Goal: Transaction & Acquisition: Purchase product/service

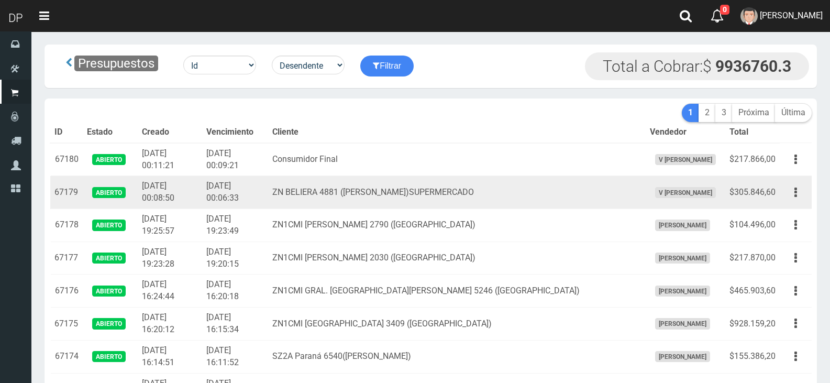
click at [400, 196] on td "ZN BELIERA 4881 (MANUEL ALBERTI)SUPERMERCADO" at bounding box center [456, 192] width 377 height 33
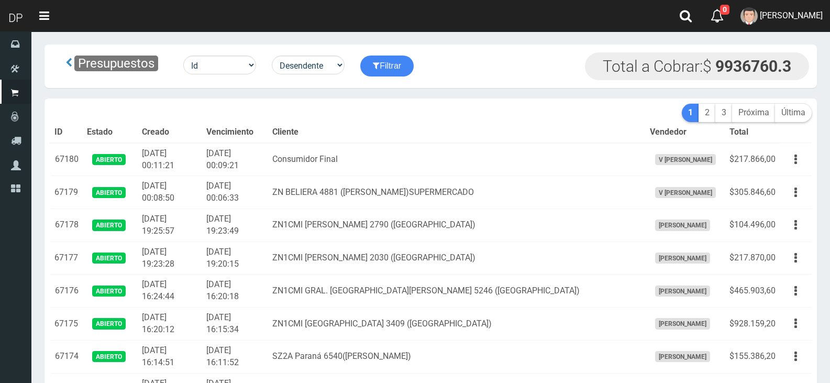
scroll to position [3282, 0]
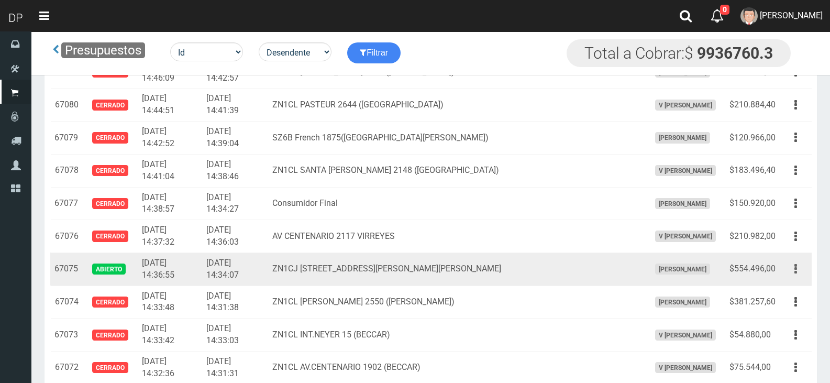
click at [799, 272] on button "button" at bounding box center [796, 269] width 24 height 18
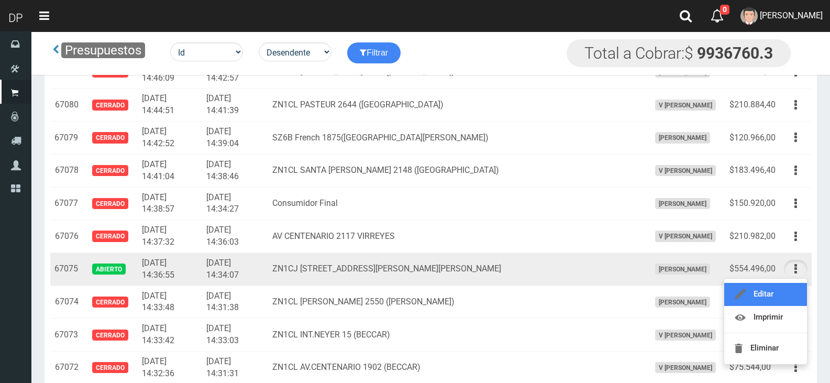
click at [793, 288] on link "Editar" at bounding box center [765, 294] width 83 height 23
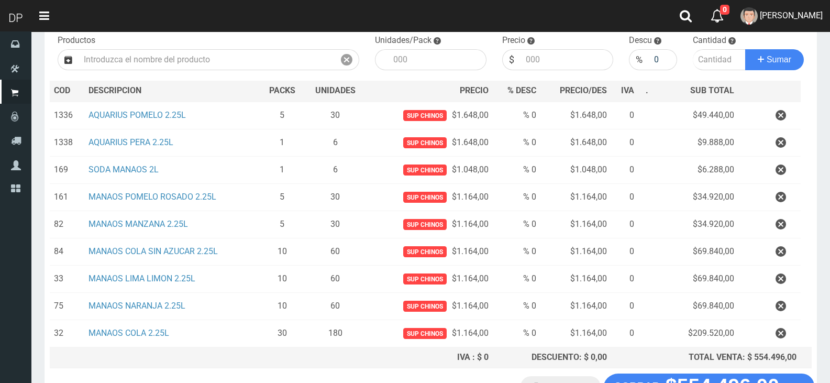
scroll to position [190, 0]
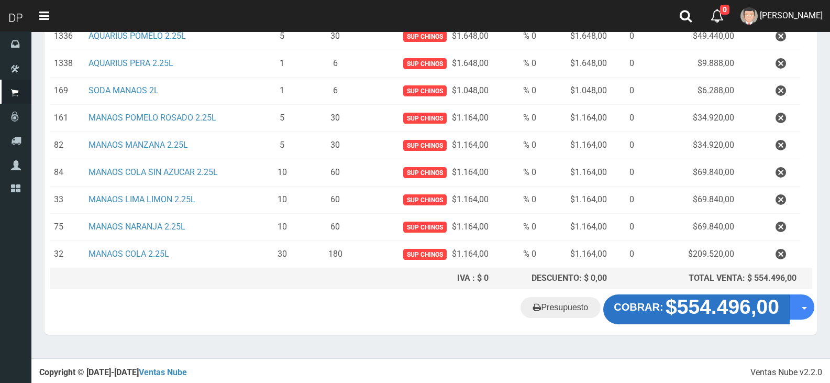
click at [649, 312] on strong "COBRAR:" at bounding box center [638, 307] width 49 height 12
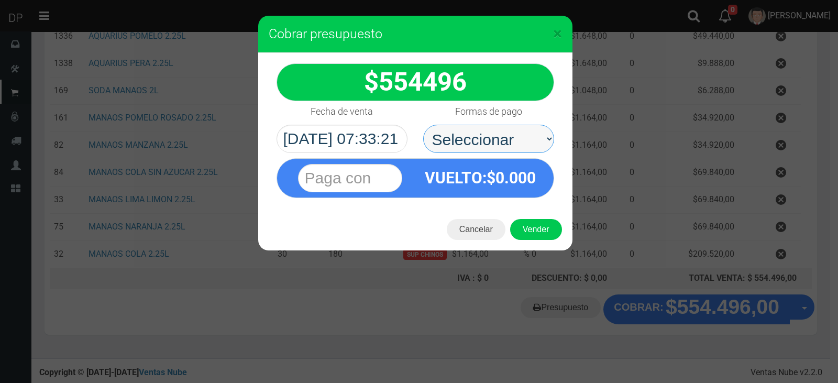
click at [503, 140] on select "Seleccionar Efectivo Tarjeta de Crédito Depósito Débito" at bounding box center [488, 139] width 131 height 28
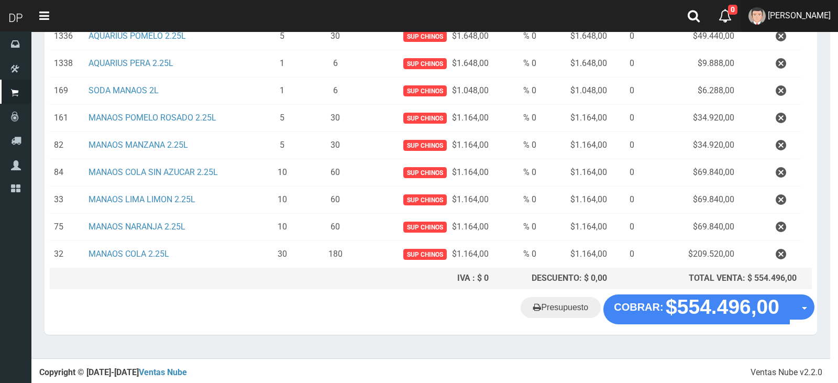
click at [789, 30] on link "MARCELO AVALOS" at bounding box center [789, 16] width 97 height 32
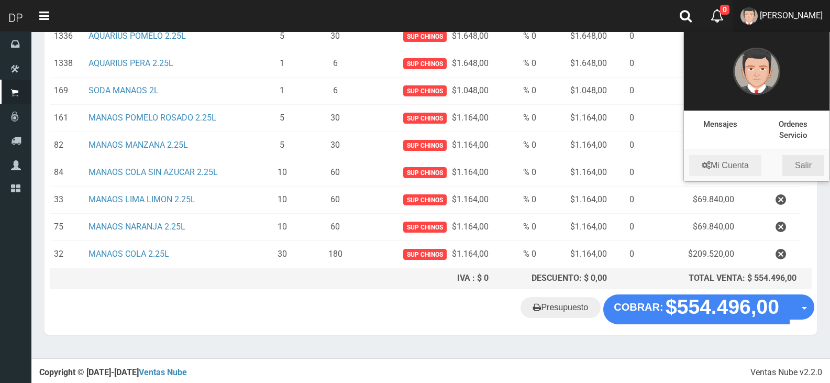
click at [809, 172] on link "Salir" at bounding box center [803, 165] width 42 height 21
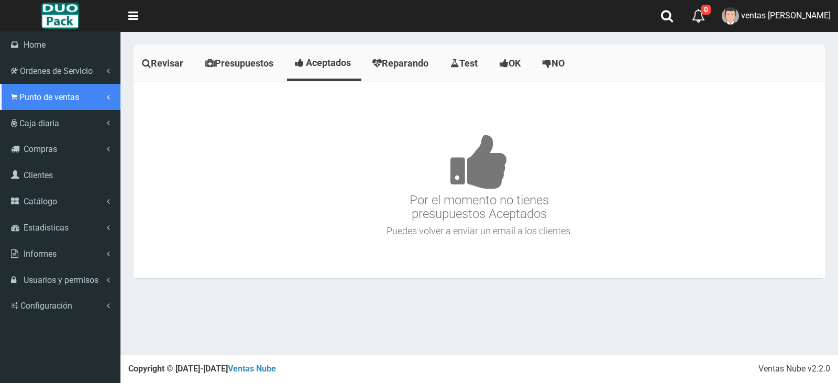
click at [62, 103] on link "Punto de ventas" at bounding box center [60, 97] width 120 height 26
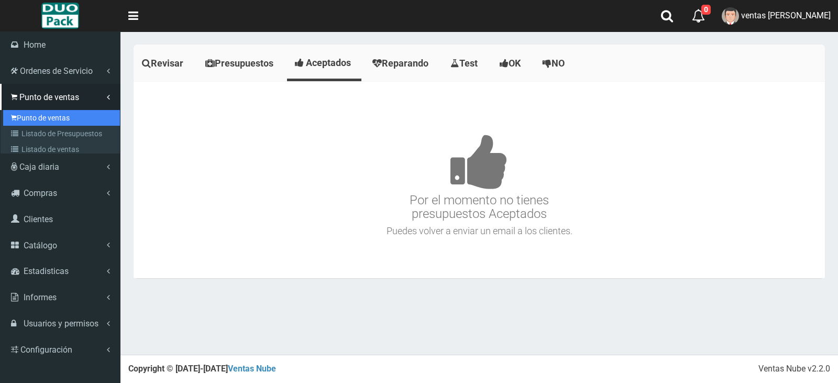
click at [69, 123] on link "Punto de ventas" at bounding box center [61, 118] width 117 height 16
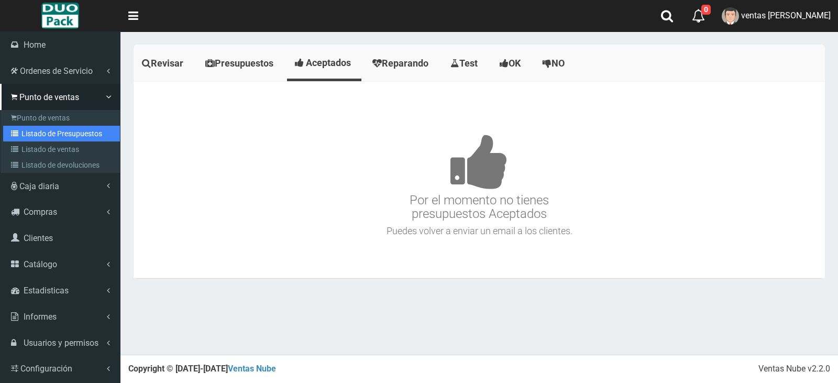
click at [73, 126] on link "Listado de Presupuestos" at bounding box center [61, 134] width 117 height 16
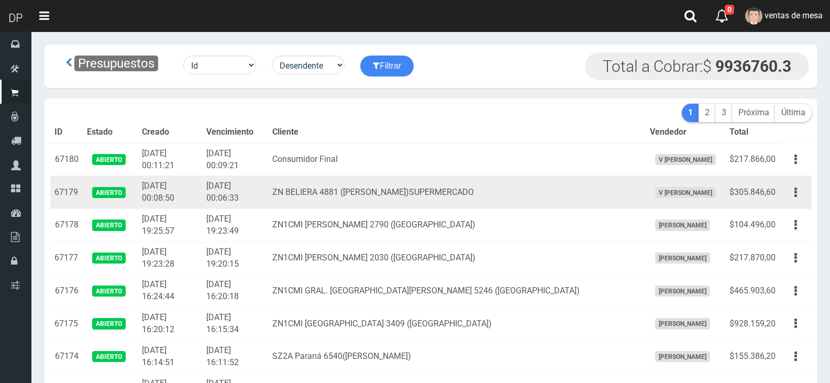
scroll to position [3414, 0]
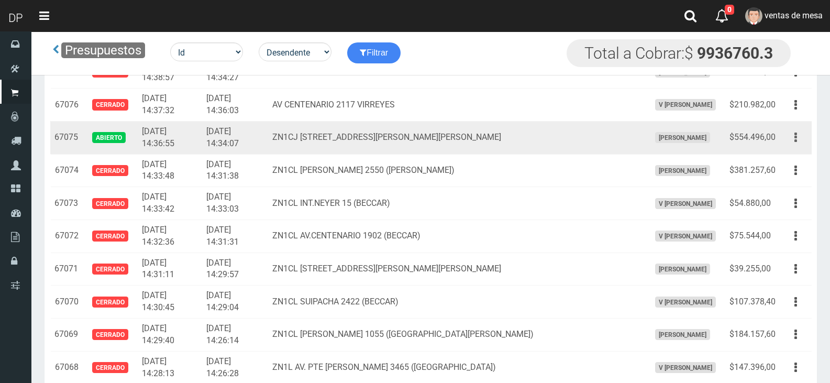
click at [807, 145] on div "Editar Imprimir Eliminar" at bounding box center [796, 137] width 24 height 18
click at [806, 144] on div "Editar Imprimir Eliminar" at bounding box center [796, 137] width 24 height 18
click at [803, 142] on button "button" at bounding box center [796, 137] width 24 height 18
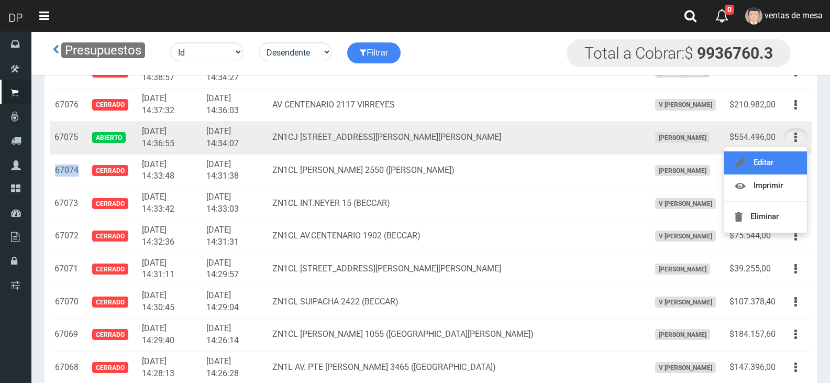
click at [796, 158] on link "Editar" at bounding box center [765, 162] width 83 height 23
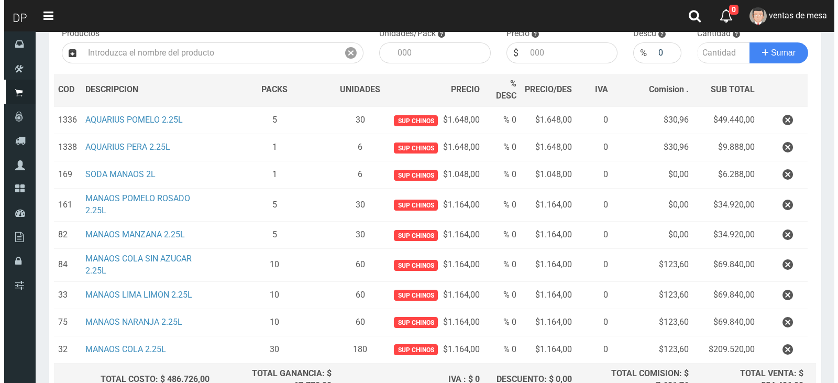
scroll to position [225, 0]
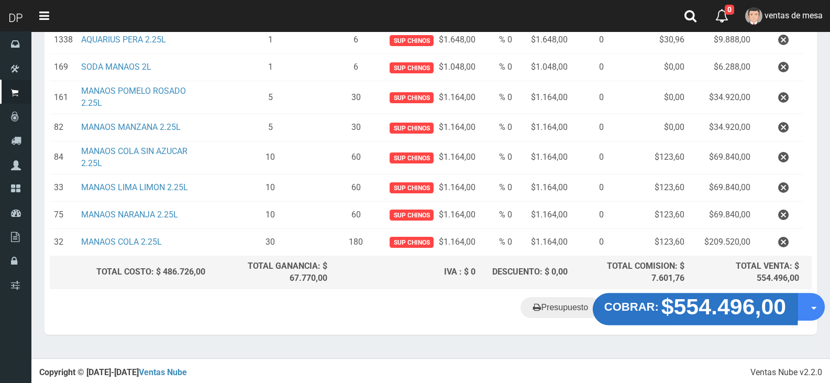
click at [617, 316] on button "COBRAR: $554.496,00" at bounding box center [695, 309] width 205 height 32
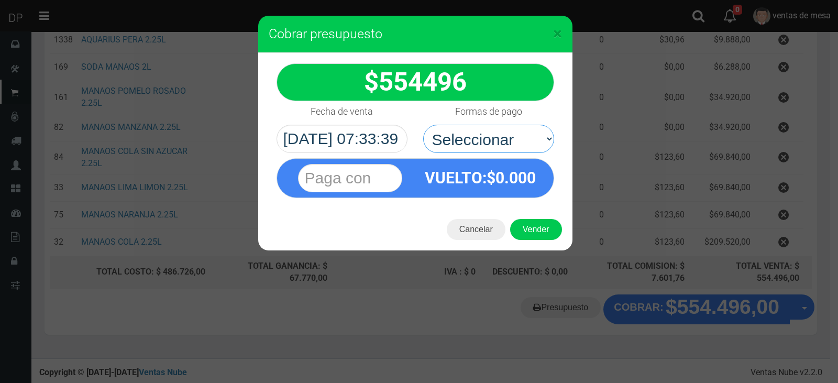
drag, startPoint x: 478, startPoint y: 154, endPoint x: 464, endPoint y: 152, distance: 14.7
click at [462, 133] on select "Seleccionar Efectivo Tarjeta de Crédito Depósito Débito" at bounding box center [488, 139] width 131 height 28
select select "Efectivo"
click at [423, 125] on select "Seleccionar Efectivo Tarjeta de Crédito Depósito Débito" at bounding box center [488, 139] width 131 height 28
click at [515, 231] on button "Vender" at bounding box center [536, 229] width 52 height 21
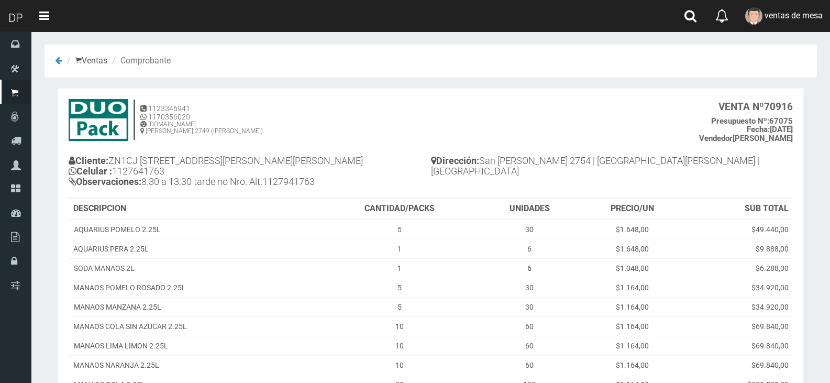
scroll to position [129, 0]
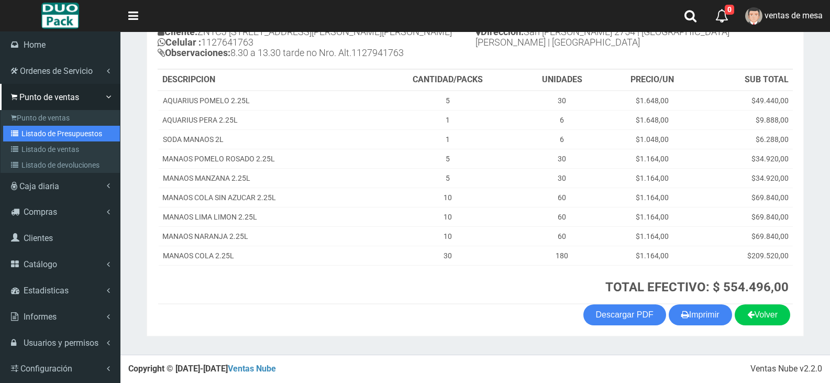
click at [31, 137] on link "Listado de Presupuestos" at bounding box center [61, 134] width 117 height 16
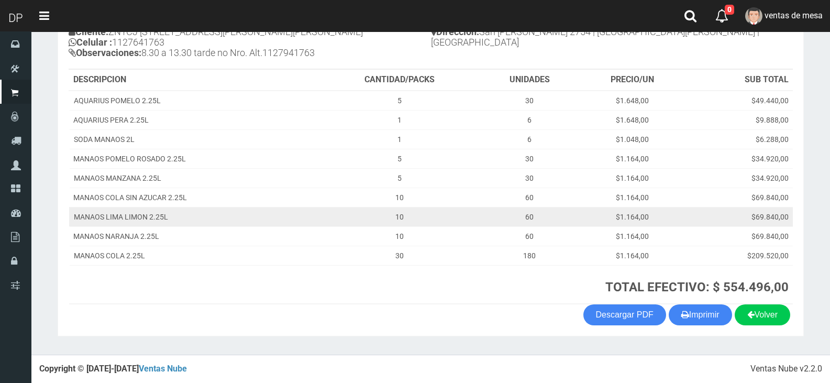
click at [232, 225] on td "MANAOS LIMA LIMON 2.25L" at bounding box center [194, 216] width 250 height 19
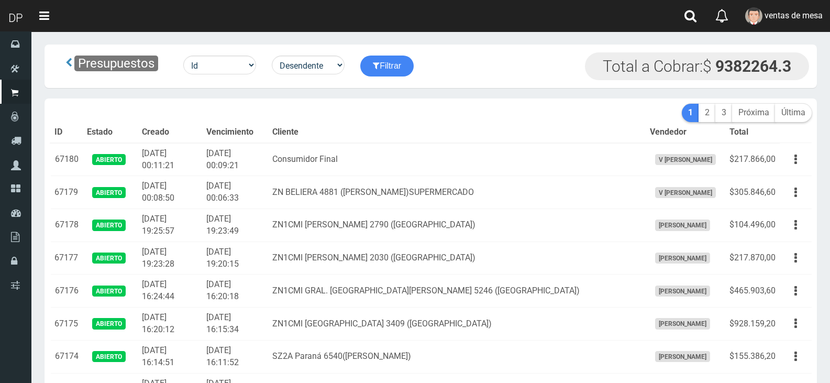
click at [268, 125] on th "Vencimiento" at bounding box center [235, 132] width 66 height 21
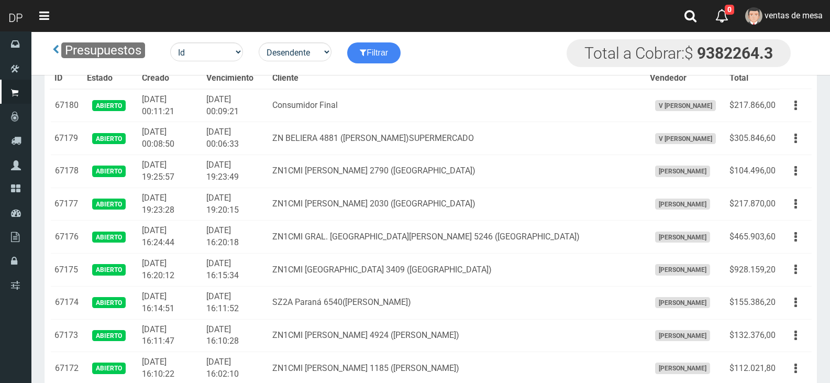
scroll to position [985, 0]
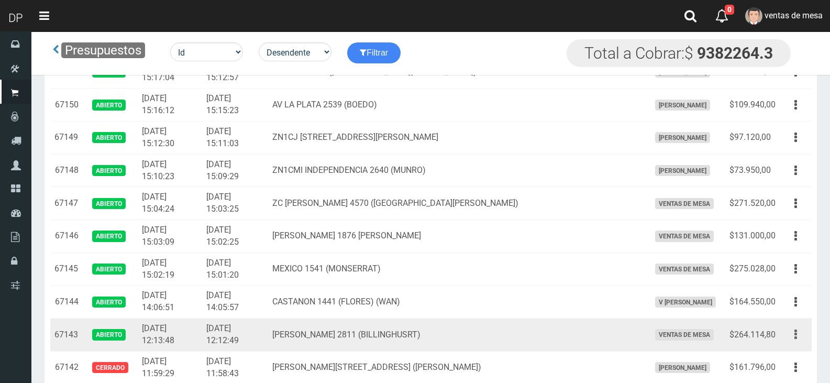
click at [795, 329] on icon "button" at bounding box center [795, 334] width 3 height 18
click at [782, 352] on link "Editar" at bounding box center [765, 359] width 83 height 23
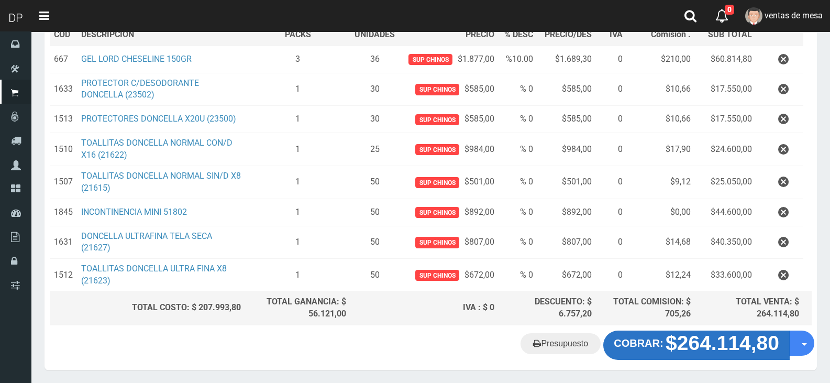
scroll to position [203, 0]
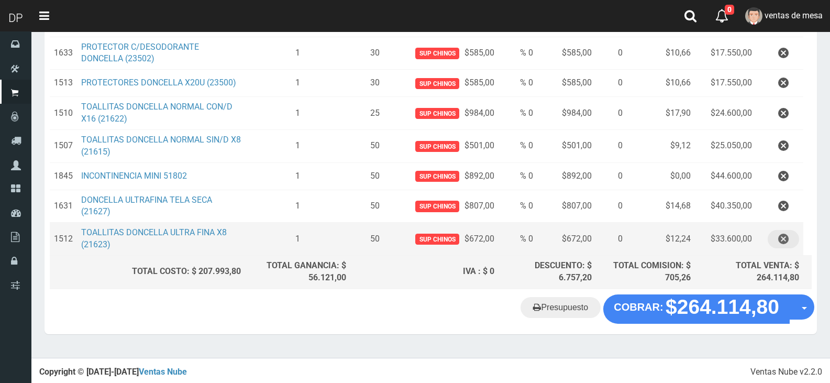
click at [788, 233] on button "button" at bounding box center [782, 239] width 31 height 18
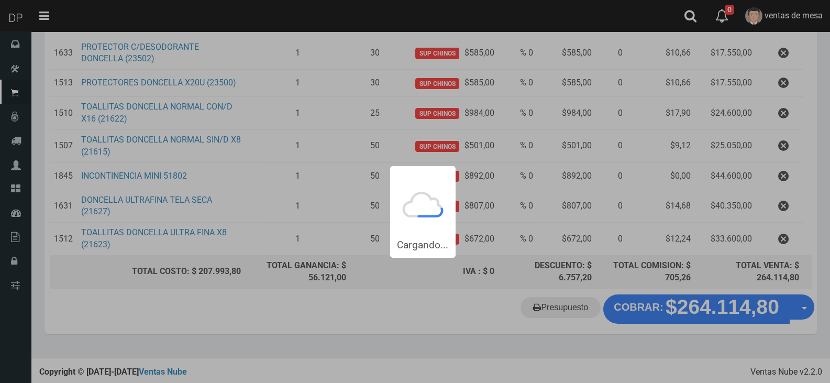
scroll to position [0, 0]
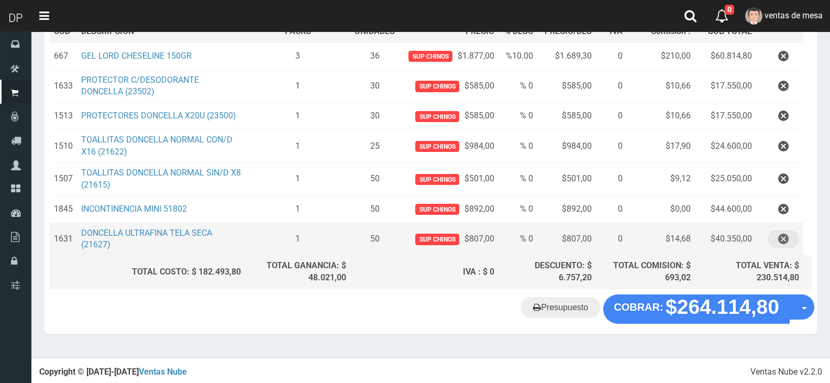
click at [789, 235] on button "button" at bounding box center [782, 239] width 31 height 18
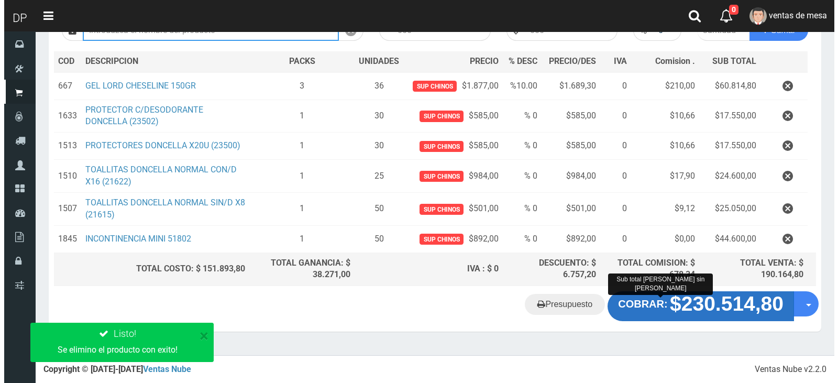
scroll to position [137, 0]
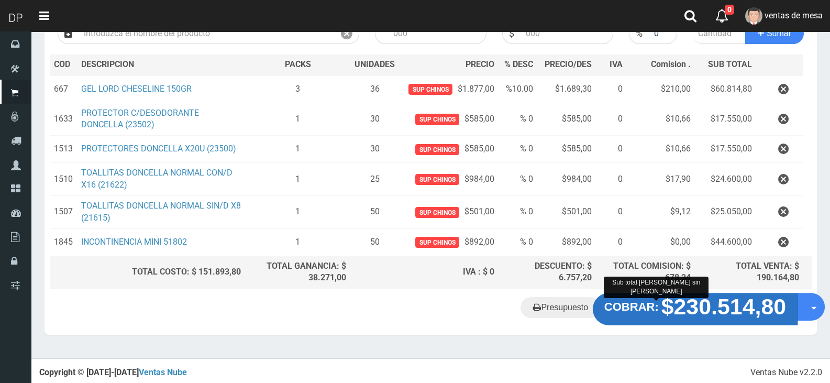
click at [687, 307] on strong "$230.514,80" at bounding box center [723, 306] width 125 height 25
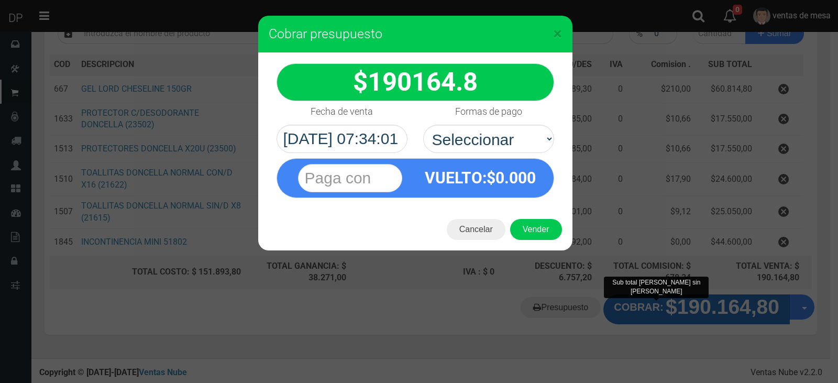
select select "Efectivo"
click at [423, 125] on select "Seleccionar Efectivo Tarjeta de Crédito Depósito Débito" at bounding box center [488, 139] width 131 height 28
click at [516, 195] on div "VUELTO :$ 0.000" at bounding box center [480, 178] width 130 height 38
click at [540, 224] on button "Vender" at bounding box center [536, 229] width 52 height 21
click at [0, 0] on div "Cargando..." at bounding box center [0, 0] width 0 height 0
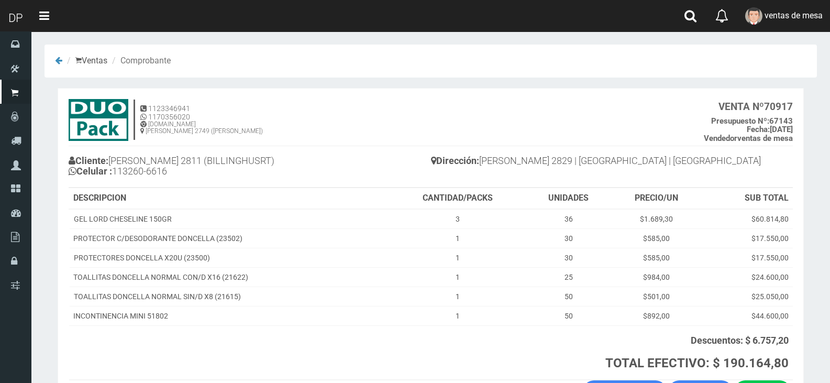
scroll to position [76, 0]
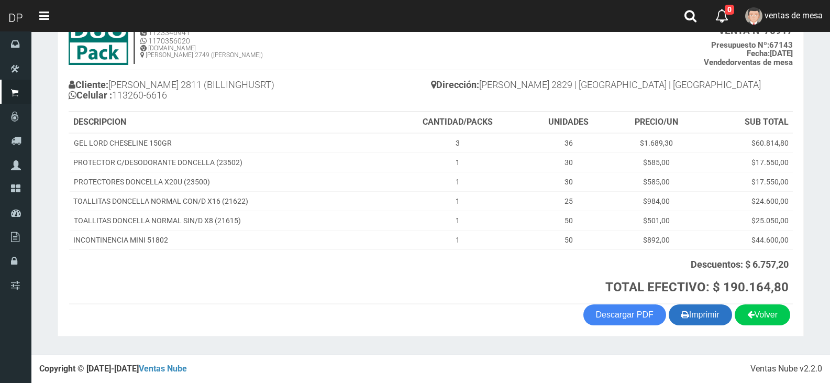
click at [688, 320] on button "Imprimir" at bounding box center [700, 314] width 63 height 21
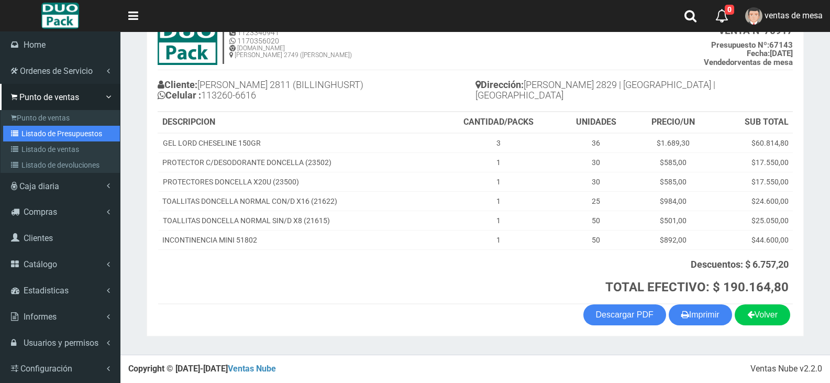
click at [35, 140] on link "Listado de Presupuestos" at bounding box center [61, 134] width 117 height 16
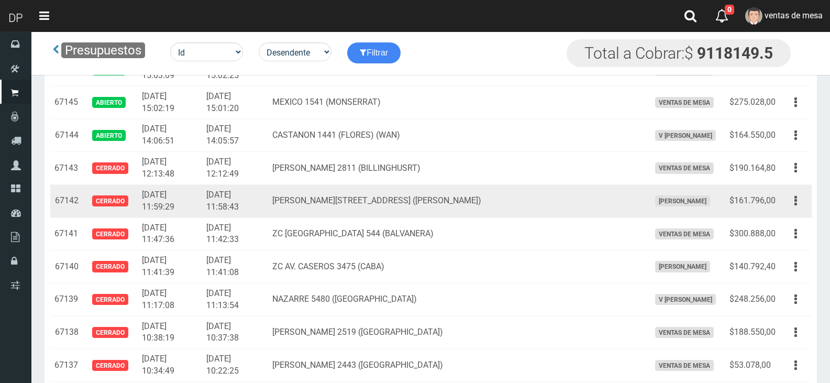
scroll to position [1099, 0]
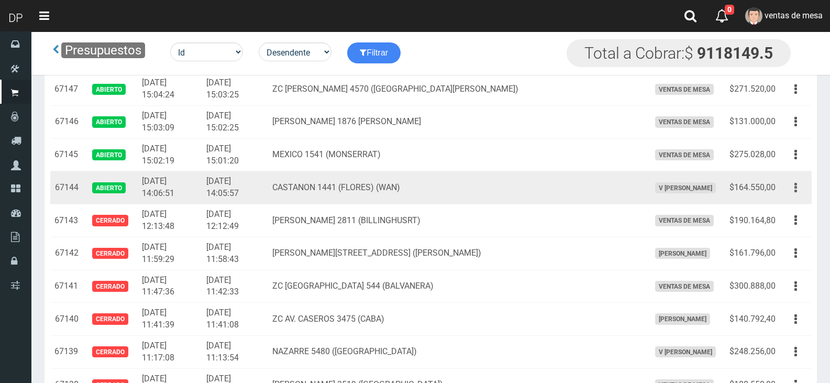
click at [794, 190] on button "button" at bounding box center [796, 188] width 24 height 18
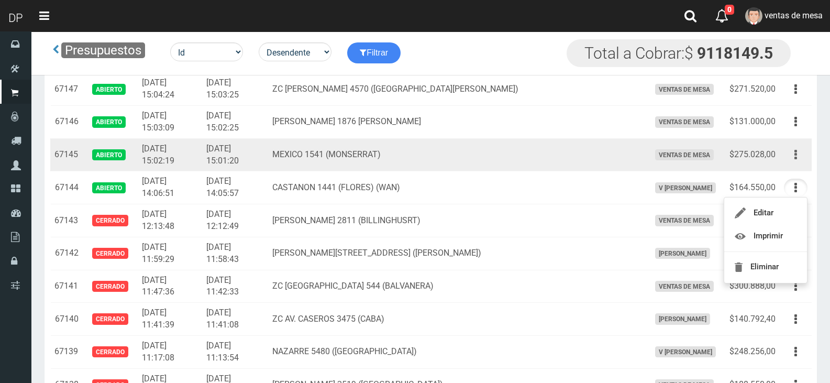
click at [794, 160] on button "button" at bounding box center [796, 155] width 24 height 18
click at [795, 156] on button "button" at bounding box center [796, 155] width 24 height 18
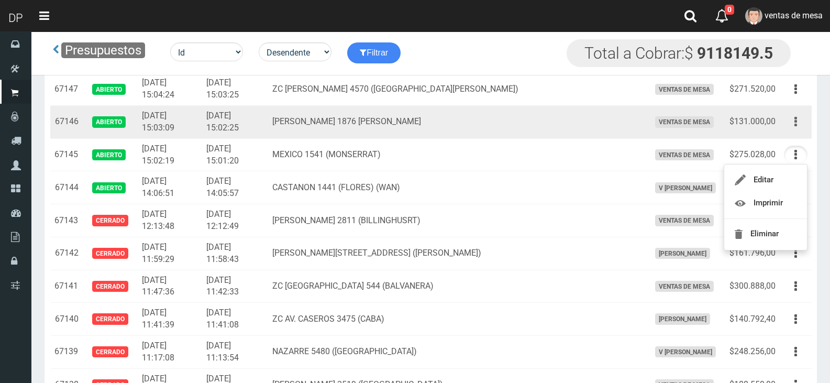
click at [802, 127] on button "button" at bounding box center [796, 122] width 24 height 18
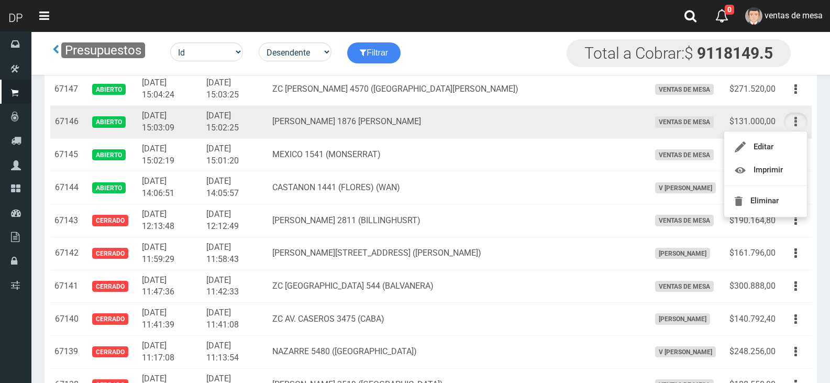
click at [802, 127] on button "button" at bounding box center [796, 122] width 24 height 18
click at [804, 126] on button "button" at bounding box center [796, 122] width 24 height 18
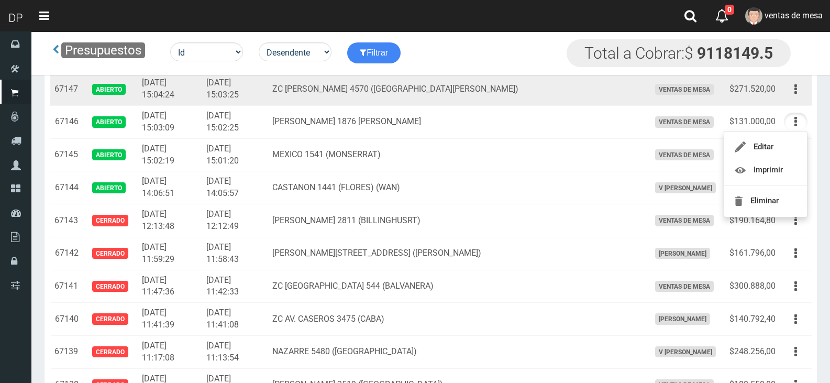
click at [801, 90] on button "button" at bounding box center [796, 89] width 24 height 18
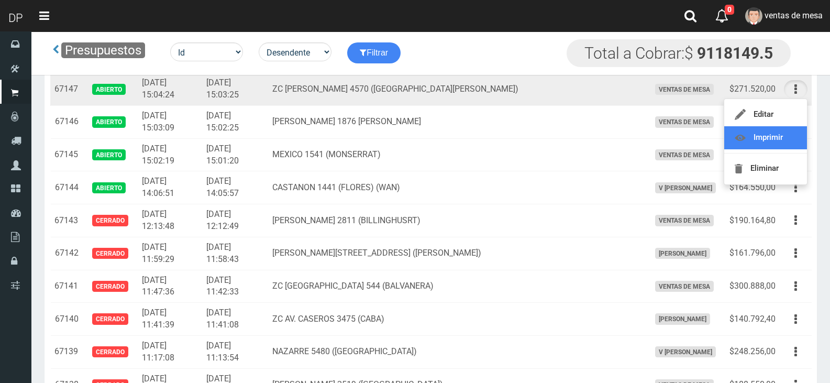
scroll to position [1047, 0]
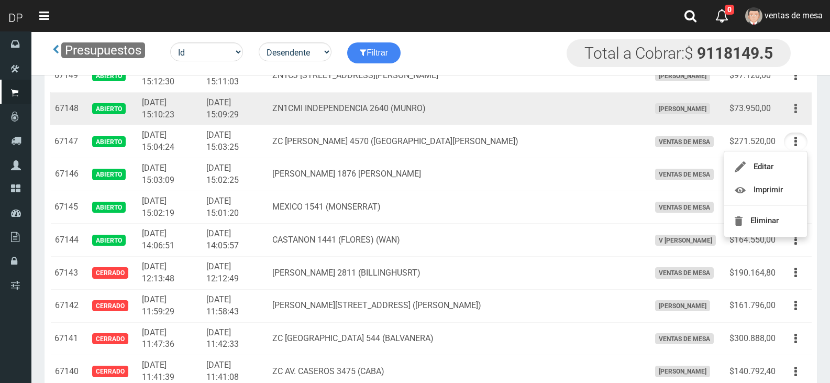
click at [795, 104] on icon "button" at bounding box center [795, 108] width 3 height 18
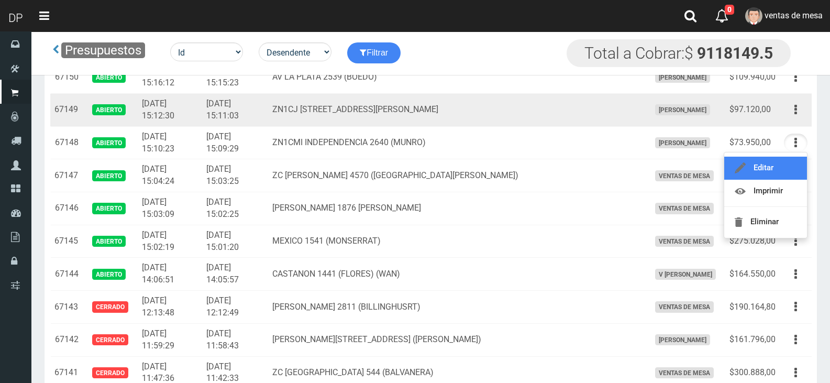
scroll to position [995, 0]
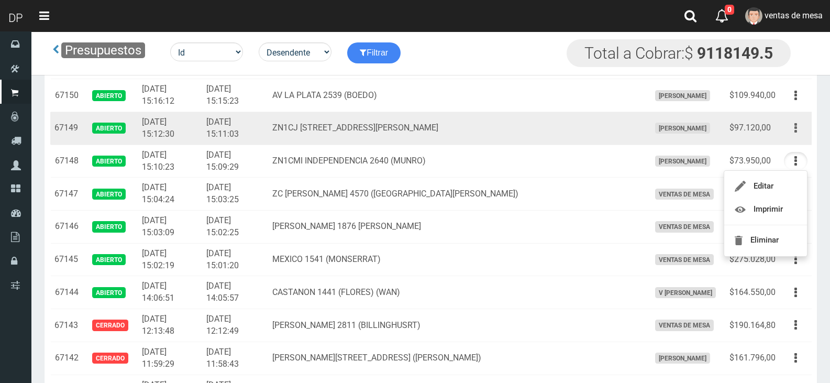
click at [802, 128] on button "button" at bounding box center [796, 128] width 24 height 18
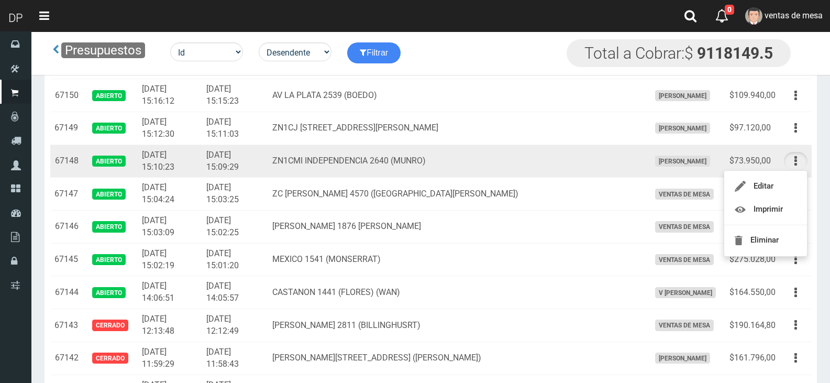
drag, startPoint x: 802, startPoint y: 128, endPoint x: 787, endPoint y: 152, distance: 28.2
click at [802, 128] on button "button" at bounding box center [796, 128] width 24 height 18
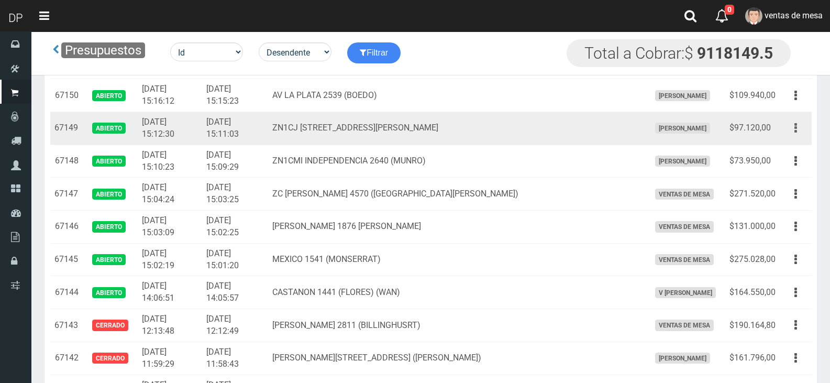
click at [797, 126] on button "button" at bounding box center [796, 128] width 24 height 18
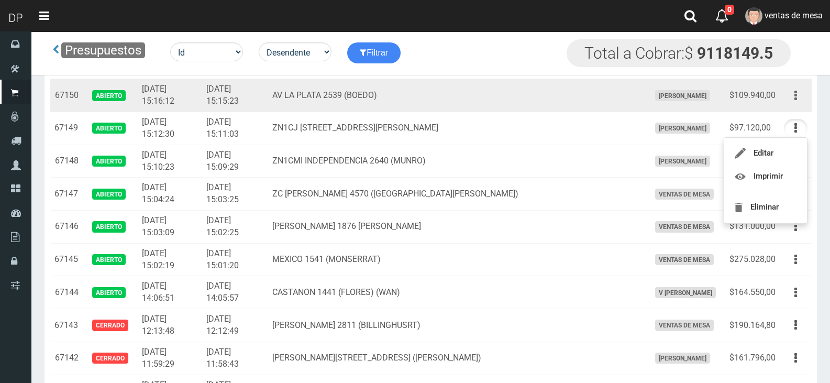
click at [797, 97] on button "button" at bounding box center [796, 95] width 24 height 18
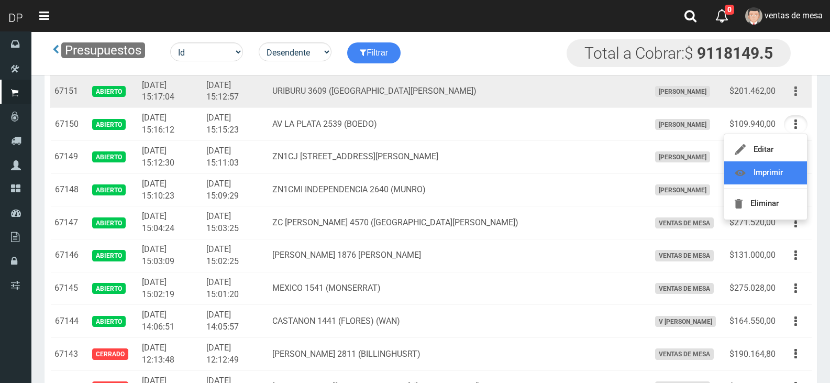
scroll to position [942, 0]
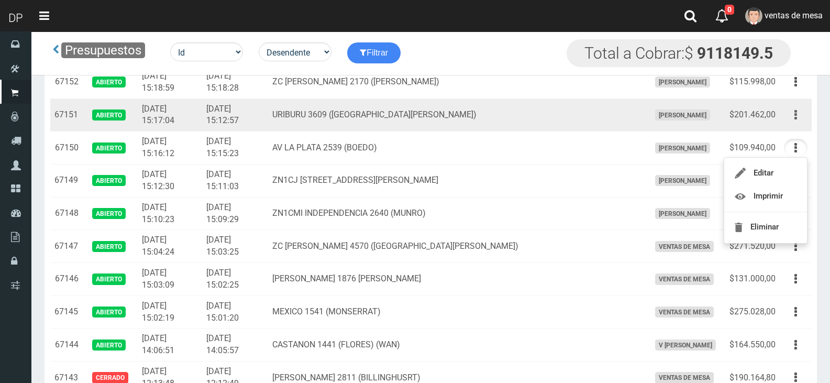
click at [793, 114] on button "button" at bounding box center [796, 115] width 24 height 18
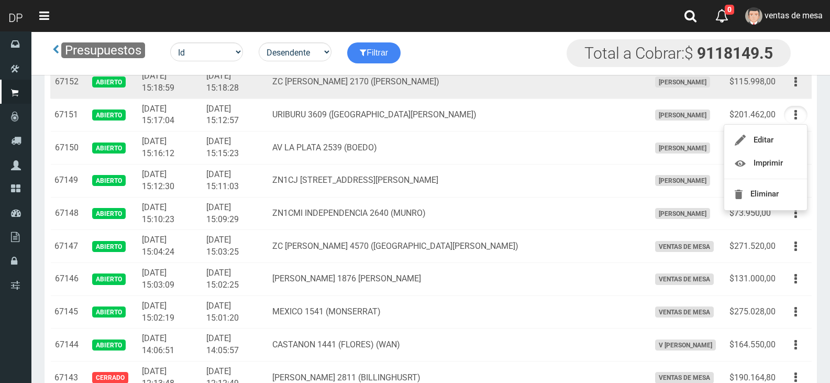
click at [794, 94] on td "Editar Imprimir Eliminar" at bounding box center [796, 81] width 32 height 33
click at [795, 92] on td "Editar Imprimir Eliminar" at bounding box center [796, 81] width 32 height 33
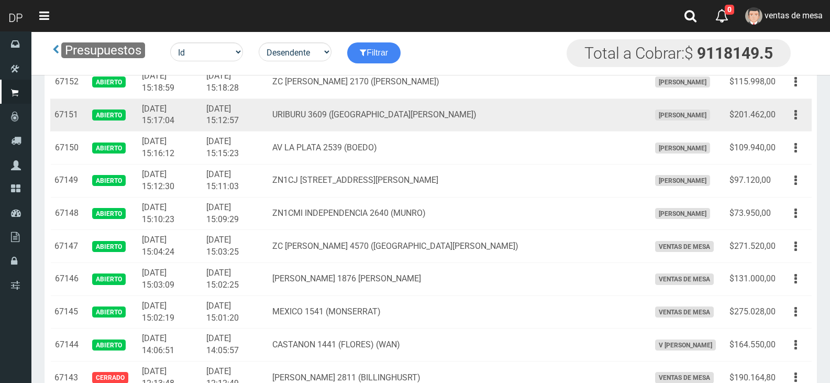
click at [397, 101] on td "URIBURU 3609 (SAN ANDRES)" at bounding box center [456, 114] width 377 height 33
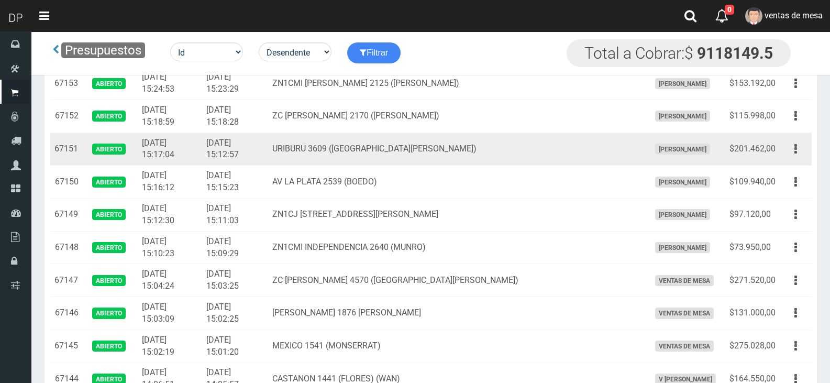
scroll to position [890, 0]
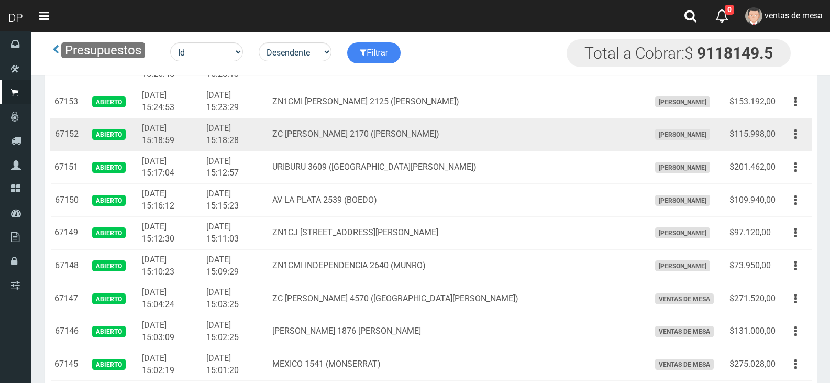
click at [781, 138] on td "Editar Imprimir Eliminar" at bounding box center [796, 134] width 32 height 33
click at [789, 135] on button "button" at bounding box center [796, 134] width 24 height 18
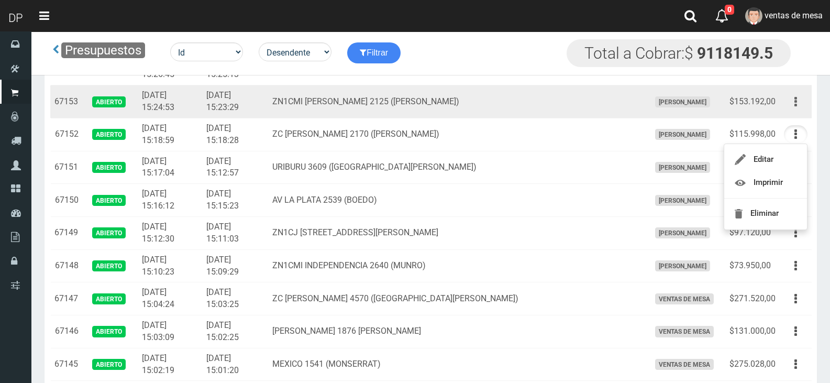
click at [802, 108] on button "button" at bounding box center [796, 102] width 24 height 18
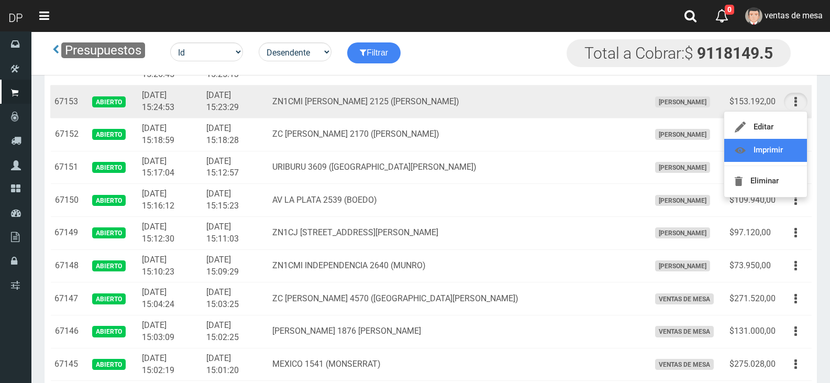
scroll to position [838, 0]
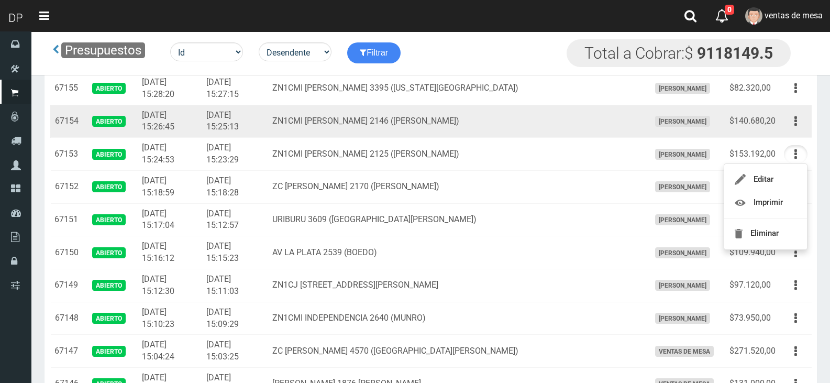
drag, startPoint x: 799, startPoint y: 123, endPoint x: 799, endPoint y: 153, distance: 30.9
click at [799, 123] on button "button" at bounding box center [796, 121] width 24 height 18
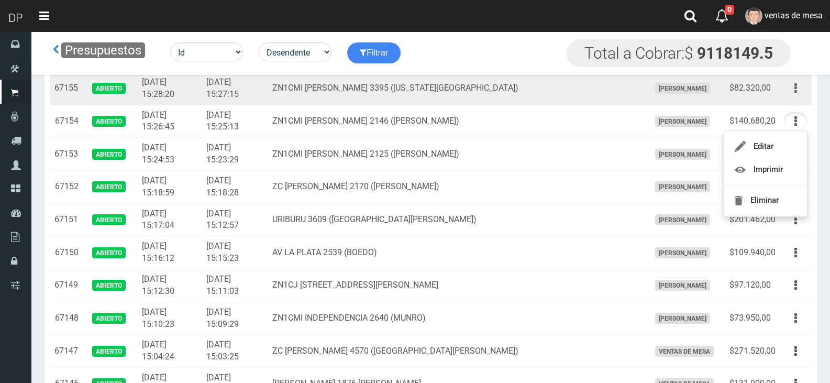
click at [800, 93] on button "button" at bounding box center [796, 88] width 24 height 18
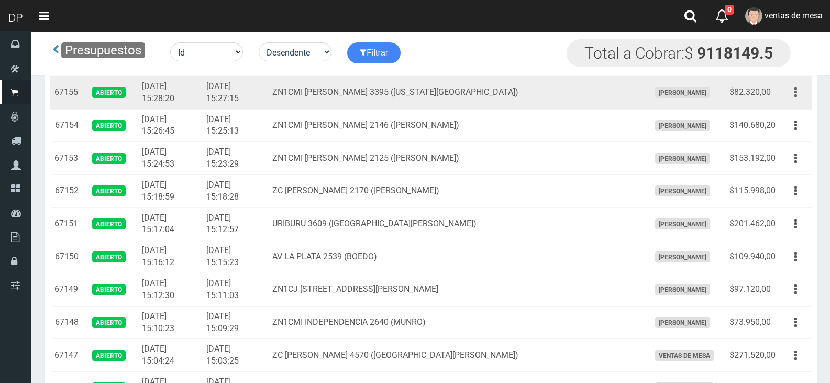
scroll to position [802, 0]
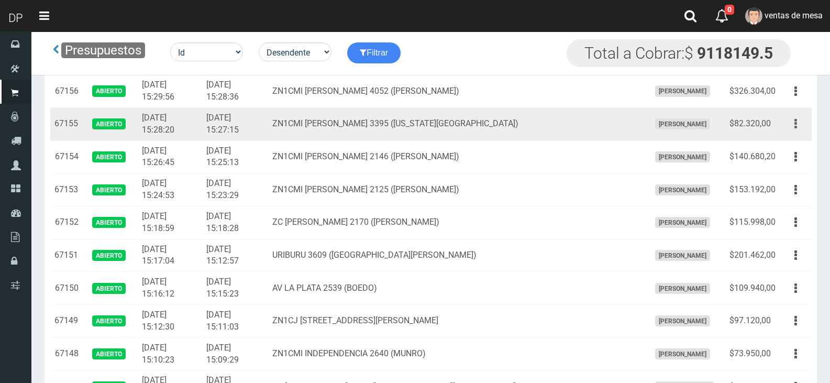
click at [798, 131] on button "button" at bounding box center [796, 124] width 24 height 18
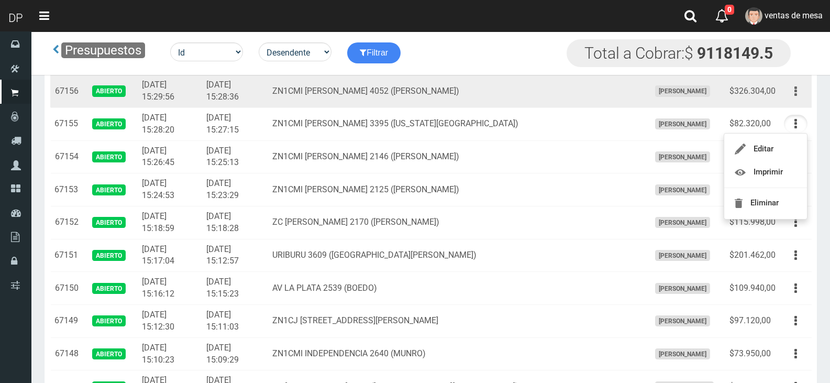
click at [796, 98] on icon "button" at bounding box center [795, 91] width 3 height 18
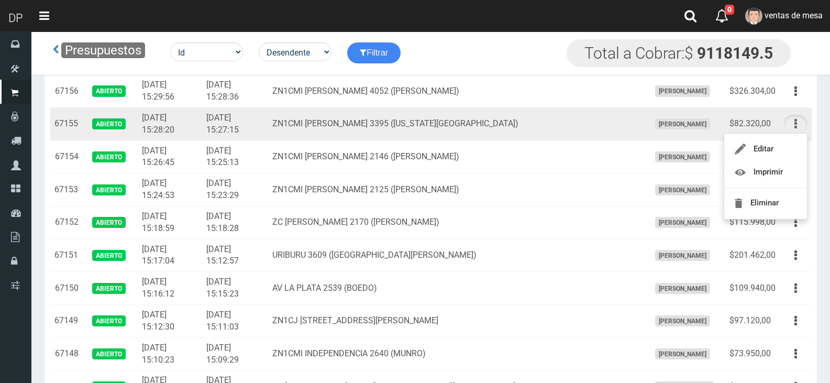
drag, startPoint x: 796, startPoint y: 98, endPoint x: 786, endPoint y: 125, distance: 28.7
click at [796, 98] on icon "button" at bounding box center [795, 91] width 3 height 18
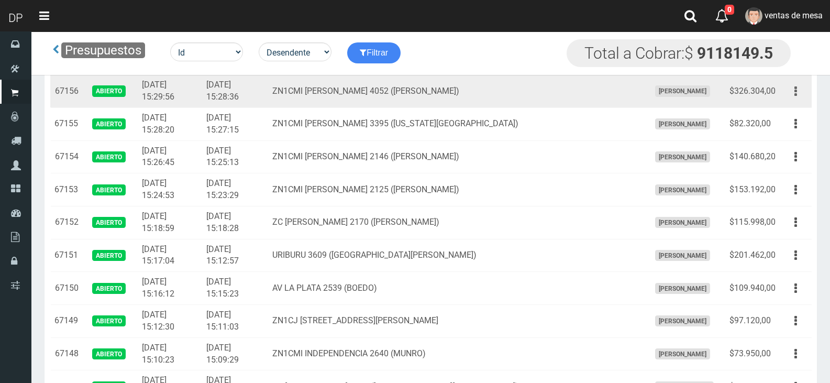
click at [794, 97] on button "button" at bounding box center [796, 91] width 24 height 18
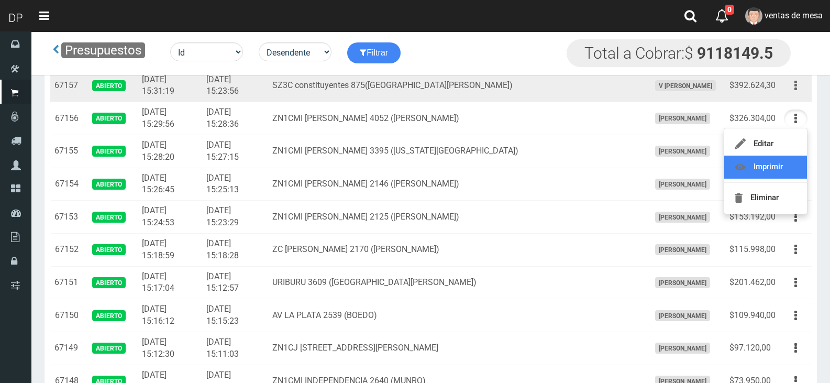
scroll to position [750, 0]
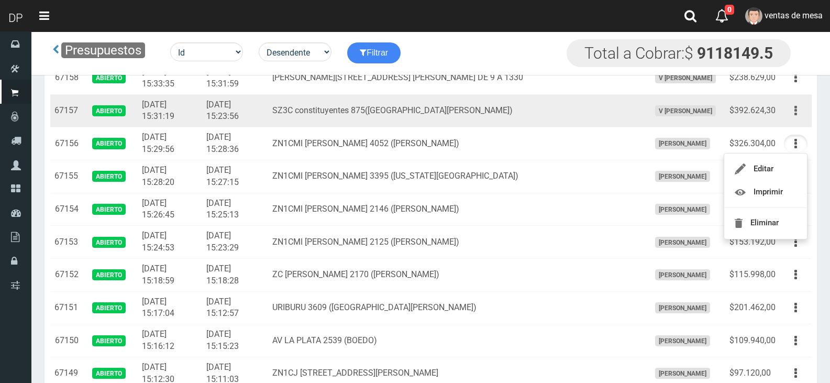
click at [789, 111] on button "button" at bounding box center [796, 111] width 24 height 18
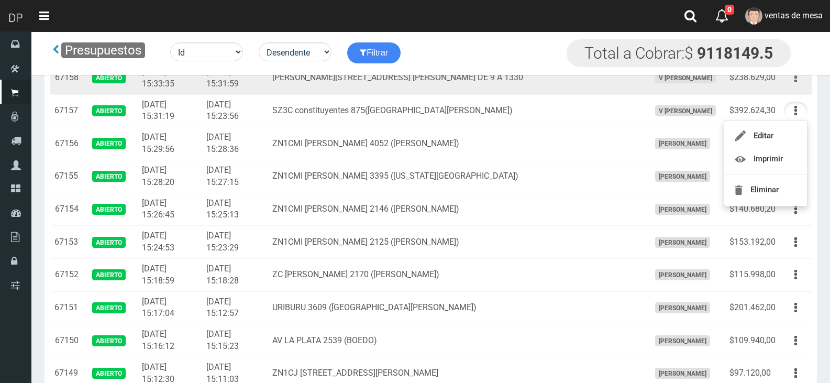
click at [791, 85] on button "button" at bounding box center [796, 78] width 24 height 18
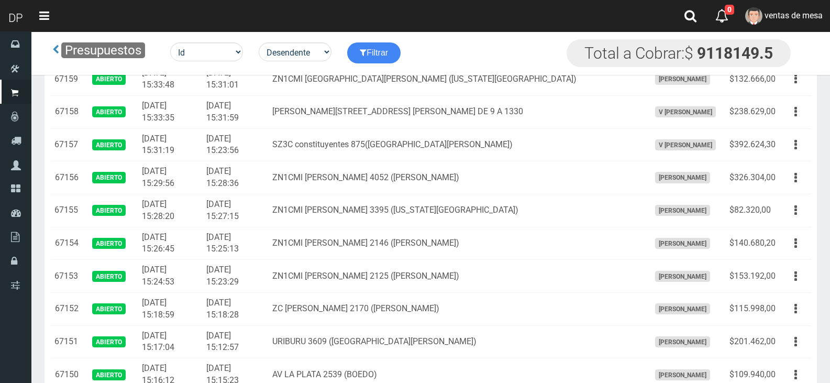
scroll to position [697, 0]
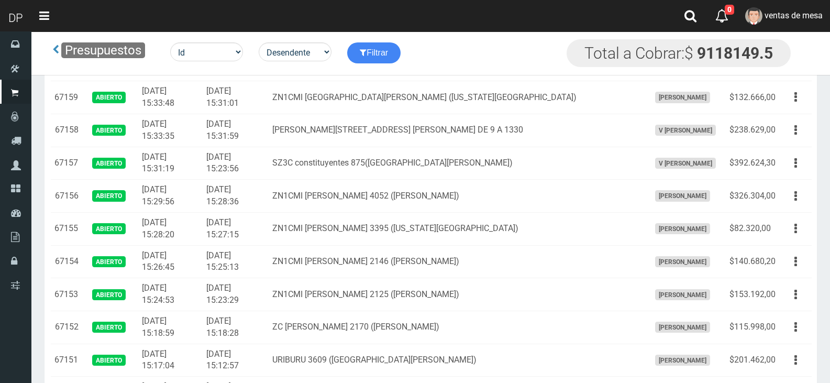
click at [797, 71] on div "Presupuestos Id Facturado Valor vencimiento vendedor cliente Desendente Ascende…" at bounding box center [414, 52] width 767 height 43
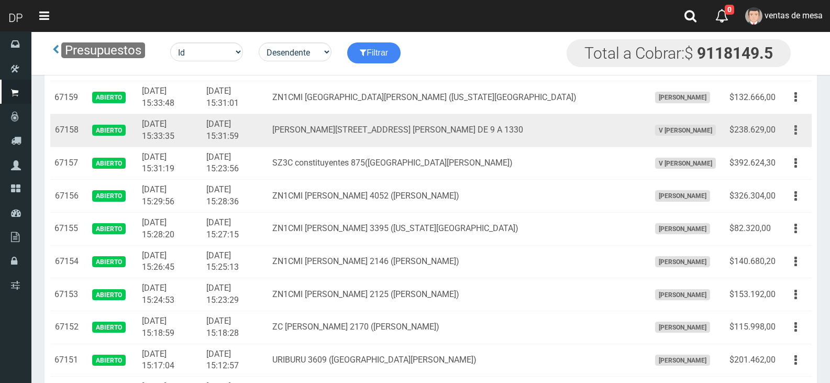
click at [798, 127] on button "button" at bounding box center [796, 130] width 24 height 18
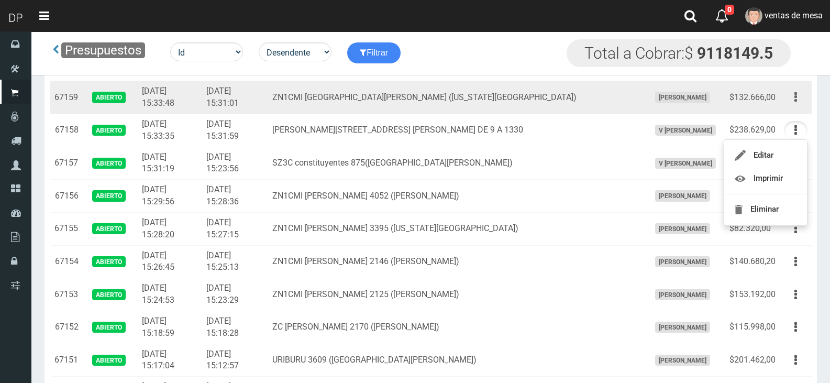
click at [798, 94] on button "button" at bounding box center [796, 97] width 24 height 18
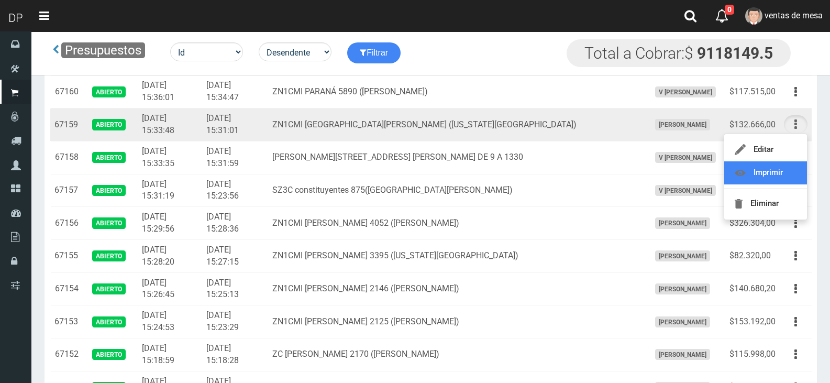
scroll to position [645, 0]
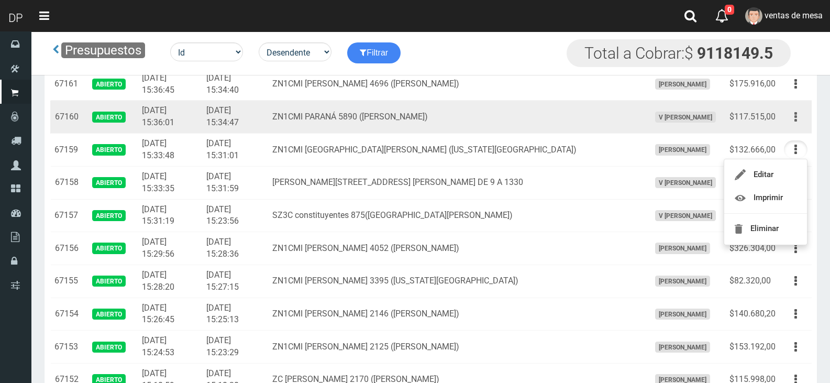
click at [795, 121] on icon "button" at bounding box center [795, 117] width 3 height 18
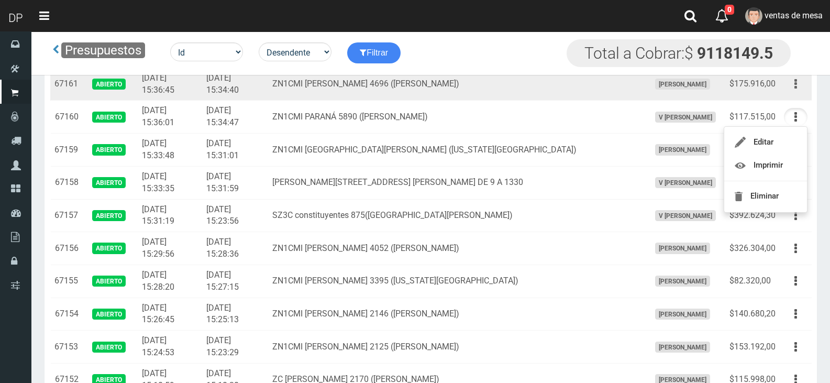
click at [798, 83] on button "button" at bounding box center [796, 84] width 24 height 18
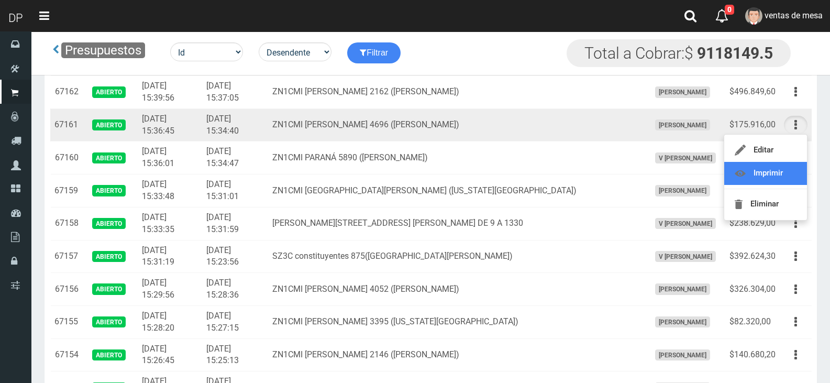
scroll to position [593, 0]
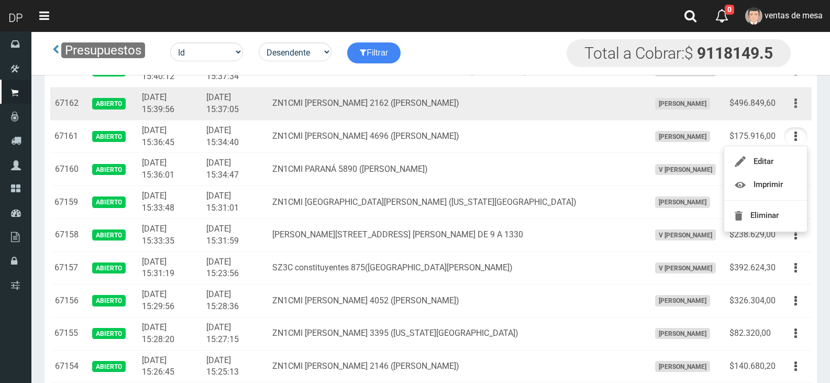
click at [798, 110] on button "button" at bounding box center [796, 103] width 24 height 18
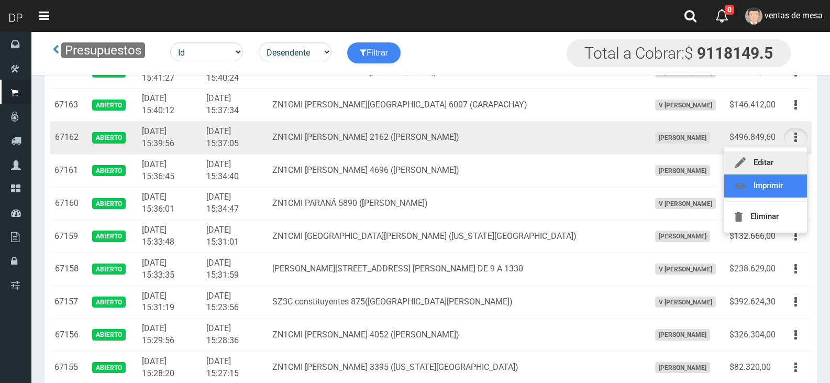
scroll to position [540, 0]
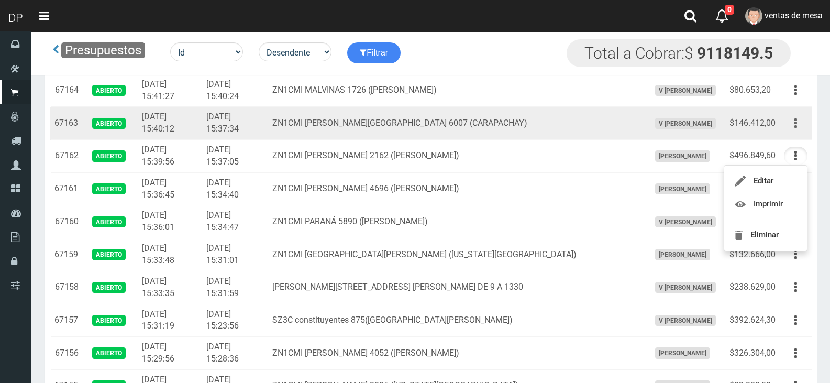
click at [797, 120] on button "button" at bounding box center [796, 123] width 24 height 18
click at [790, 132] on td "Editar Imprimir Eliminar" at bounding box center [796, 123] width 32 height 33
click at [795, 124] on icon "button" at bounding box center [795, 123] width 3 height 18
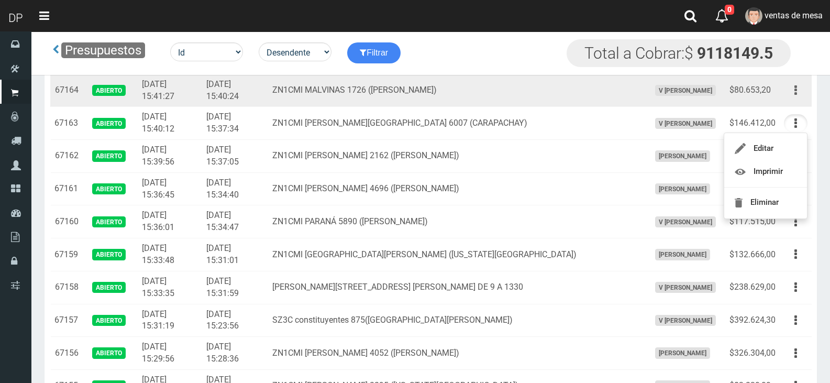
click at [795, 97] on icon "button" at bounding box center [795, 90] width 3 height 18
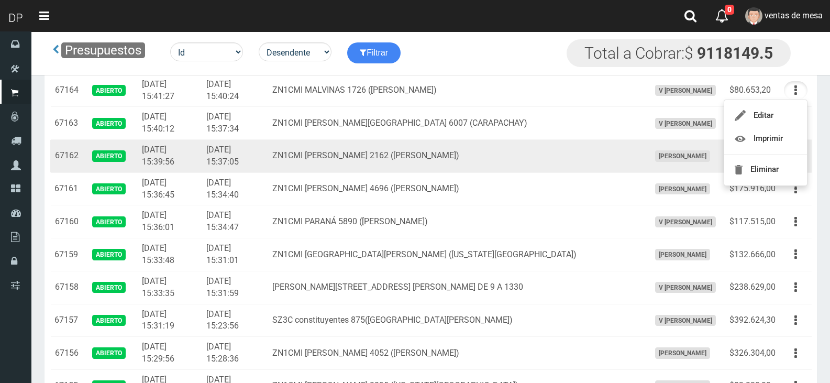
click at [397, 140] on td "ZN1CMI [PERSON_NAME] 2162 ([PERSON_NAME])" at bounding box center [456, 156] width 377 height 33
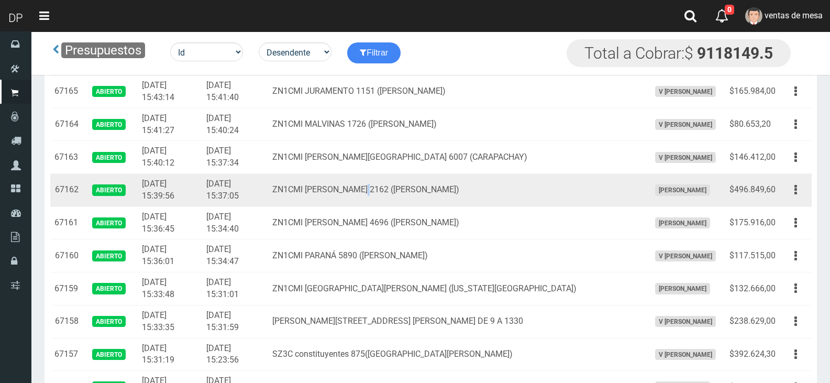
scroll to position [488, 0]
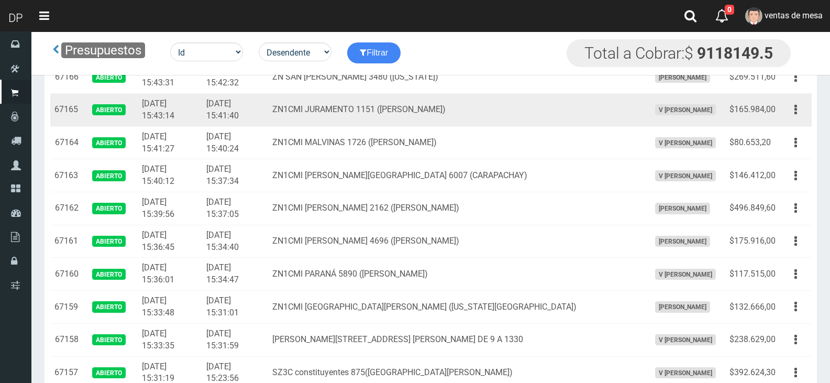
click at [427, 109] on td "ZN1CMI JURAMENTO 1151 ([PERSON_NAME])" at bounding box center [456, 110] width 377 height 33
drag, startPoint x: 804, startPoint y: 105, endPoint x: 798, endPoint y: 122, distance: 18.4
click at [804, 105] on button "button" at bounding box center [796, 110] width 24 height 18
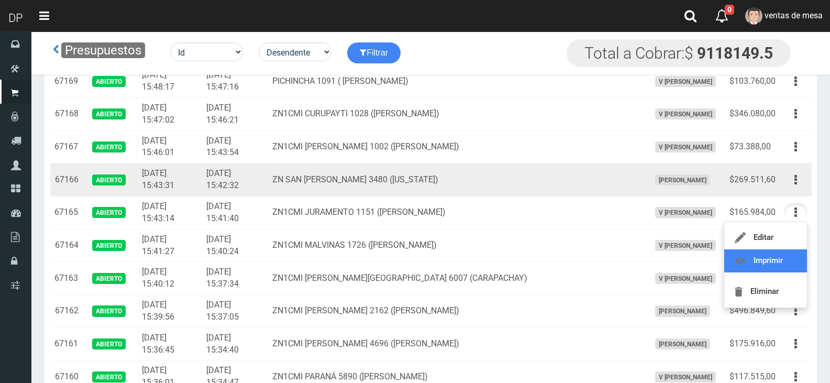
scroll to position [383, 0]
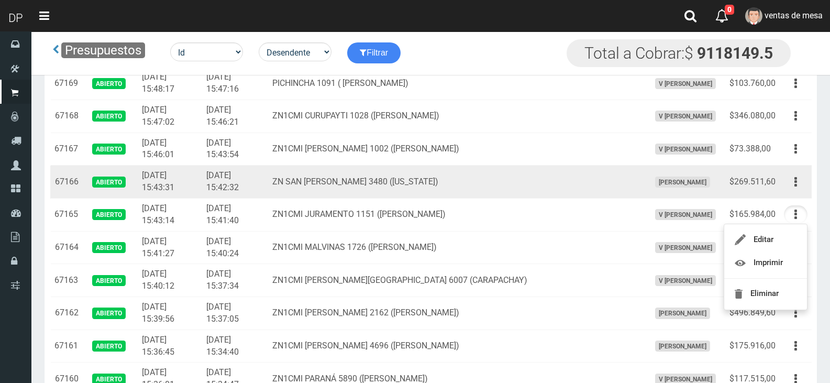
click at [805, 188] on div "Editar Imprimir Eliminar" at bounding box center [796, 182] width 24 height 18
click at [799, 184] on button "button" at bounding box center [796, 182] width 24 height 18
click at [792, 186] on button "button" at bounding box center [796, 182] width 24 height 18
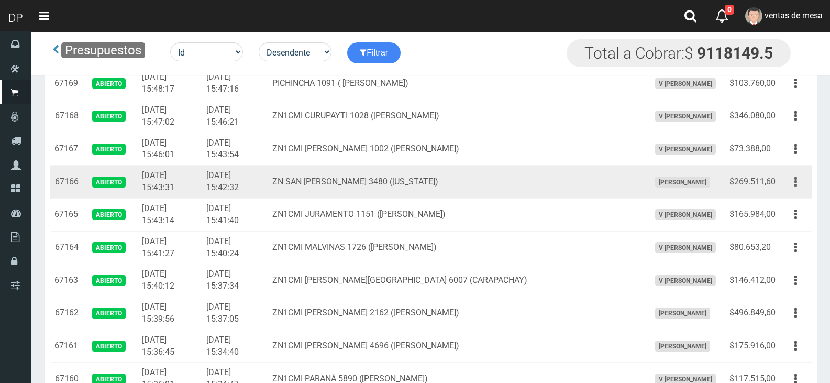
click at [799, 187] on button "button" at bounding box center [796, 182] width 24 height 18
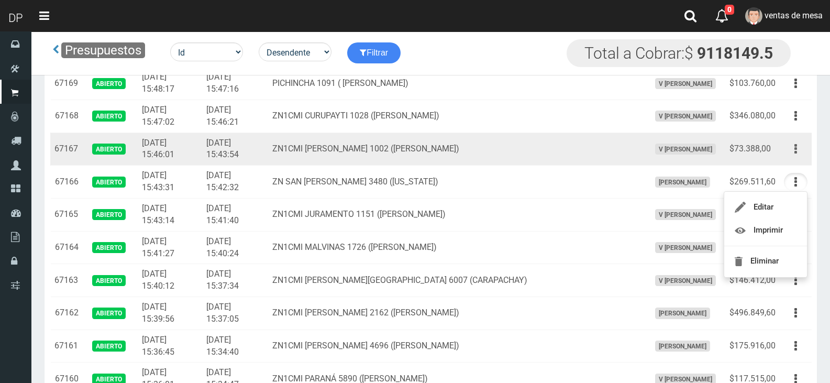
click at [795, 157] on icon "button" at bounding box center [795, 149] width 3 height 18
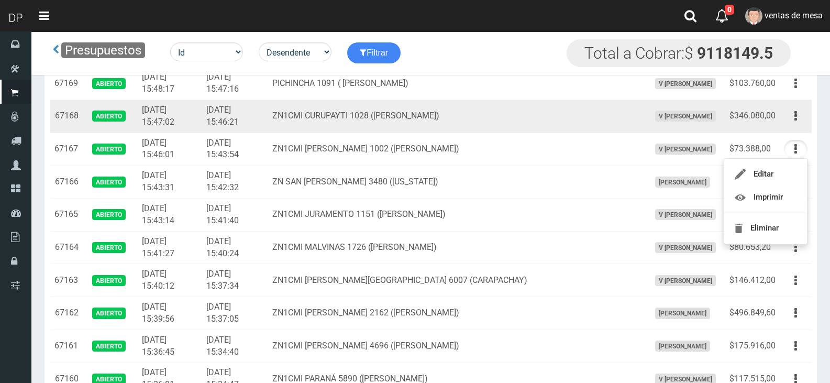
click at [807, 112] on div "Editar Imprimir Eliminar" at bounding box center [796, 116] width 24 height 18
click at [802, 120] on button "button" at bounding box center [796, 116] width 24 height 18
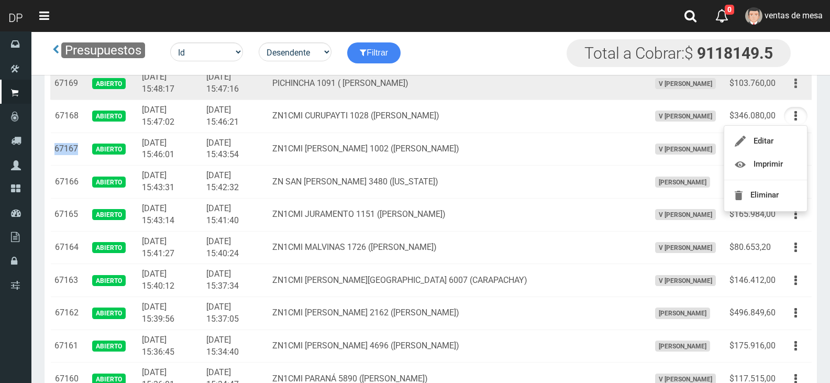
click at [794, 81] on button "button" at bounding box center [796, 83] width 24 height 18
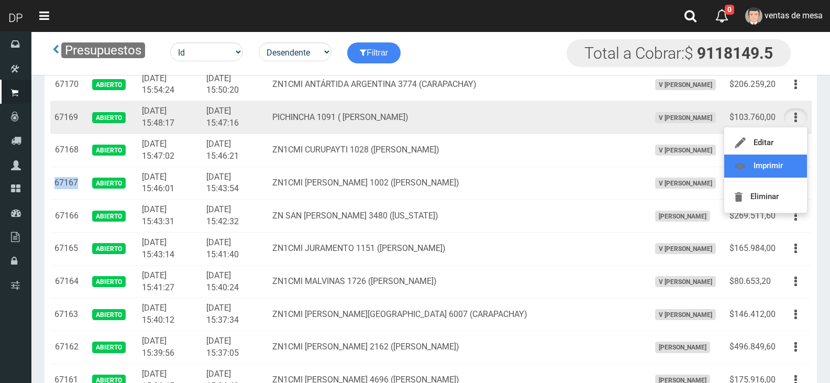
scroll to position [331, 0]
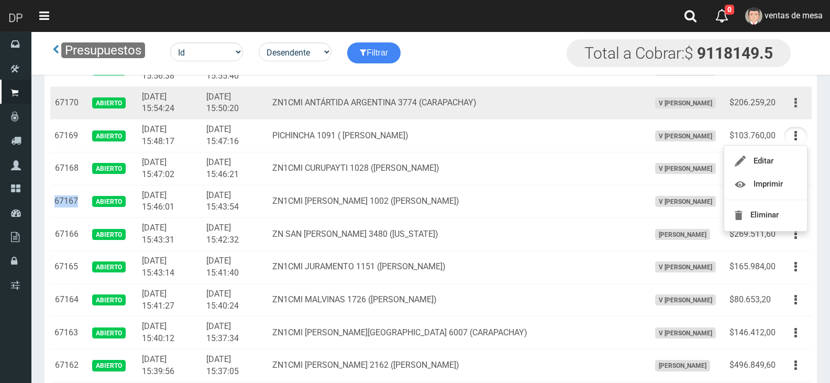
click at [791, 106] on button "button" at bounding box center [796, 103] width 24 height 18
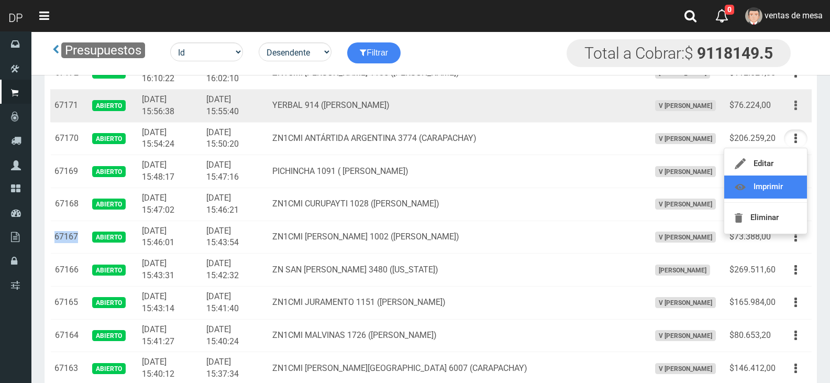
scroll to position [279, 0]
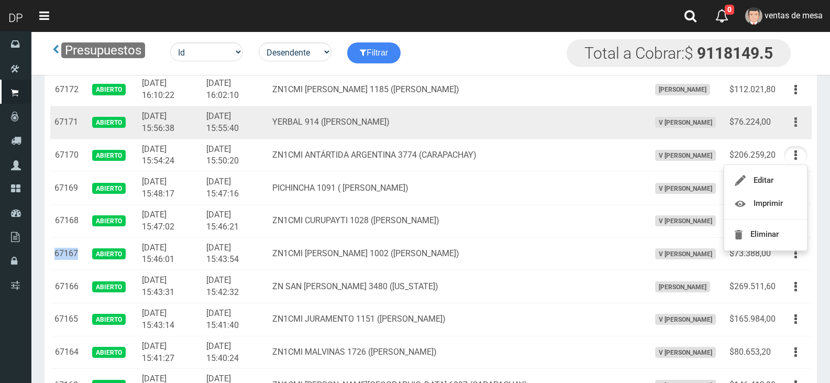
click at [796, 122] on icon "button" at bounding box center [795, 122] width 3 height 18
click at [791, 129] on button "button" at bounding box center [796, 122] width 24 height 18
drag, startPoint x: 794, startPoint y: 122, endPoint x: 791, endPoint y: 136, distance: 14.0
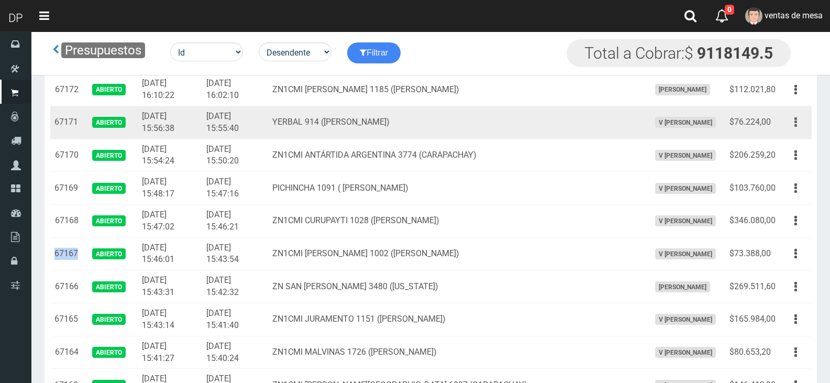
click at [795, 121] on button "button" at bounding box center [796, 122] width 24 height 18
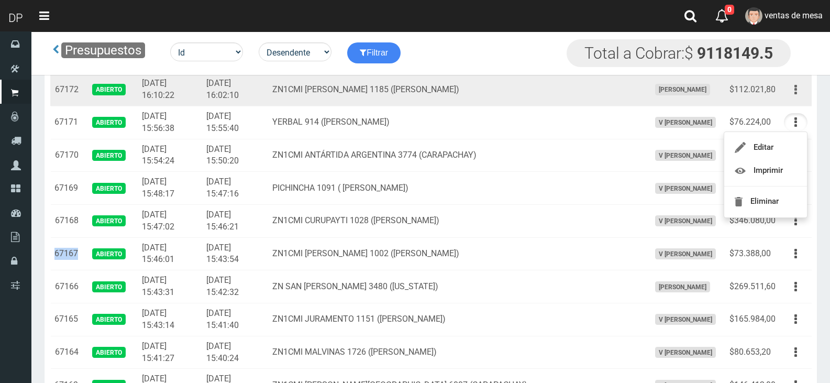
click at [789, 96] on button "button" at bounding box center [796, 90] width 24 height 18
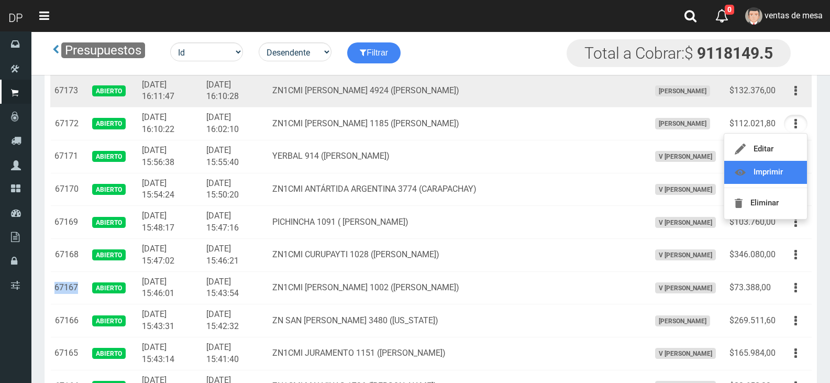
scroll to position [226, 0]
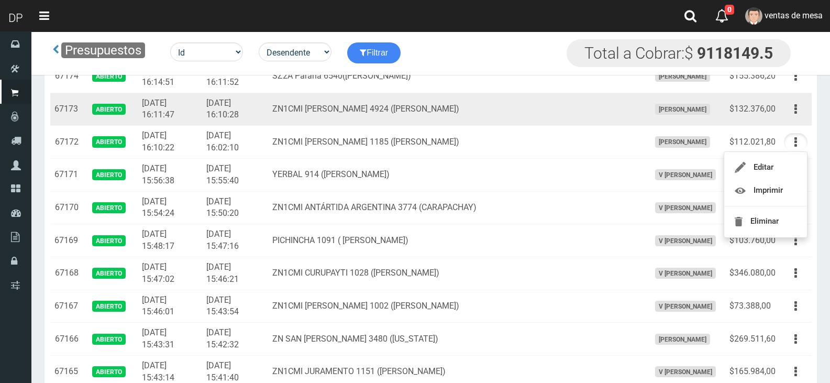
click at [795, 119] on td "Editar Imprimir Eliminar" at bounding box center [796, 109] width 32 height 33
click at [795, 115] on icon "button" at bounding box center [795, 109] width 3 height 18
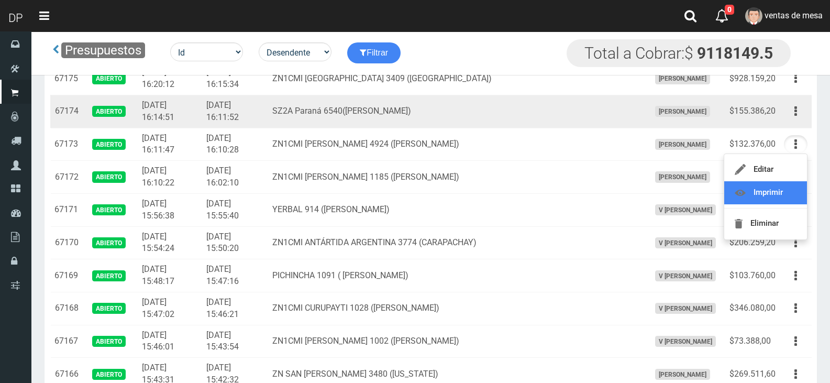
scroll to position [174, 0]
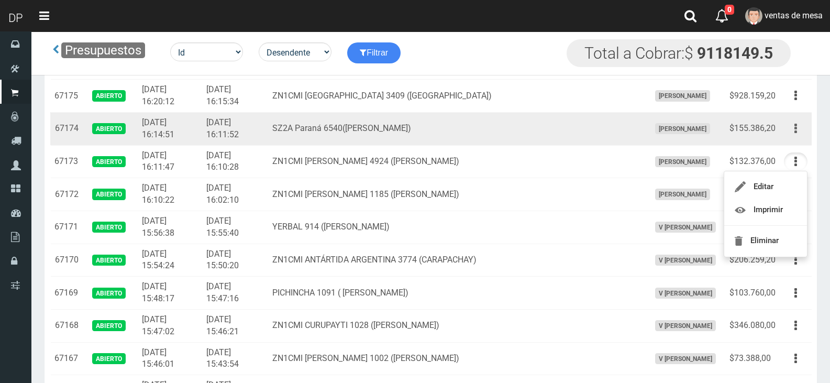
click at [796, 135] on icon "button" at bounding box center [795, 128] width 3 height 18
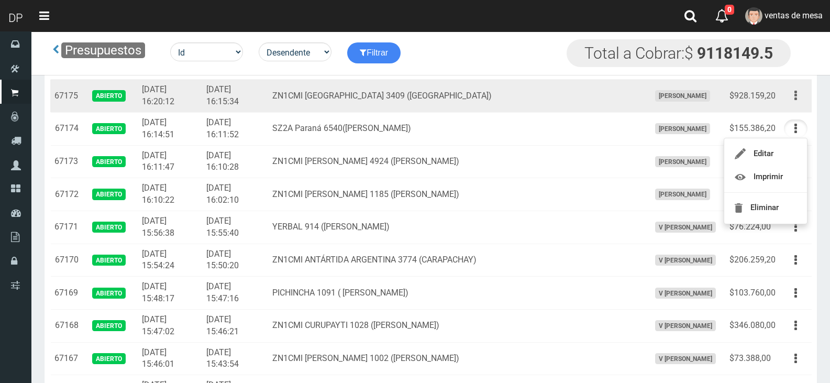
click at [797, 94] on button "button" at bounding box center [796, 95] width 24 height 18
click at [403, 108] on td "ZN1CMI [GEOGRAPHIC_DATA] 3409 ([GEOGRAPHIC_DATA])" at bounding box center [456, 96] width 377 height 33
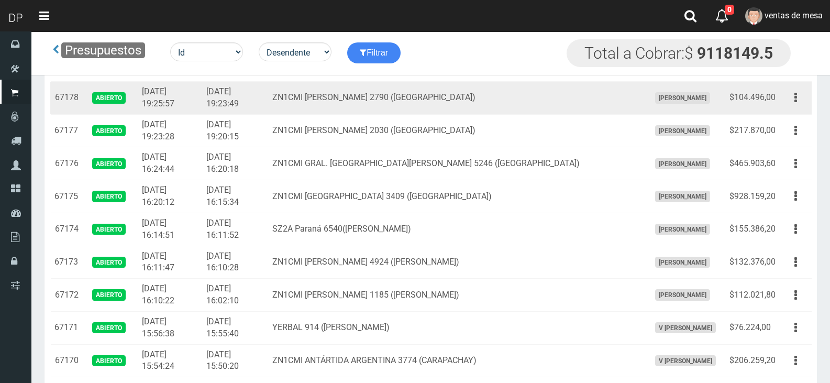
scroll to position [69, 0]
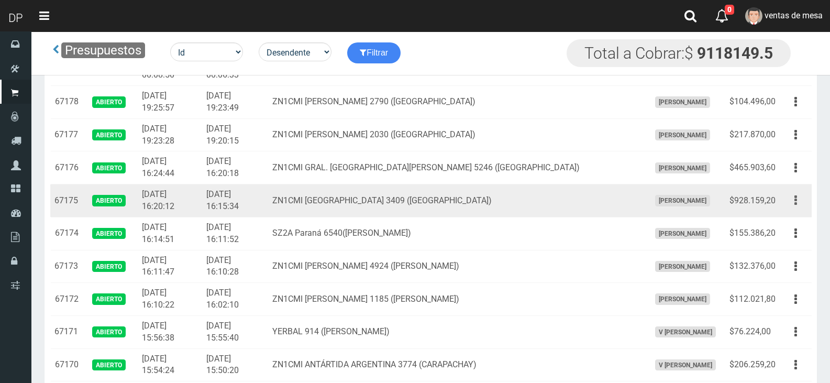
click at [798, 205] on button "button" at bounding box center [796, 200] width 24 height 18
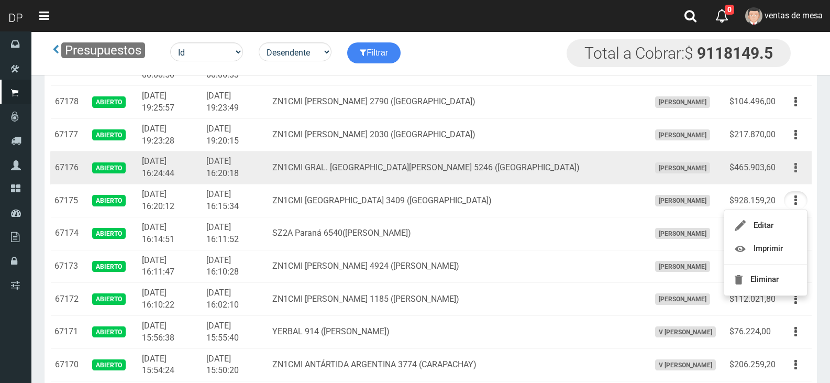
click at [795, 165] on icon "button" at bounding box center [795, 168] width 3 height 18
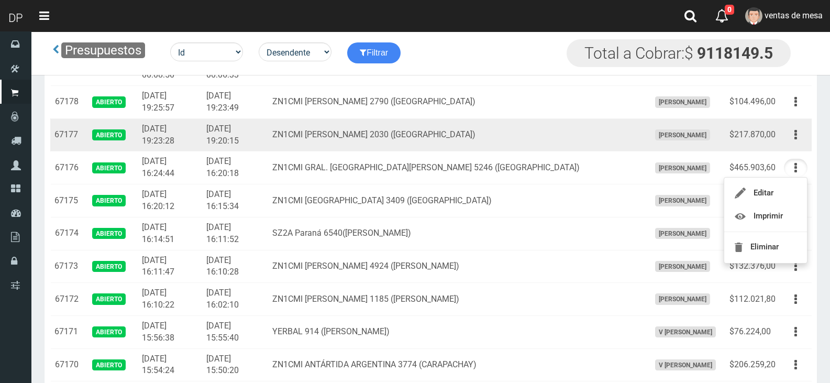
click at [800, 146] on td "Editar Imprimir Eliminar" at bounding box center [796, 134] width 32 height 33
click at [794, 133] on icon "button" at bounding box center [795, 135] width 3 height 18
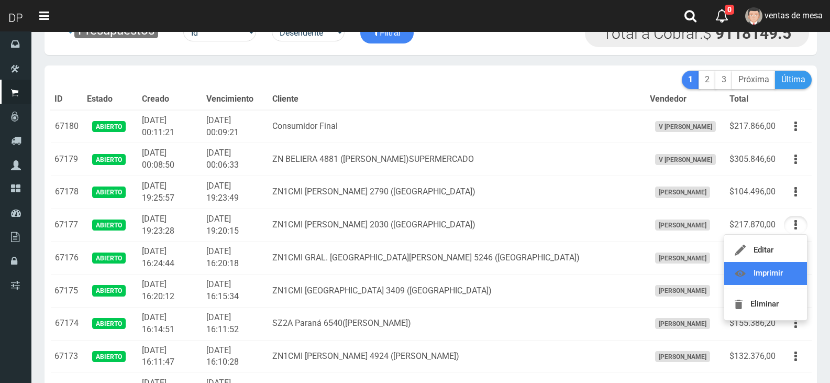
scroll to position [17, 0]
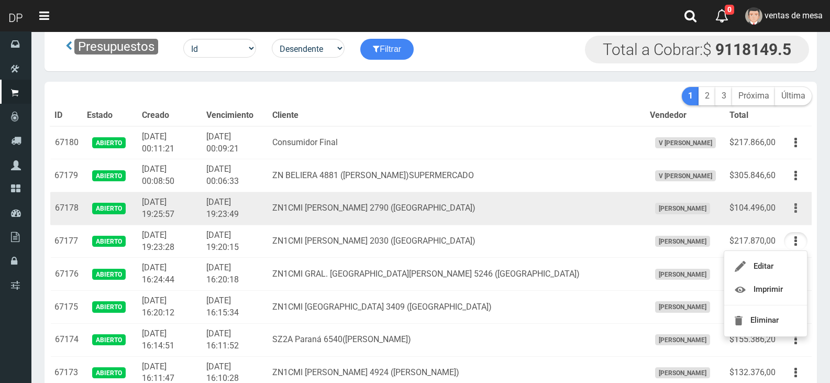
drag, startPoint x: 805, startPoint y: 206, endPoint x: 800, endPoint y: 214, distance: 8.4
click at [805, 206] on button "button" at bounding box center [796, 208] width 24 height 18
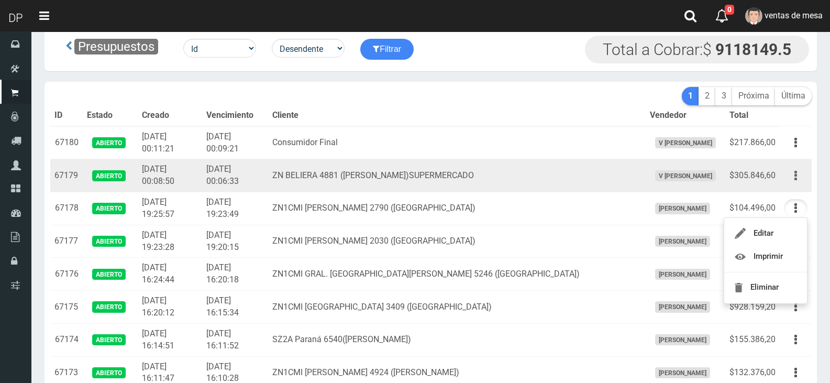
click at [798, 169] on button "button" at bounding box center [796, 175] width 24 height 18
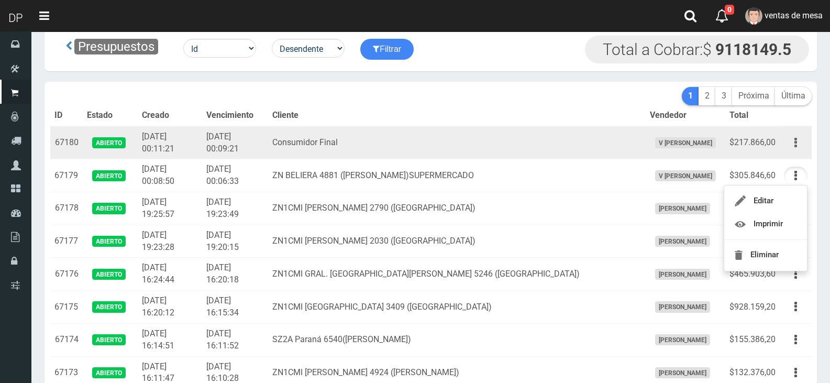
click at [797, 140] on button "button" at bounding box center [796, 142] width 24 height 18
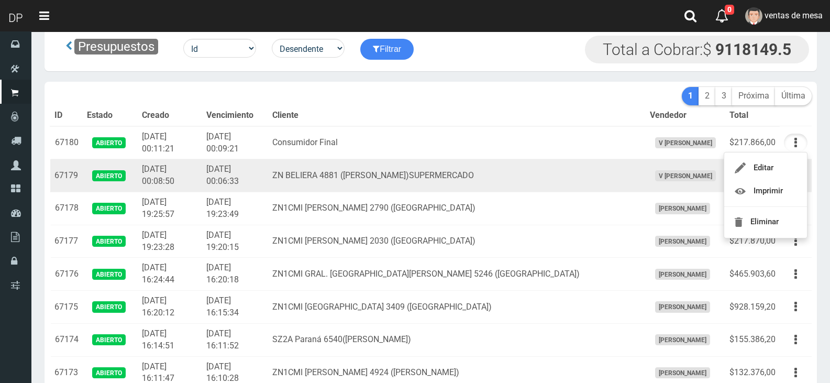
click at [268, 165] on td "[DATE] 00:06:33" at bounding box center [235, 175] width 66 height 33
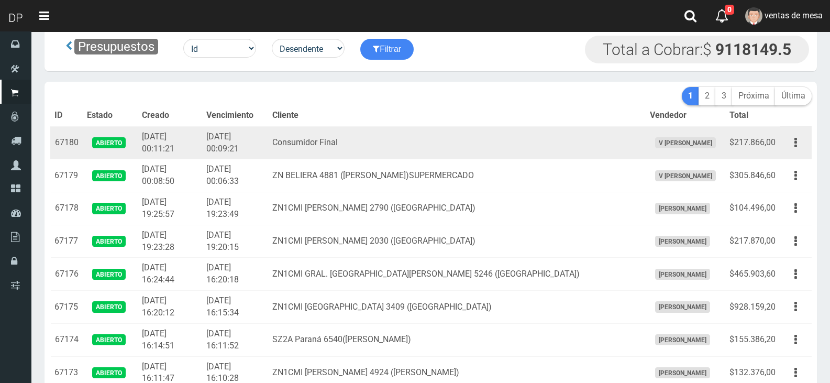
click at [175, 133] on td "[DATE] 00:11:21" at bounding box center [170, 142] width 64 height 33
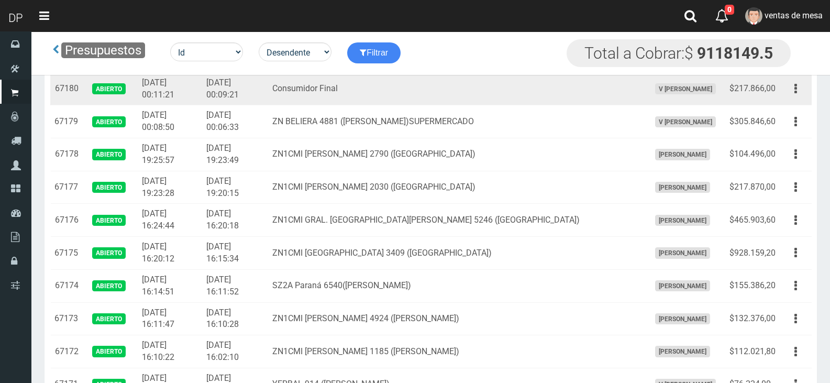
scroll to position [6794, 0]
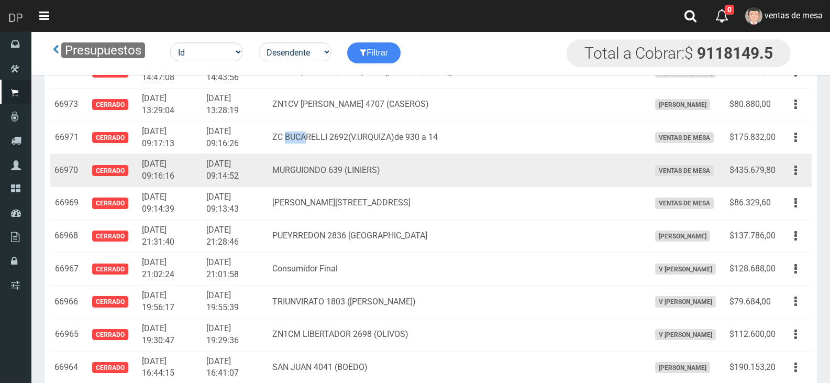
click at [440, 154] on td "MURGUIONDO 639 (LINIERS)" at bounding box center [456, 170] width 377 height 33
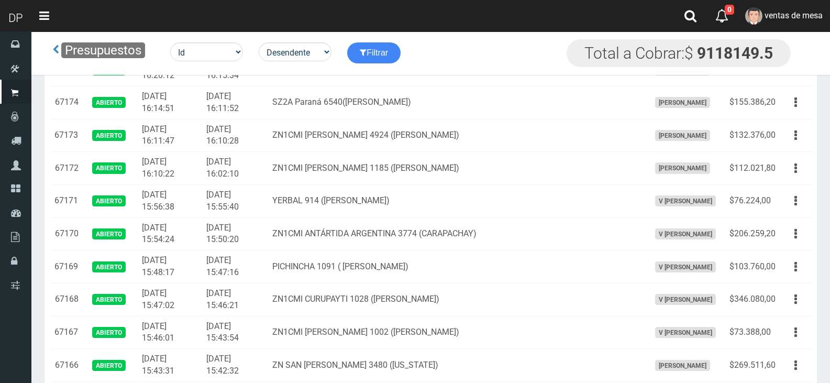
scroll to position [0, 0]
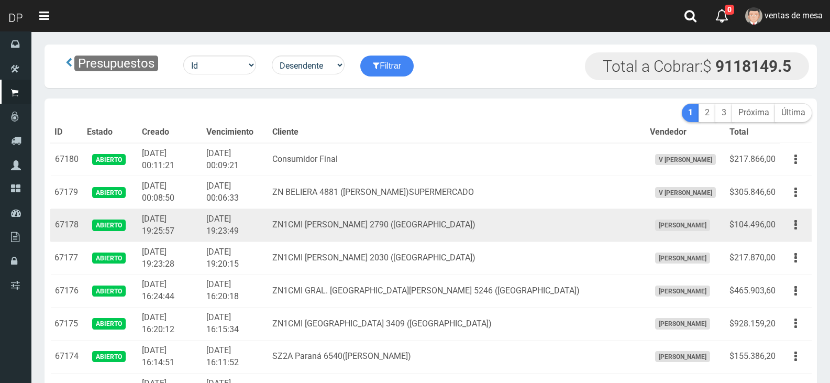
drag, startPoint x: 80, startPoint y: 224, endPoint x: 73, endPoint y: 228, distance: 8.2
click at [80, 224] on td "67178" at bounding box center [66, 225] width 32 height 33
click at [57, 224] on td "67178" at bounding box center [66, 225] width 32 height 33
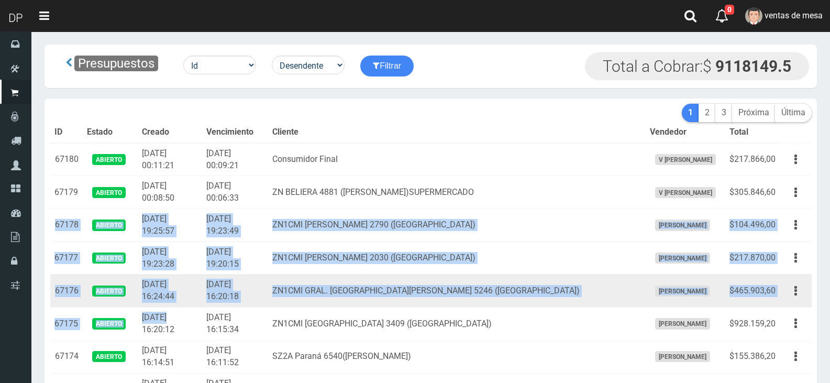
drag, startPoint x: 53, startPoint y: 223, endPoint x: 164, endPoint y: 296, distance: 133.4
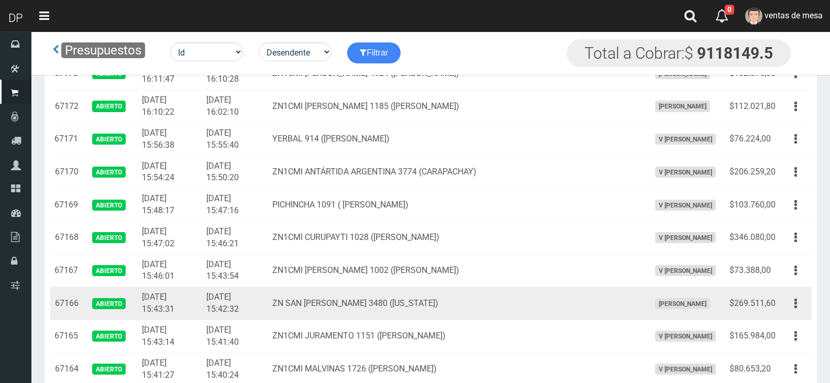
click at [486, 319] on td "ZN SAN [PERSON_NAME] 3480 ([US_STATE])" at bounding box center [456, 303] width 377 height 33
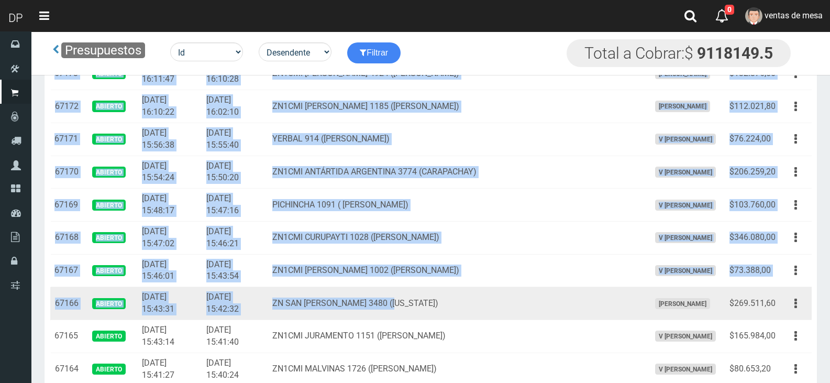
click at [486, 319] on td "ZN SAN [PERSON_NAME] 3480 ([US_STATE])" at bounding box center [456, 303] width 377 height 33
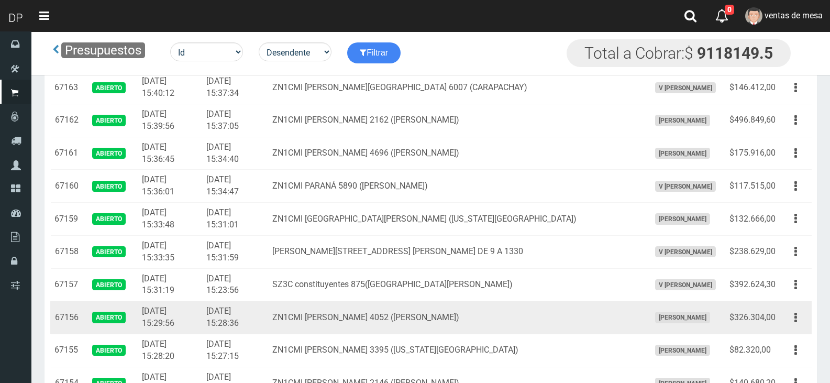
click at [495, 309] on td "ZN1CMI [PERSON_NAME] 4052 ([PERSON_NAME])" at bounding box center [456, 317] width 377 height 33
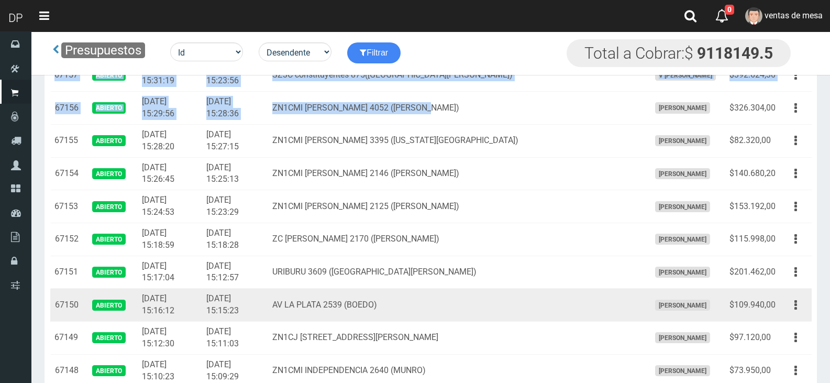
click at [531, 290] on td "AV LA PLATA 2539 (BOEDO)" at bounding box center [456, 304] width 377 height 33
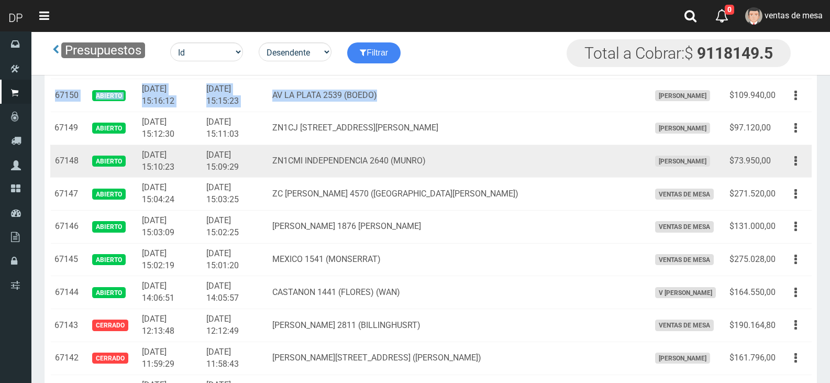
click at [545, 305] on td "CASTANON 1441 (FLORES) (WAN)" at bounding box center [456, 292] width 377 height 33
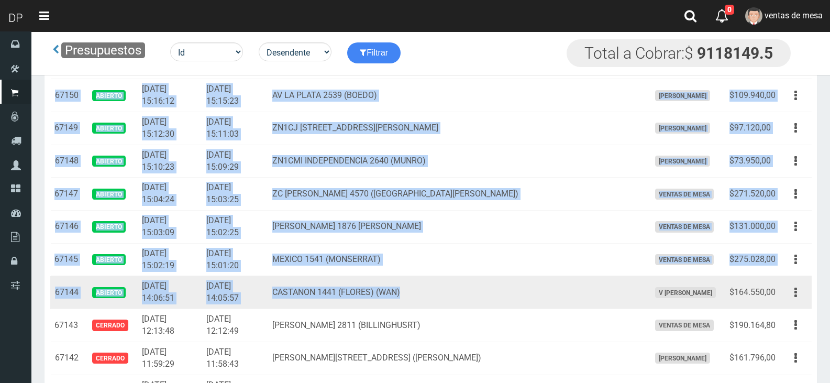
click at [545, 305] on td "CASTANON 1441 (FLORES) (WAN)" at bounding box center [456, 292] width 377 height 33
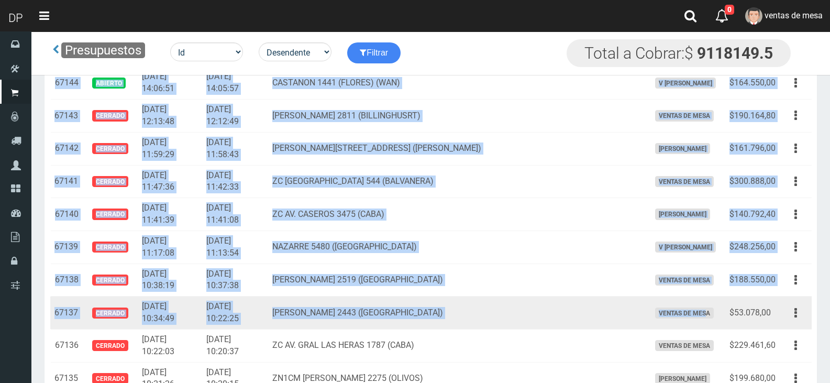
click at [675, 315] on span "ventas de mesa" at bounding box center [684, 312] width 59 height 11
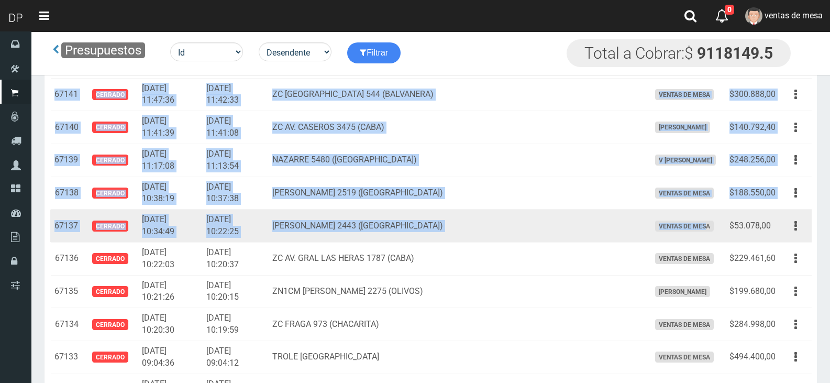
scroll to position [1413, 0]
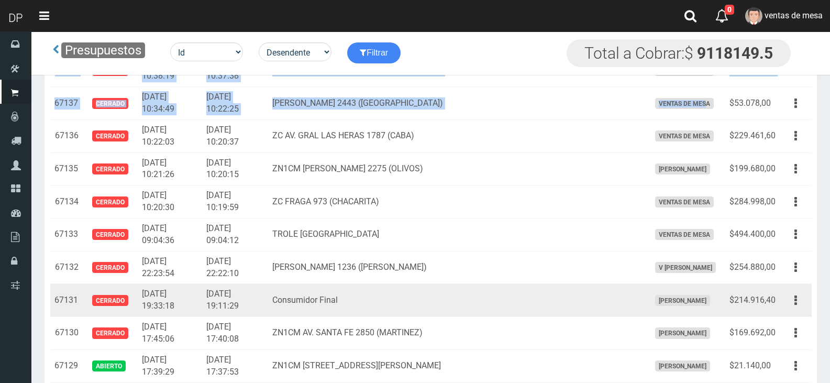
click at [688, 290] on td "[PERSON_NAME]" at bounding box center [685, 300] width 80 height 33
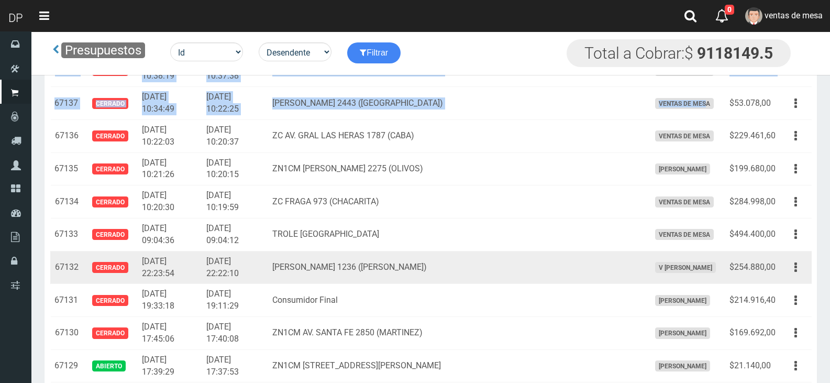
click at [717, 253] on td "V [PERSON_NAME]" at bounding box center [685, 267] width 80 height 33
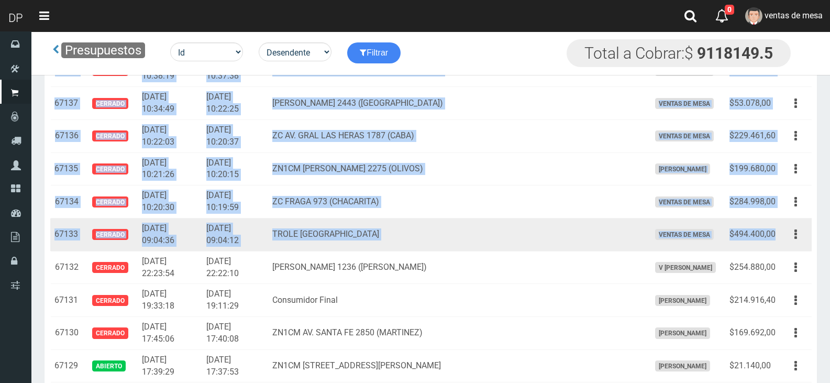
click at [778, 237] on td "$494.400,00" at bounding box center [752, 234] width 54 height 33
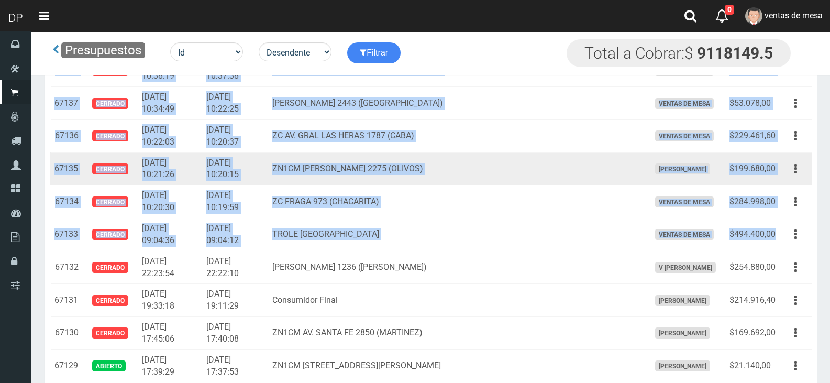
click at [727, 176] on td "$199.680,00" at bounding box center [752, 168] width 54 height 33
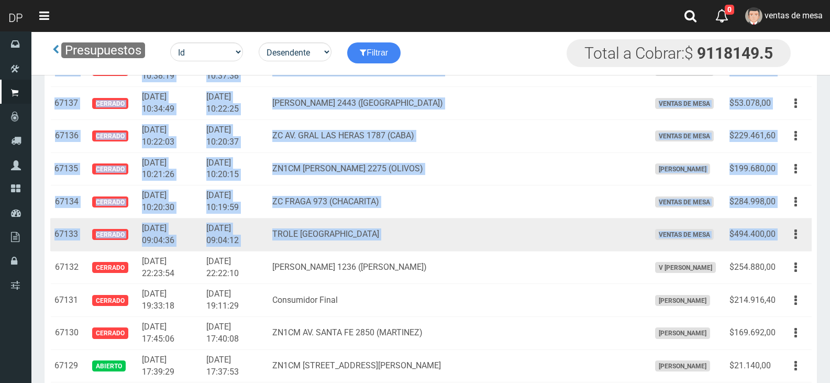
click at [783, 231] on td "Editar Imprimir Eliminar" at bounding box center [796, 234] width 32 height 33
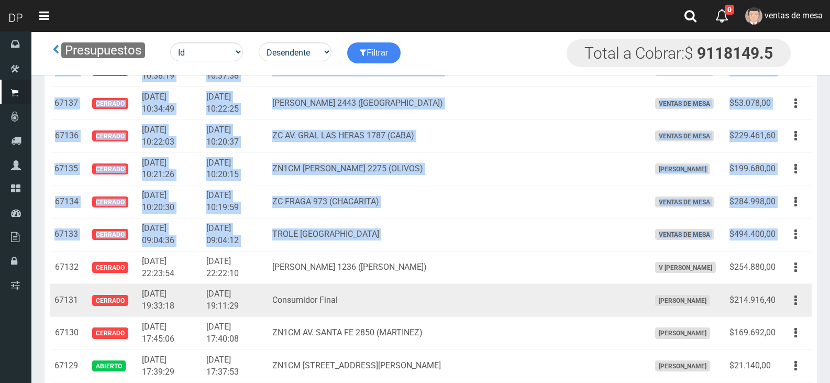
copy tbody "67178 Abierto 2025-10-01 19:25:57 2025-10-01 19:23:49 ZN1CMI MEDRANO 2790 (BOUL…"
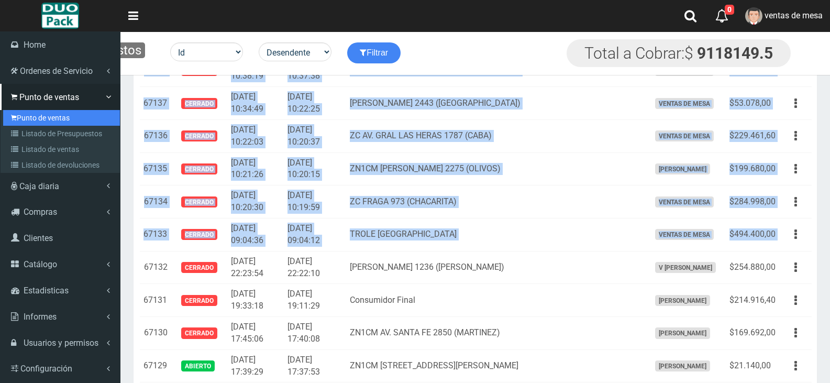
click at [55, 121] on link "Punto de ventas" at bounding box center [61, 118] width 117 height 16
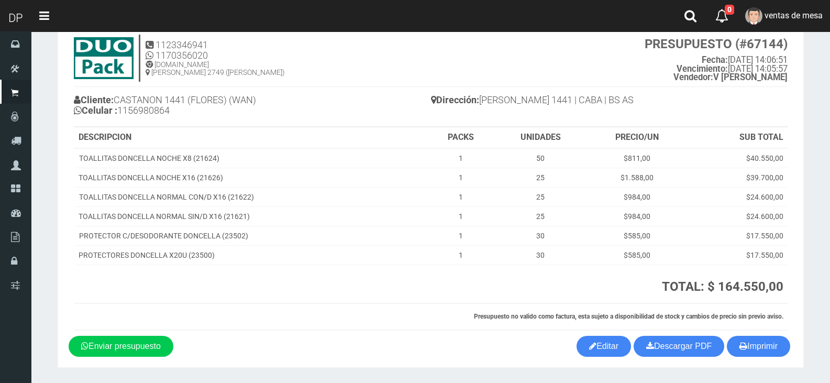
scroll to position [63, 0]
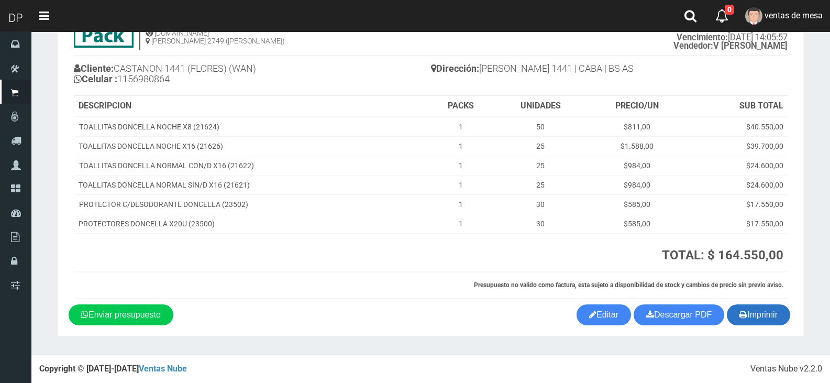
click at [755, 322] on button "Imprimir" at bounding box center [758, 314] width 63 height 21
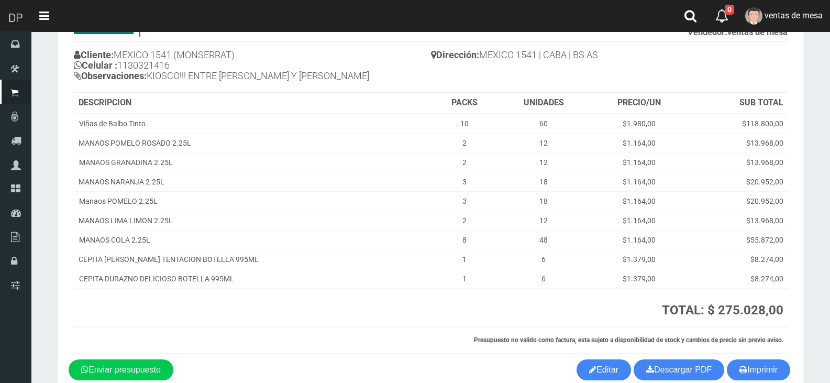
scroll to position [131, 0]
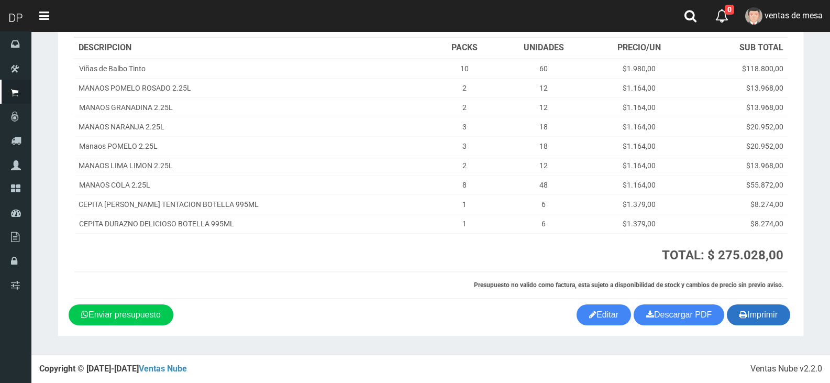
click at [764, 318] on button "Imprimir" at bounding box center [758, 314] width 63 height 21
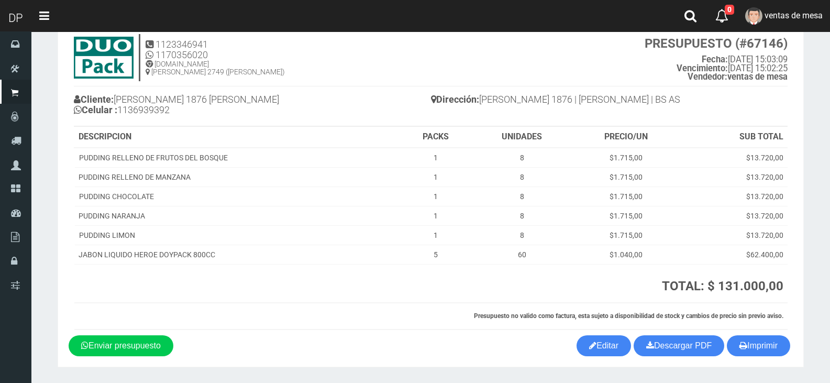
scroll to position [63, 0]
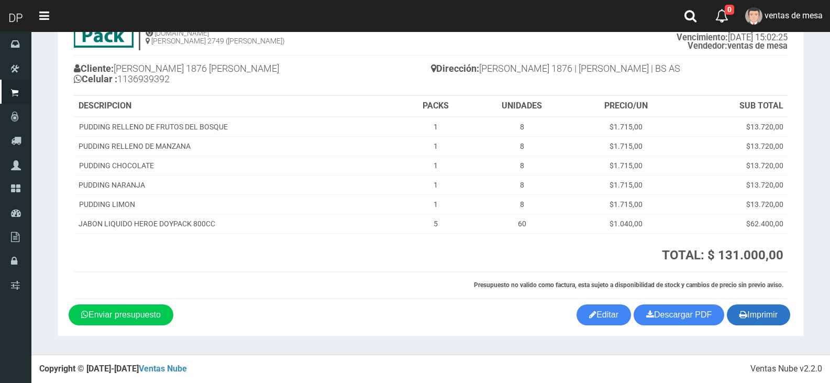
click at [770, 318] on button "Imprimir" at bounding box center [758, 314] width 63 height 21
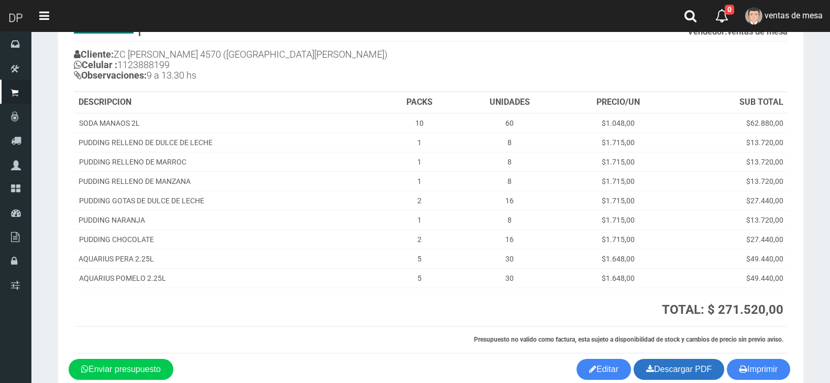
scroll to position [131, 0]
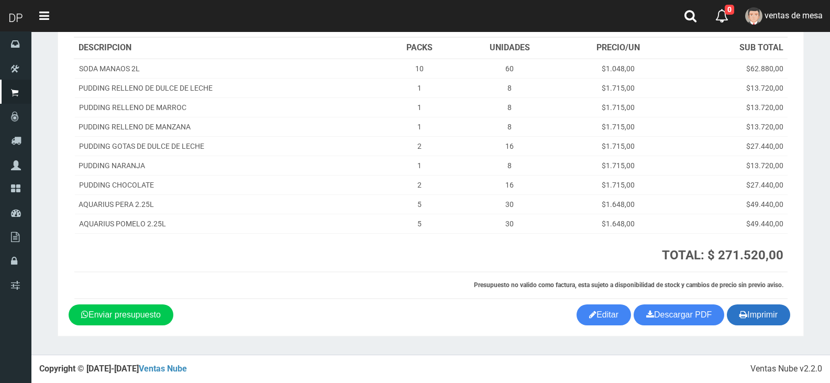
click at [736, 311] on button "Imprimir" at bounding box center [758, 314] width 63 height 21
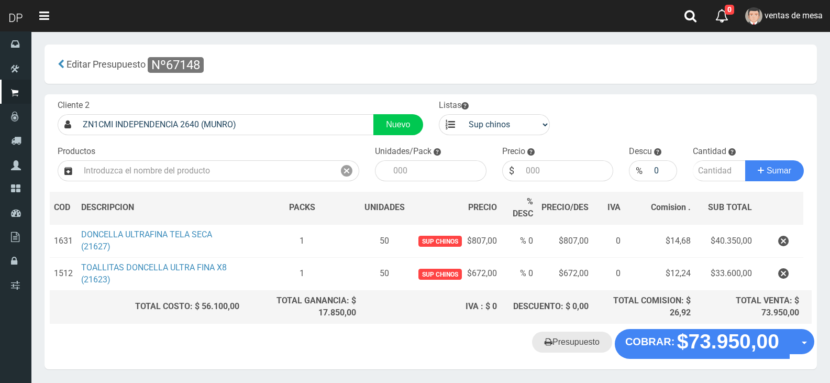
click at [571, 346] on link "Presupuesto" at bounding box center [572, 341] width 80 height 21
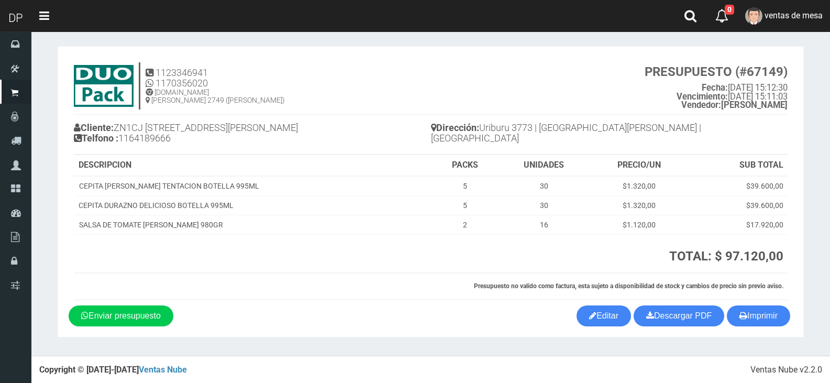
scroll to position [5, 0]
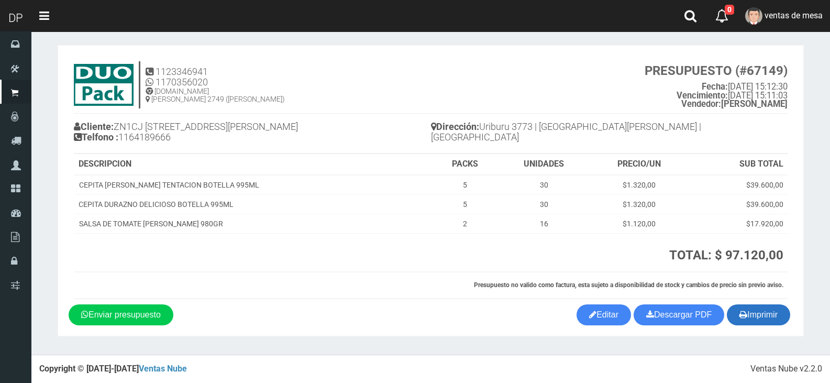
click at [748, 316] on button "Imprimir" at bounding box center [758, 314] width 63 height 21
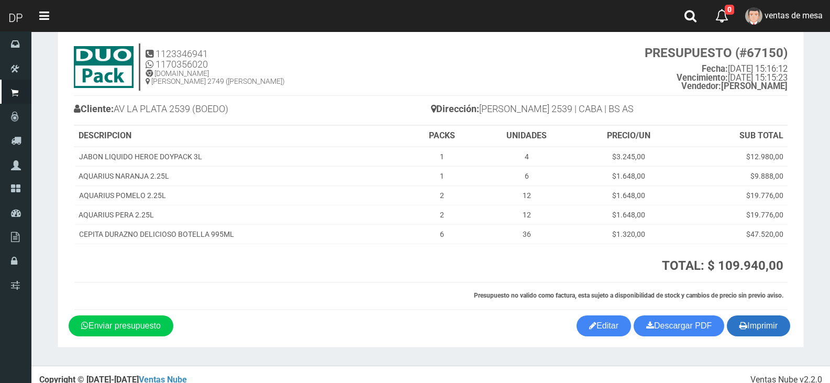
scroll to position [33, 0]
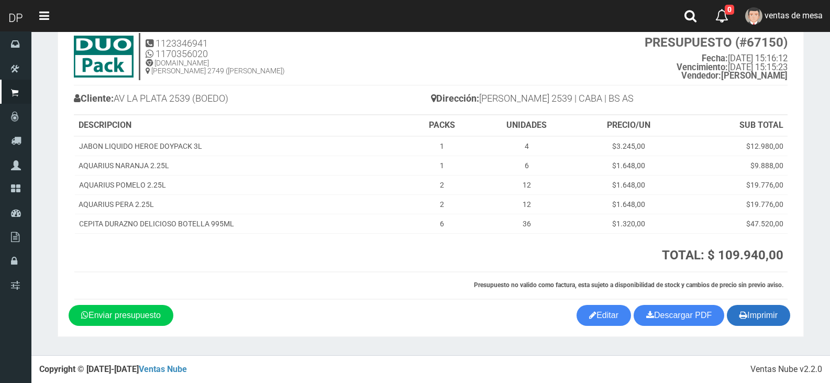
click at [764, 312] on button "Imprimir" at bounding box center [758, 315] width 63 height 21
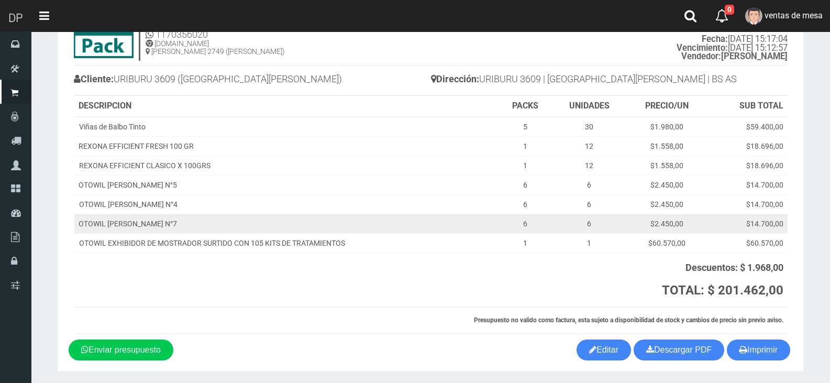
scroll to position [87, 0]
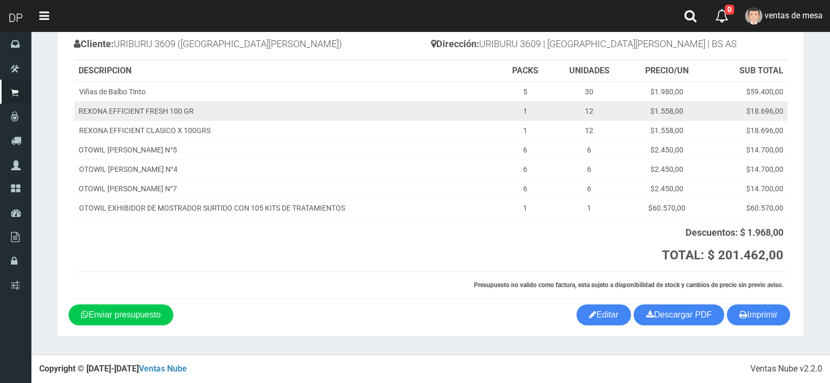
click at [743, 105] on td "$18.696,00" at bounding box center [747, 111] width 81 height 19
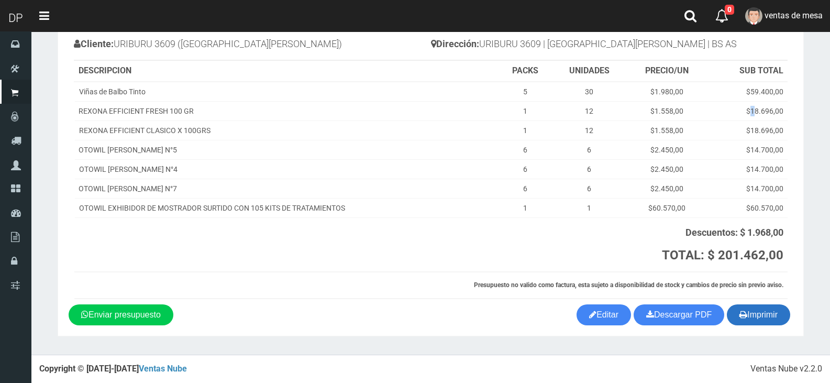
click at [759, 314] on button "Imprimir" at bounding box center [758, 314] width 63 height 21
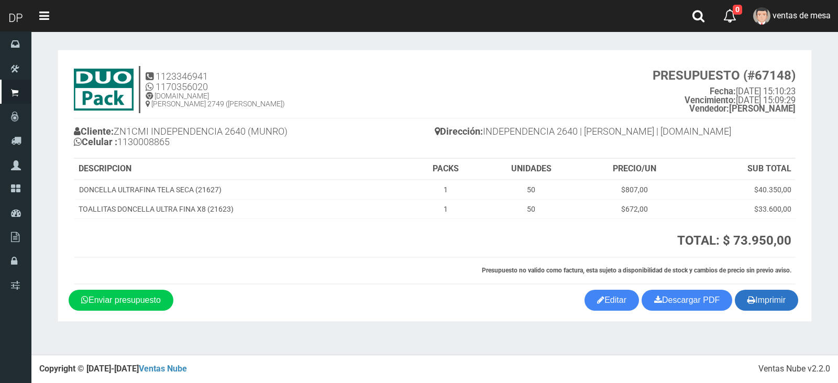
click at [765, 304] on button "Imprimir" at bounding box center [765, 300] width 63 height 21
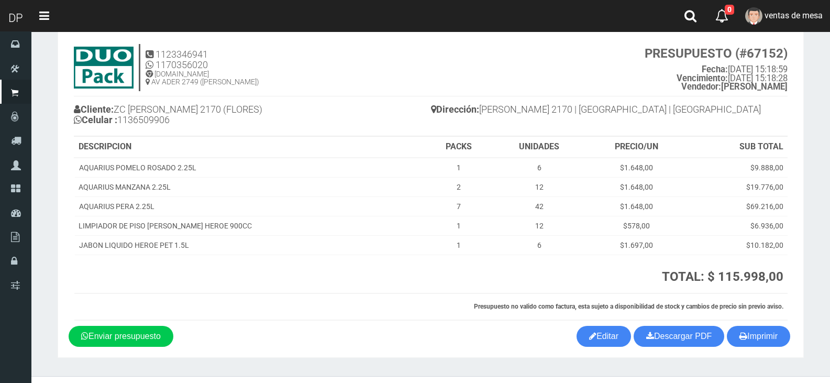
scroll to position [43, 0]
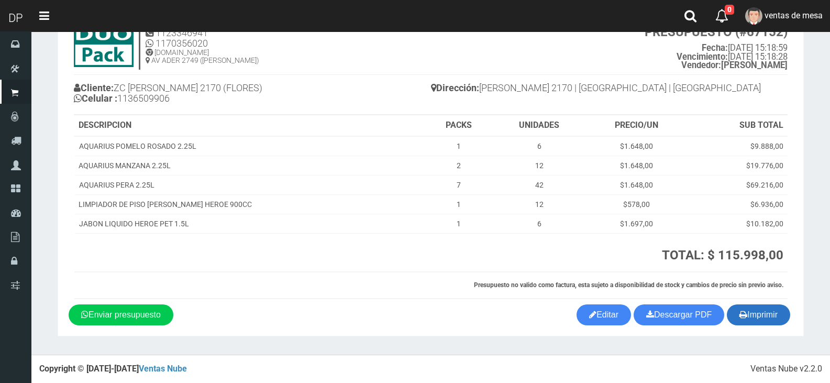
click at [753, 318] on button "Imprimir" at bounding box center [758, 314] width 63 height 21
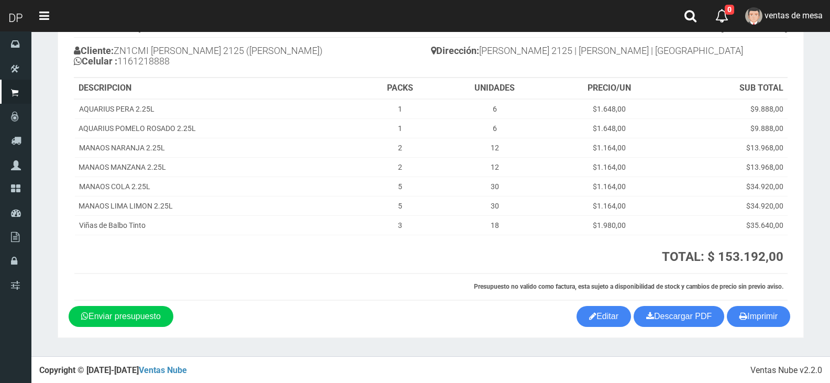
scroll to position [82, 0]
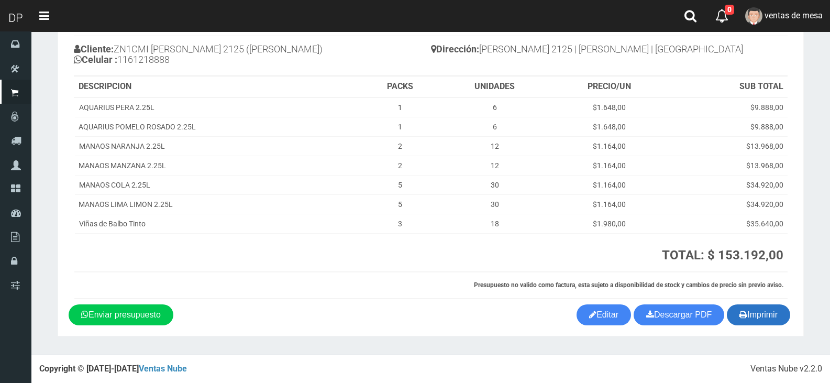
click at [763, 316] on button "Imprimir" at bounding box center [758, 314] width 63 height 21
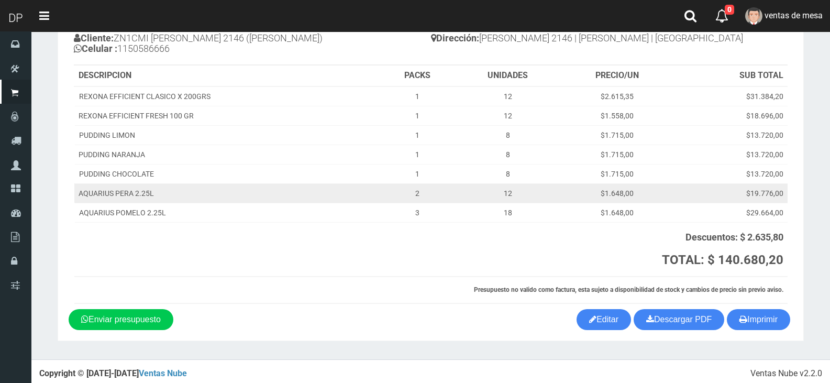
scroll to position [98, 0]
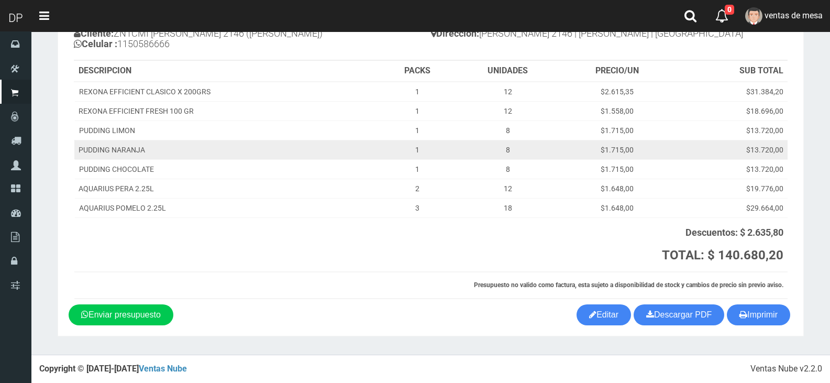
click at [763, 157] on td "$13.720,00" at bounding box center [730, 149] width 114 height 19
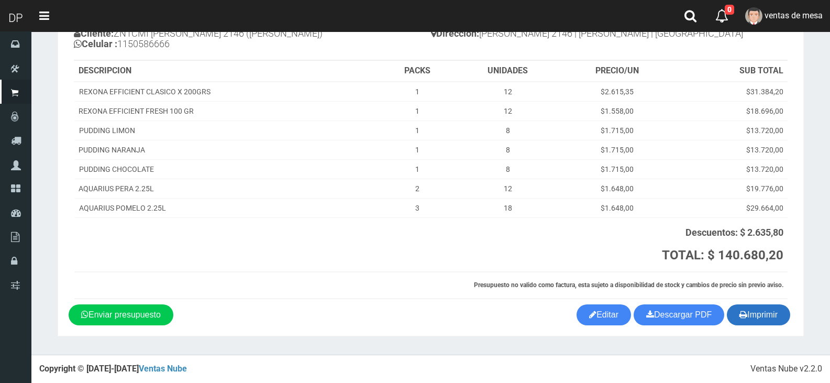
click at [766, 309] on button "Imprimir" at bounding box center [758, 314] width 63 height 21
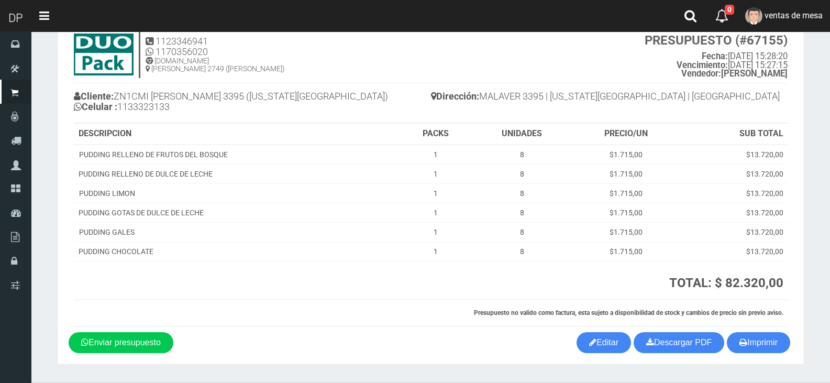
scroll to position [63, 0]
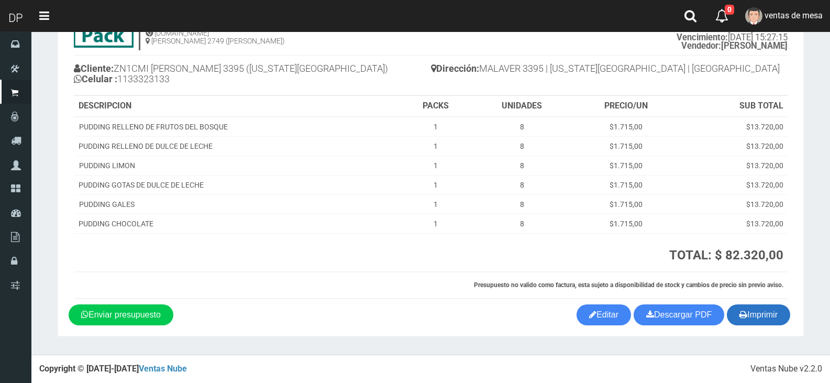
click at [772, 315] on button "Imprimir" at bounding box center [758, 314] width 63 height 21
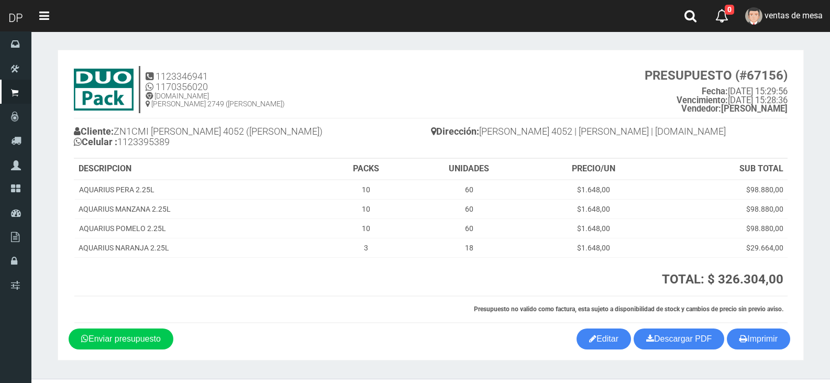
scroll to position [24, 0]
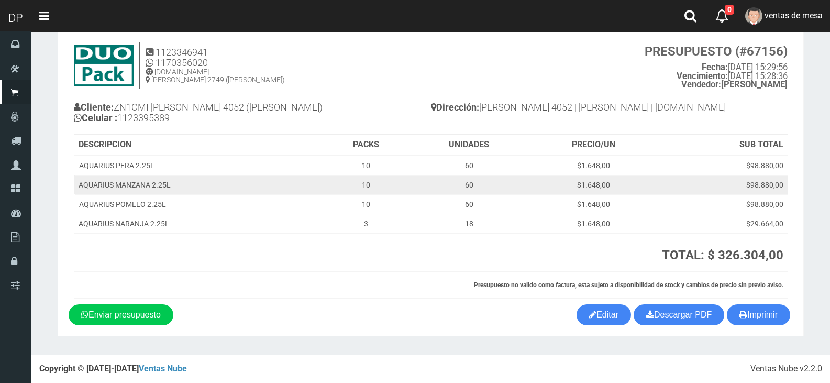
click at [598, 187] on td "$1.648,00" at bounding box center [593, 184] width 128 height 19
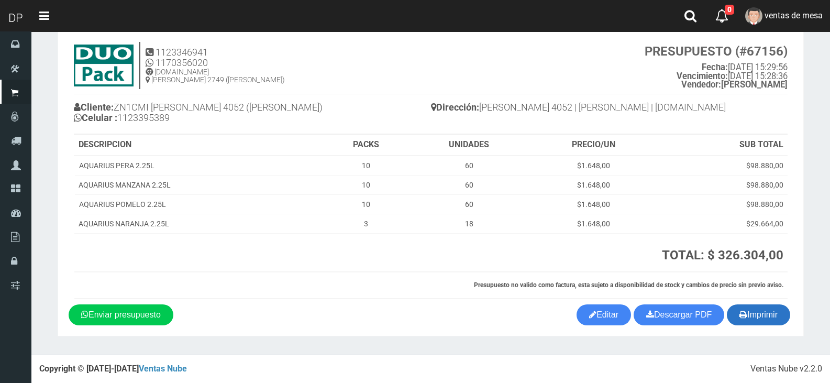
click at [752, 308] on button "Imprimir" at bounding box center [758, 314] width 63 height 21
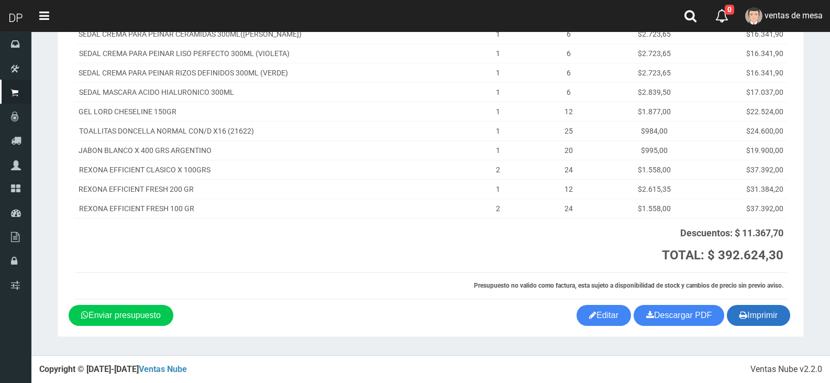
scroll to position [302, 0]
click at [754, 321] on button "Imprimir" at bounding box center [758, 314] width 63 height 21
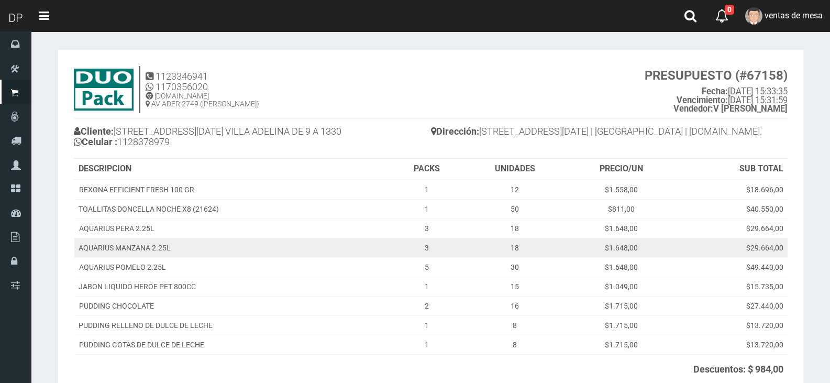
scroll to position [137, 0]
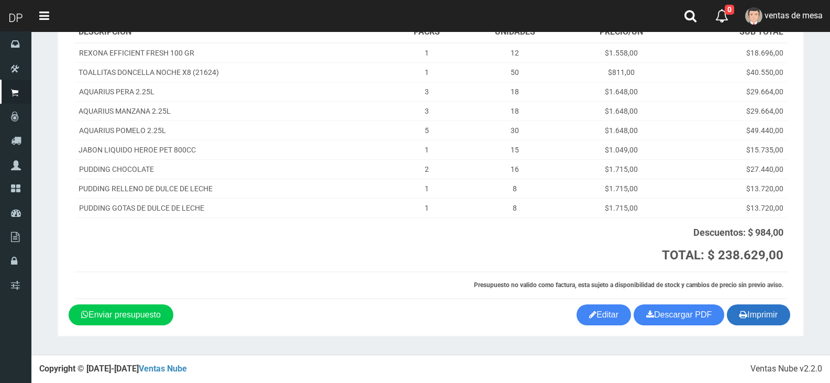
click at [763, 316] on button "Imprimir" at bounding box center [758, 314] width 63 height 21
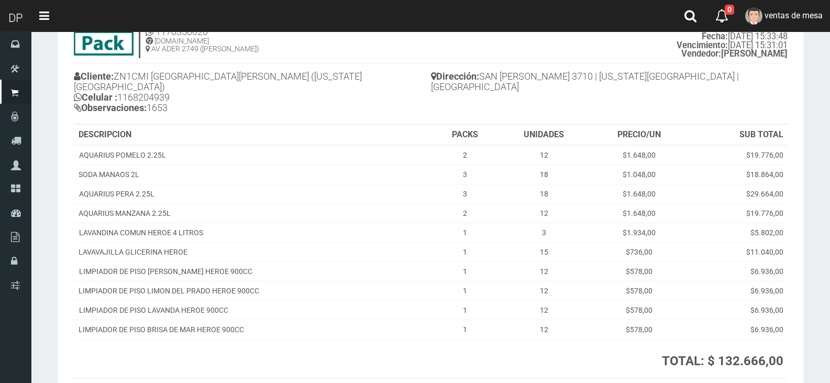
scroll to position [151, 0]
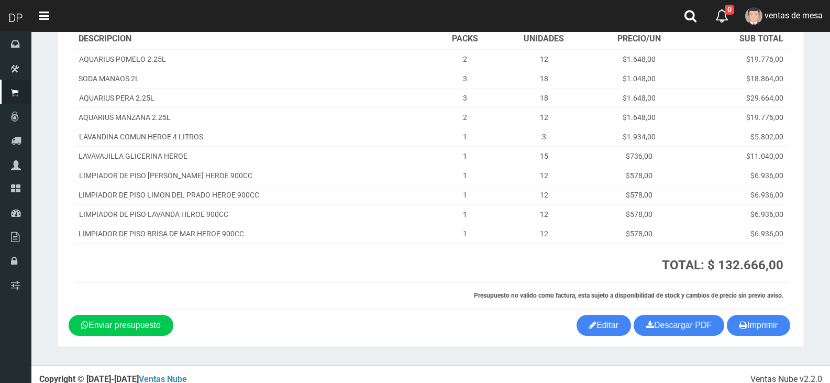
click at [768, 328] on section "1123346941 1170356020 WWW.DUOPACKS.COM.AR AV ADER 2749 (MUNRO) PRESUPUESTO (#67…" at bounding box center [431, 123] width 746 height 448
click at [765, 317] on button "Imprimir" at bounding box center [758, 325] width 63 height 21
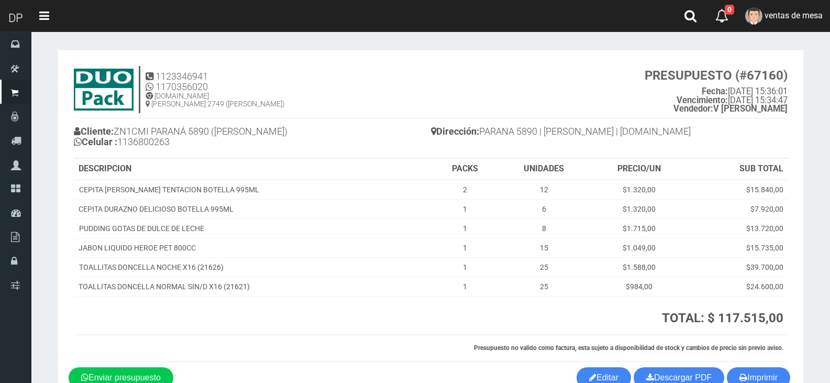
scroll to position [63, 0]
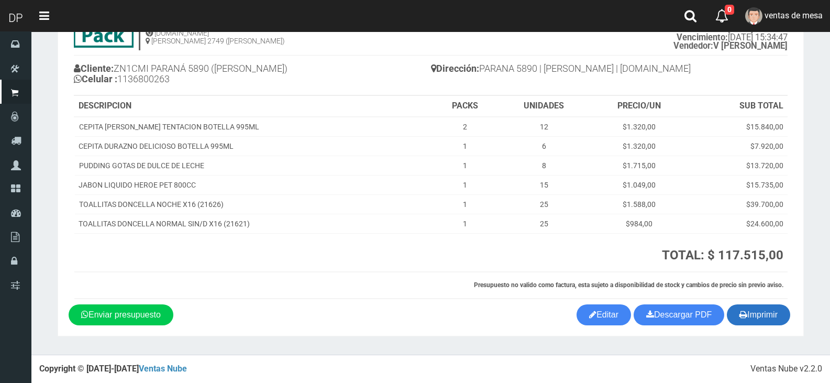
click at [787, 321] on button "Imprimir" at bounding box center [758, 314] width 63 height 21
drag, startPoint x: 787, startPoint y: 321, endPoint x: 764, endPoint y: 319, distance: 22.7
click at [787, 321] on button "Imprimir" at bounding box center [758, 314] width 63 height 21
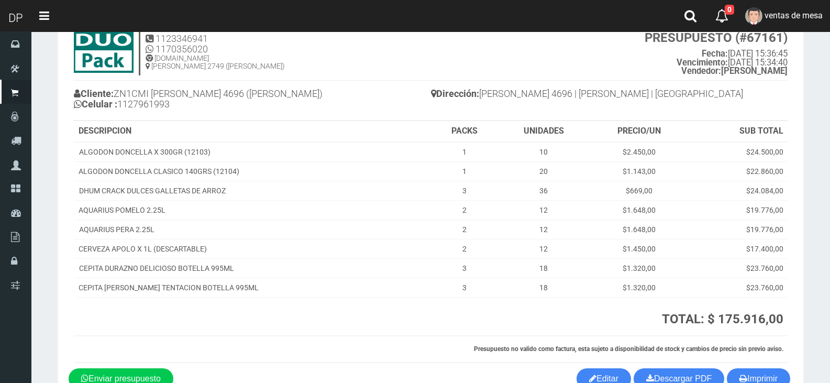
scroll to position [102, 0]
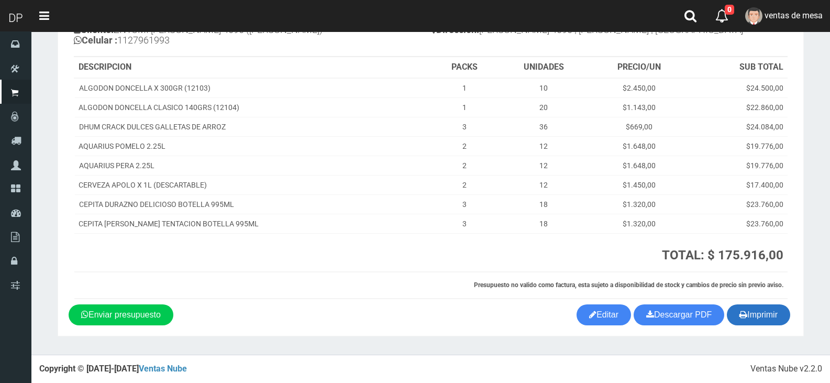
click at [763, 314] on button "Imprimir" at bounding box center [758, 314] width 63 height 21
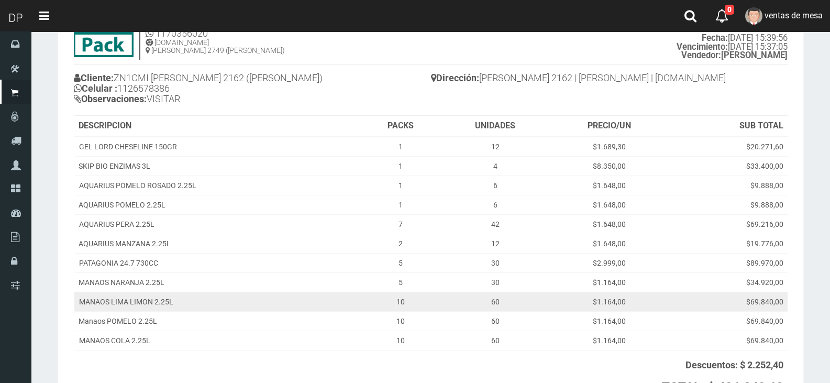
scroll to position [186, 0]
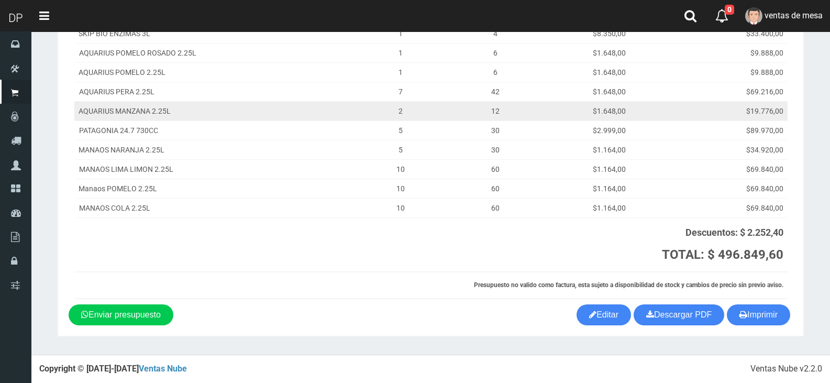
click at [731, 112] on td "$19.776,00" at bounding box center [728, 110] width 119 height 19
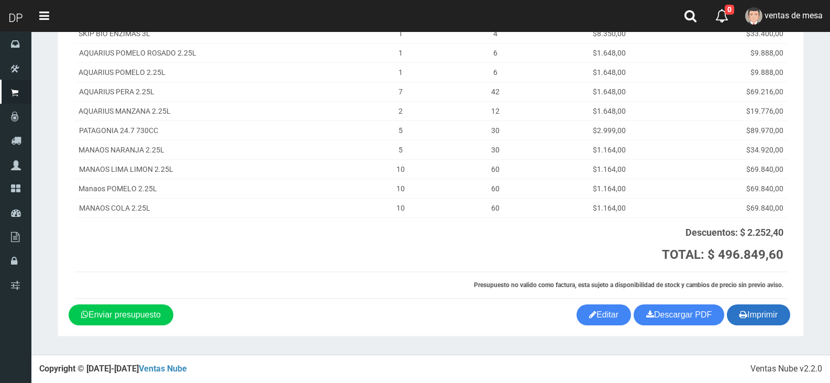
click at [769, 314] on button "Imprimir" at bounding box center [758, 314] width 63 height 21
drag, startPoint x: 769, startPoint y: 314, endPoint x: 761, endPoint y: 314, distance: 8.4
click at [769, 314] on button "Imprimir" at bounding box center [758, 314] width 63 height 21
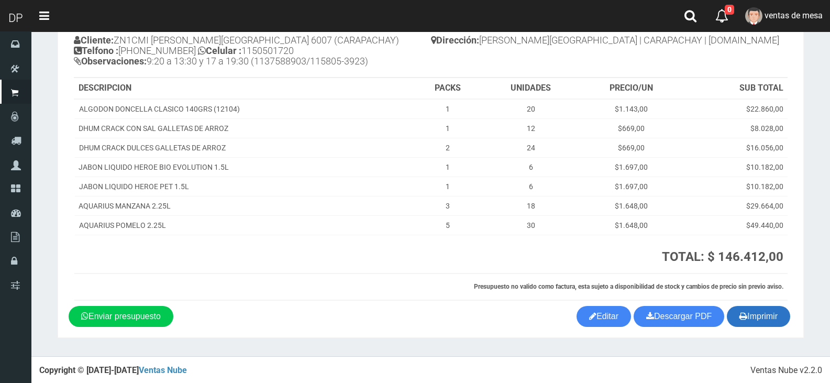
scroll to position [93, 0]
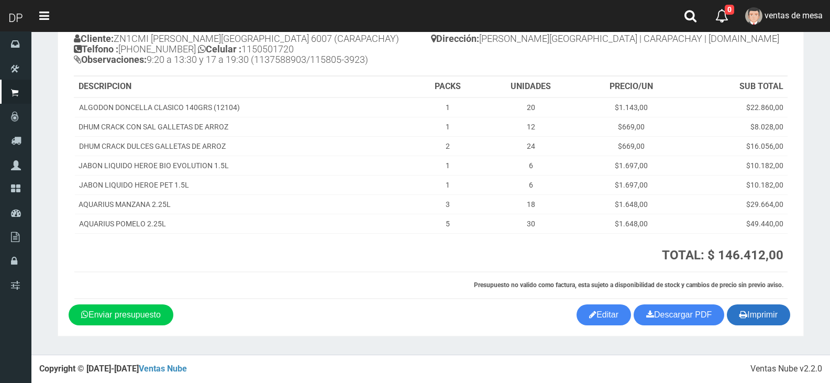
click at [776, 308] on button "Imprimir" at bounding box center [758, 314] width 63 height 21
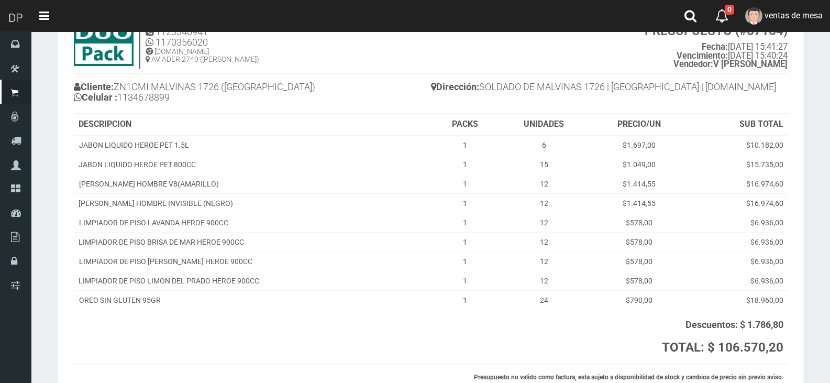
scroll to position [137, 0]
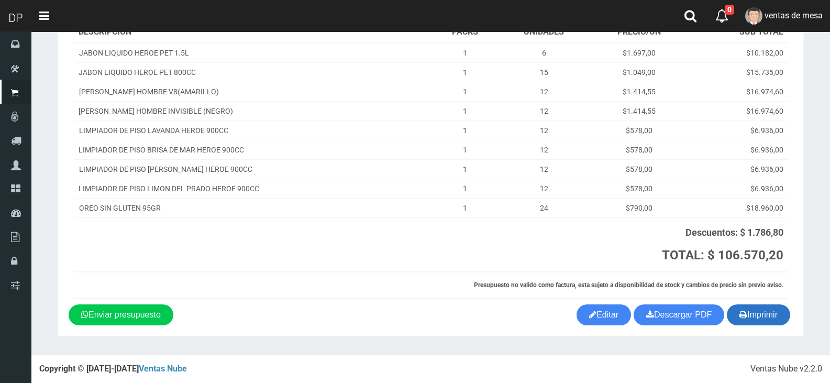
click at [766, 308] on button "Imprimir" at bounding box center [758, 314] width 63 height 21
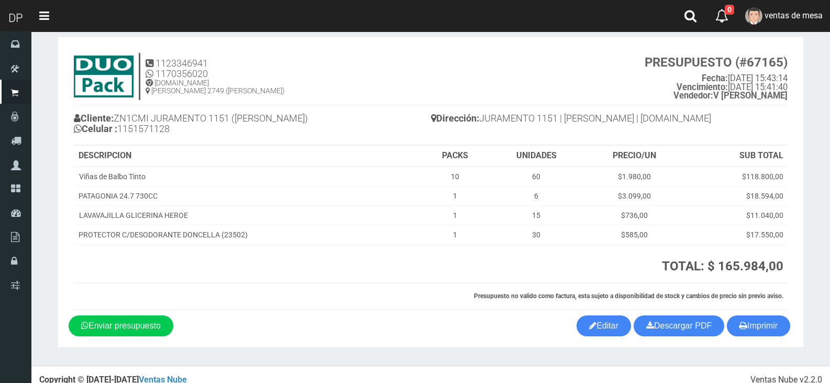
scroll to position [24, 0]
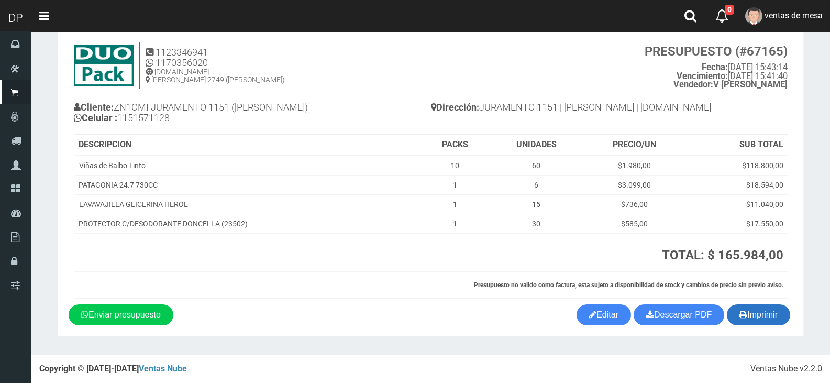
click at [752, 309] on button "Imprimir" at bounding box center [758, 314] width 63 height 21
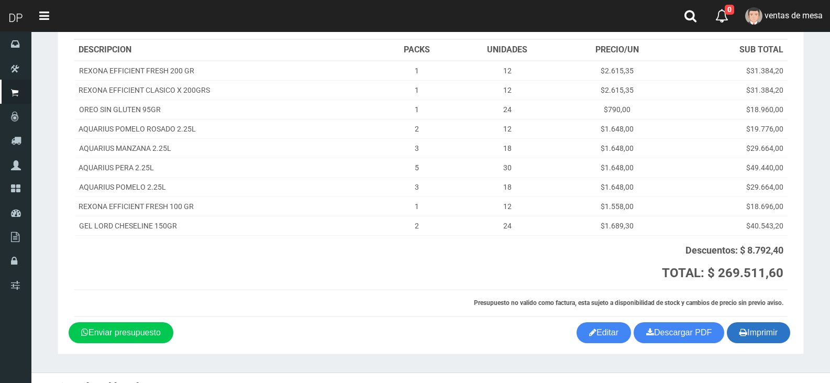
scroll to position [137, 0]
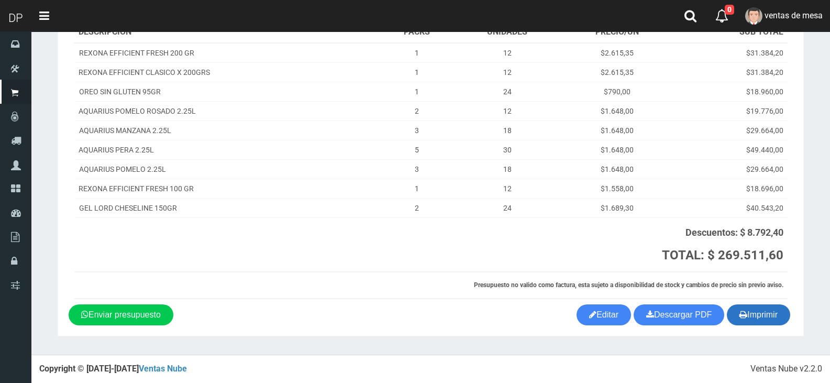
click at [739, 311] on icon "button" at bounding box center [743, 314] width 8 height 15
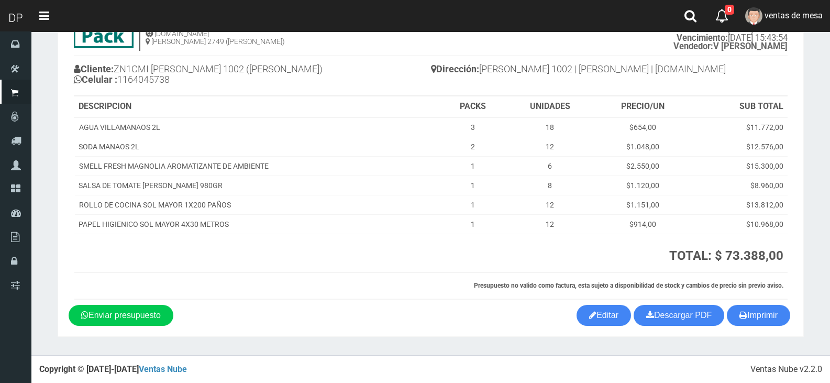
scroll to position [63, 0]
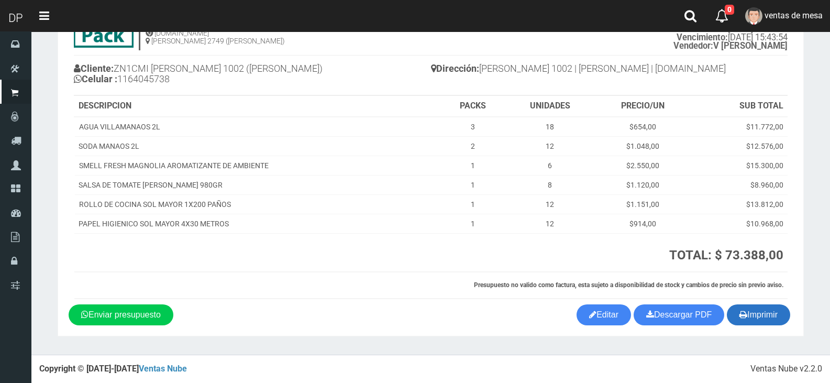
click at [733, 310] on button "Imprimir" at bounding box center [758, 314] width 63 height 21
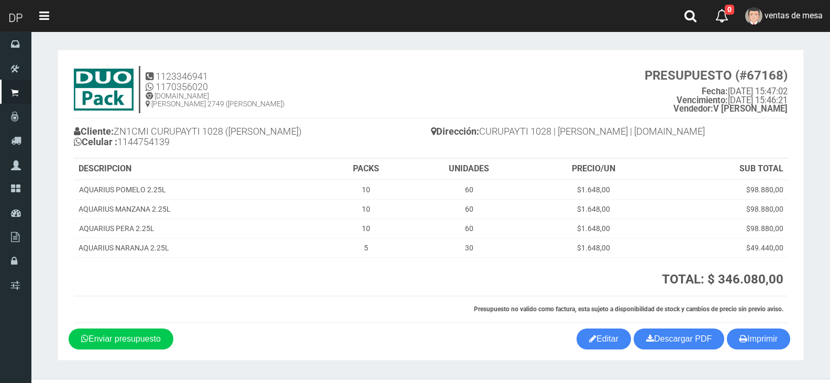
scroll to position [24, 0]
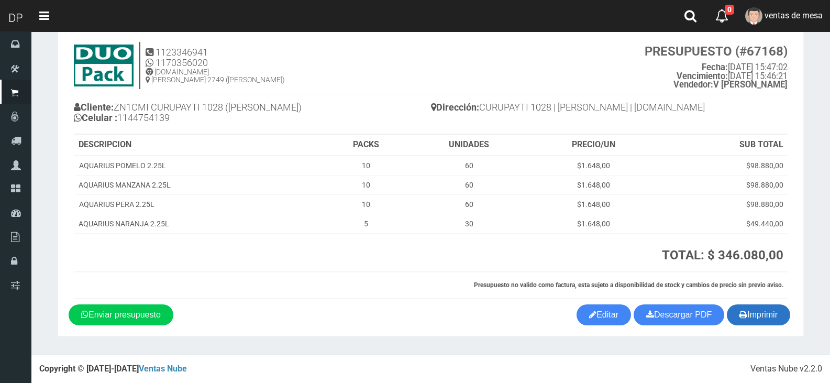
click at [777, 313] on button "Imprimir" at bounding box center [758, 314] width 63 height 21
drag, startPoint x: 777, startPoint y: 313, endPoint x: 591, endPoint y: 291, distance: 188.2
click at [777, 313] on button "Imprimir" at bounding box center [758, 314] width 63 height 21
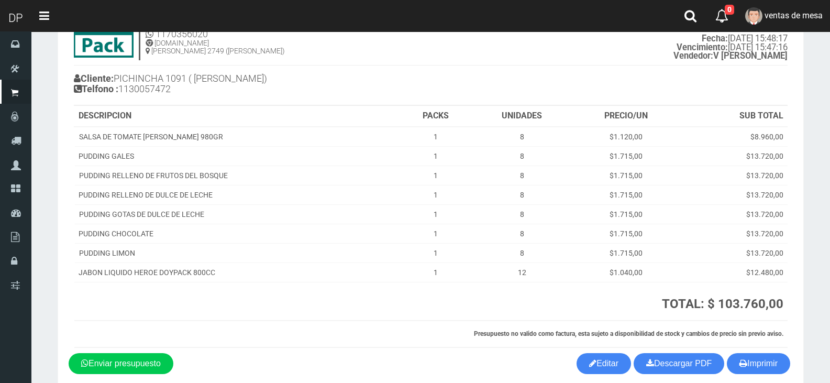
scroll to position [102, 0]
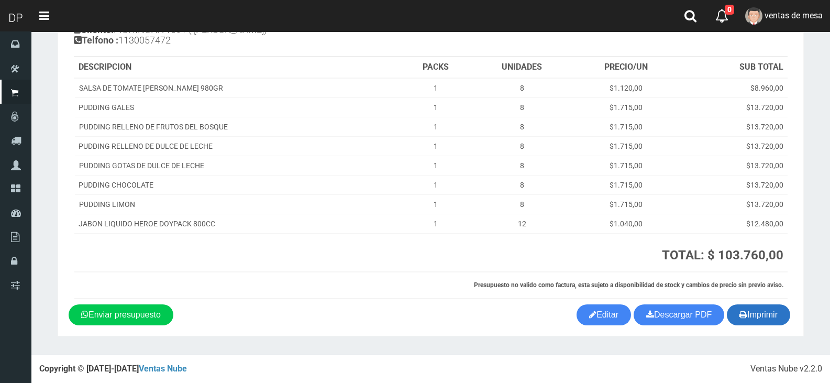
click at [749, 310] on button "Imprimir" at bounding box center [758, 314] width 63 height 21
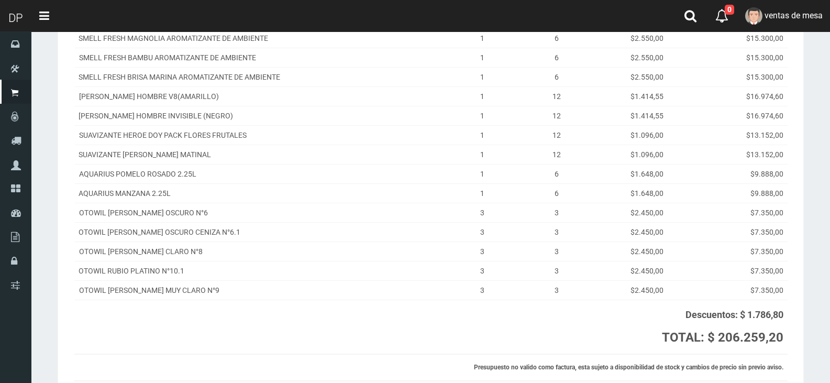
scroll to position [292, 0]
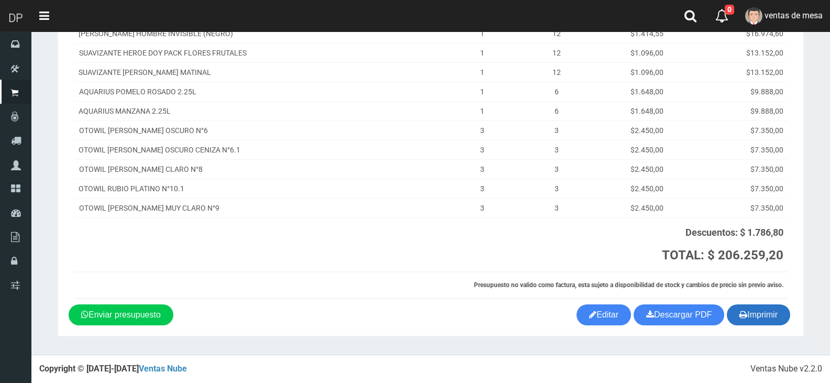
click at [757, 317] on button "Imprimir" at bounding box center [758, 314] width 63 height 21
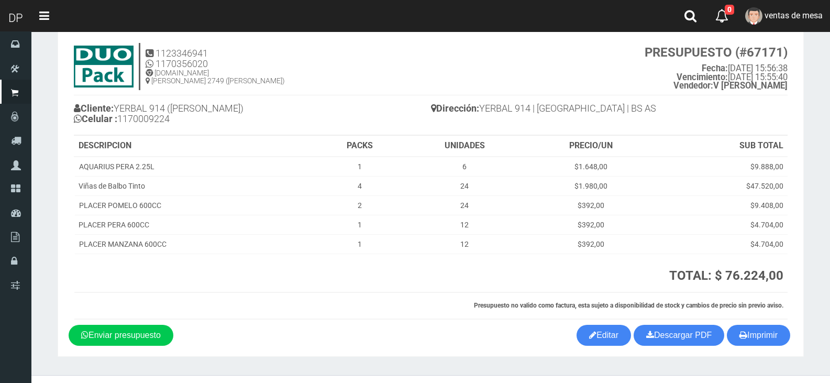
scroll to position [43, 0]
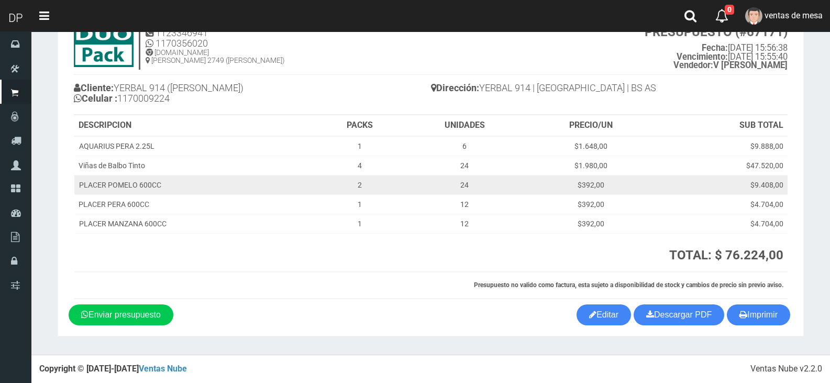
click at [743, 184] on td "$9.408,00" at bounding box center [721, 184] width 131 height 19
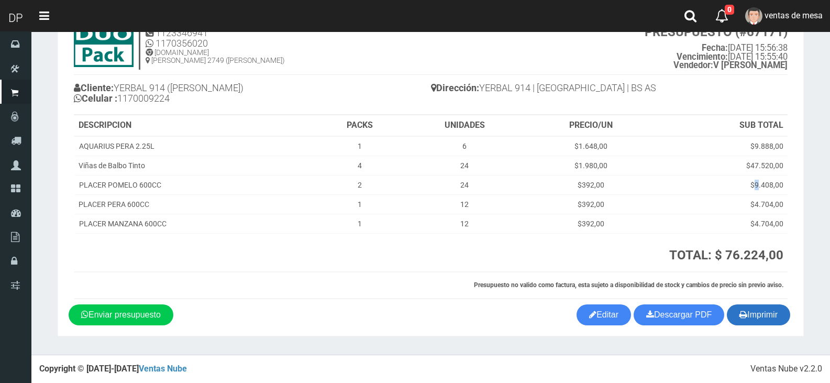
click at [764, 310] on button "Imprimir" at bounding box center [758, 314] width 63 height 21
drag, startPoint x: 764, startPoint y: 310, endPoint x: 766, endPoint y: 287, distance: 22.7
click at [764, 310] on button "Imprimir" at bounding box center [758, 314] width 63 height 21
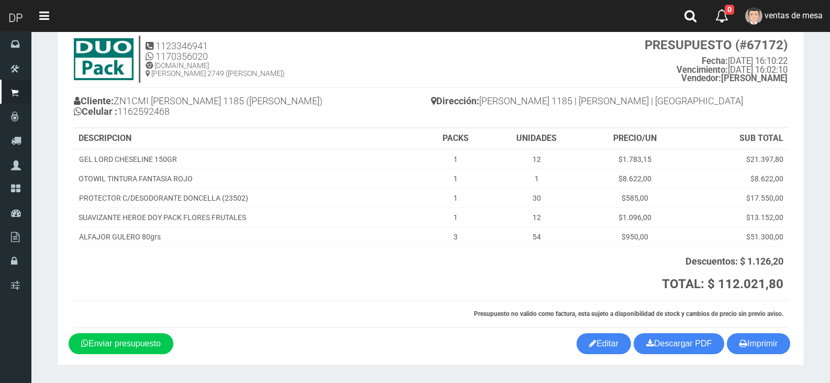
scroll to position [59, 0]
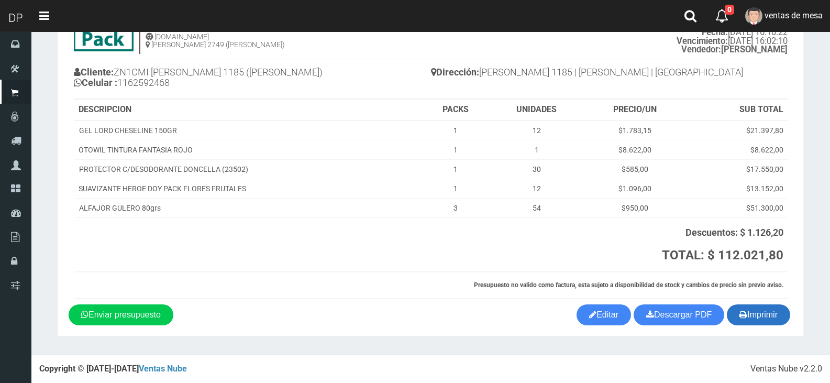
click at [739, 311] on icon "button" at bounding box center [743, 314] width 8 height 15
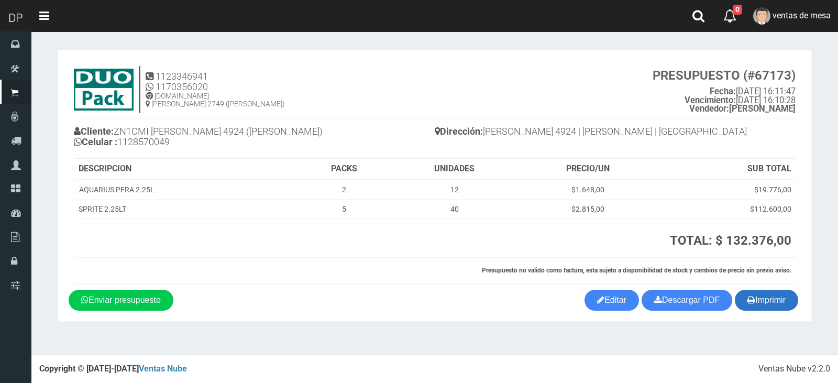
click at [747, 305] on icon "button" at bounding box center [751, 299] width 8 height 15
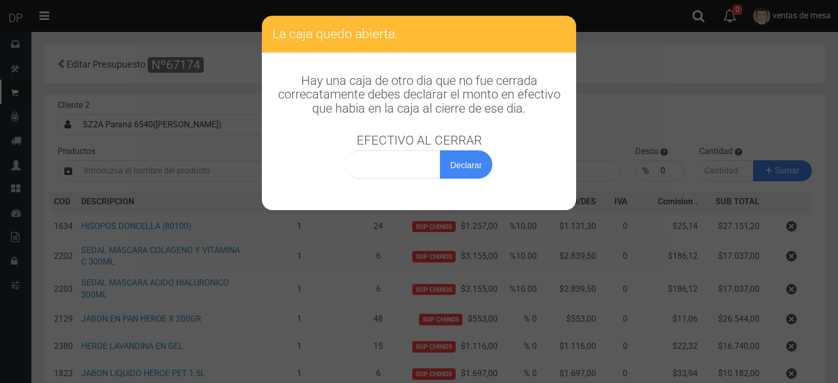
click at [592, 93] on div "La caja quedo abierta. Hay una caja de otro dia que no fue cerrada correcatamen…" at bounding box center [419, 191] width 838 height 383
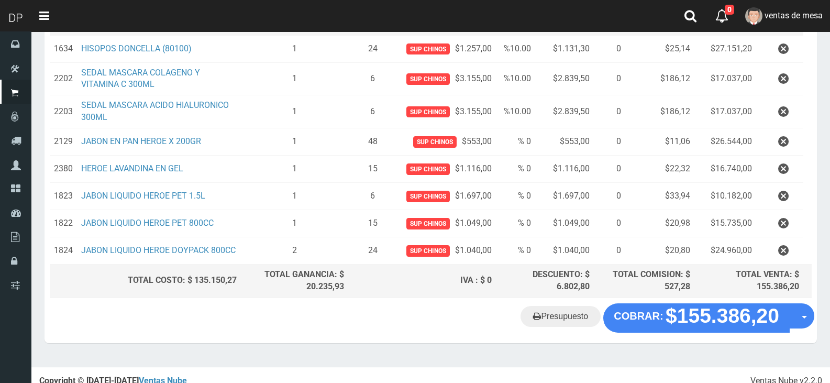
scroll to position [186, 0]
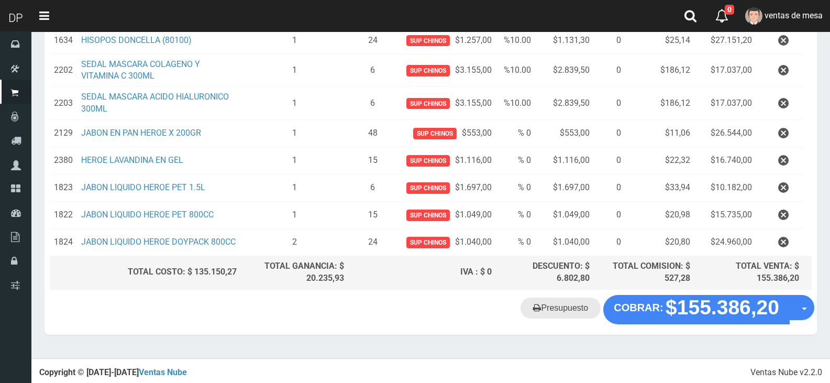
click at [557, 310] on link "Presupuesto" at bounding box center [560, 307] width 80 height 21
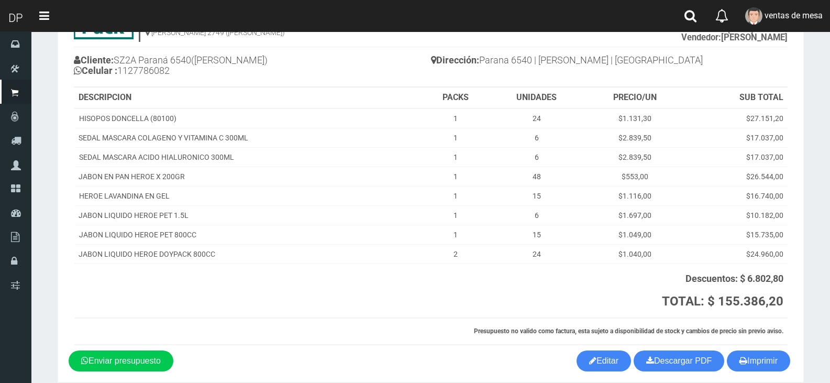
scroll to position [117, 0]
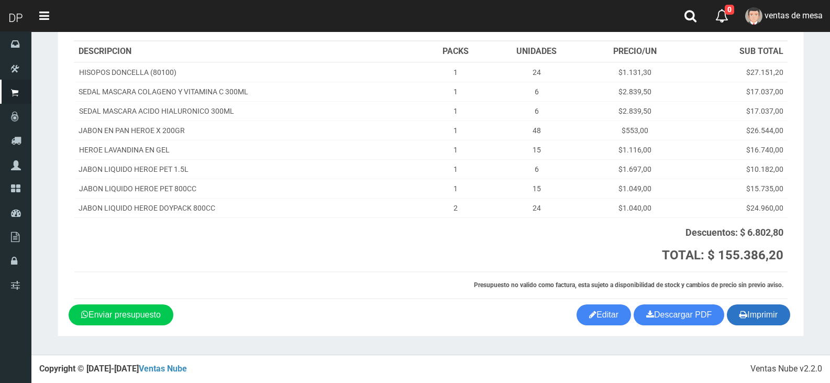
click at [746, 325] on button "Imprimir" at bounding box center [758, 314] width 63 height 21
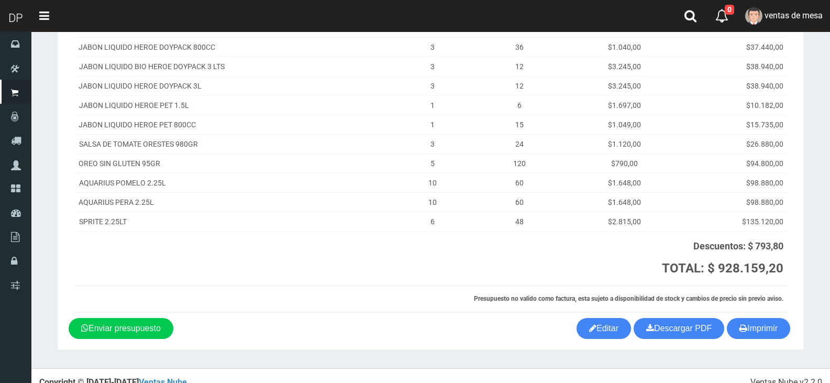
scroll to position [225, 0]
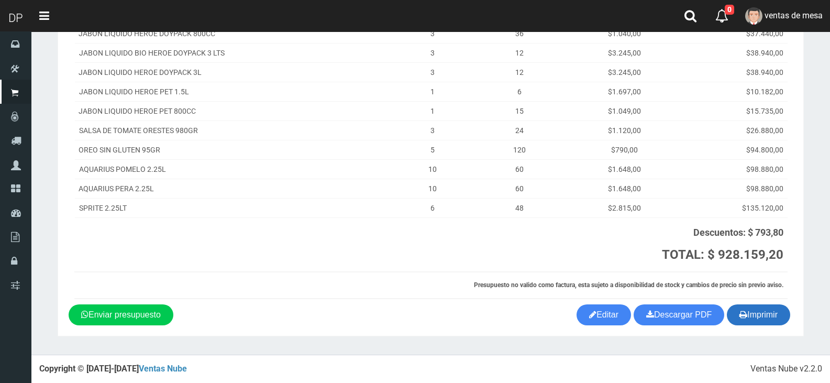
click at [760, 316] on button "Imprimir" at bounding box center [758, 314] width 63 height 21
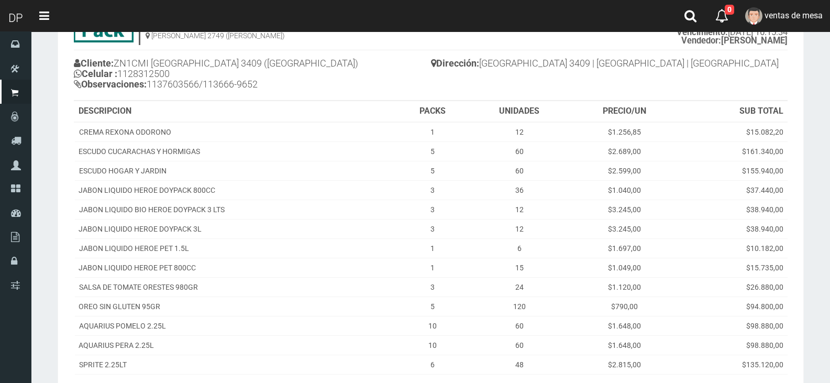
scroll to position [68, 0]
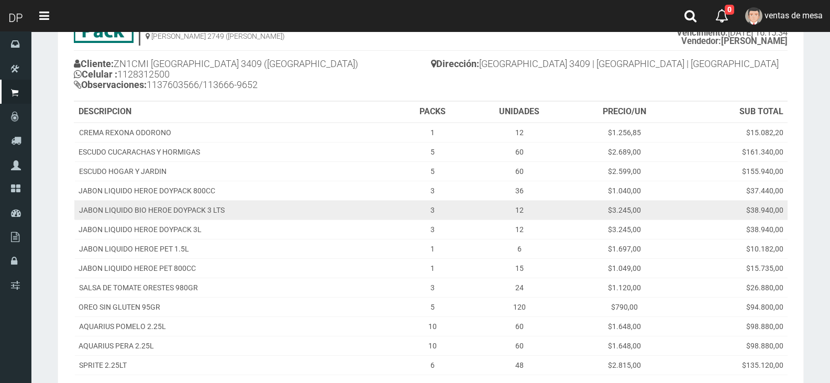
click at [363, 209] on td "JABON LIQUIDO BIO HEROE DOYPACK 3 LTS" at bounding box center [235, 209] width 322 height 19
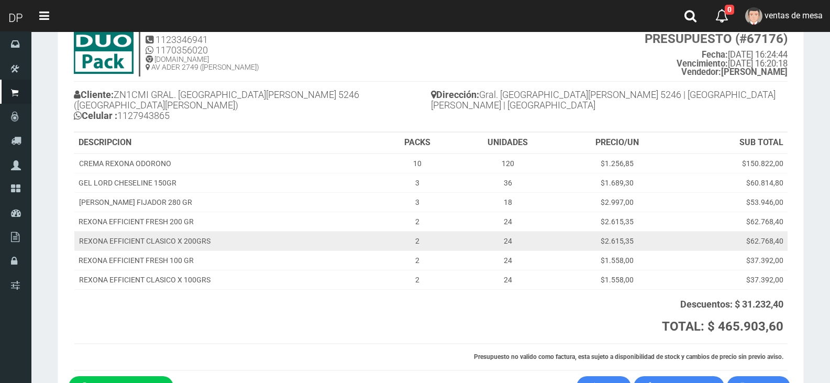
scroll to position [98, 0]
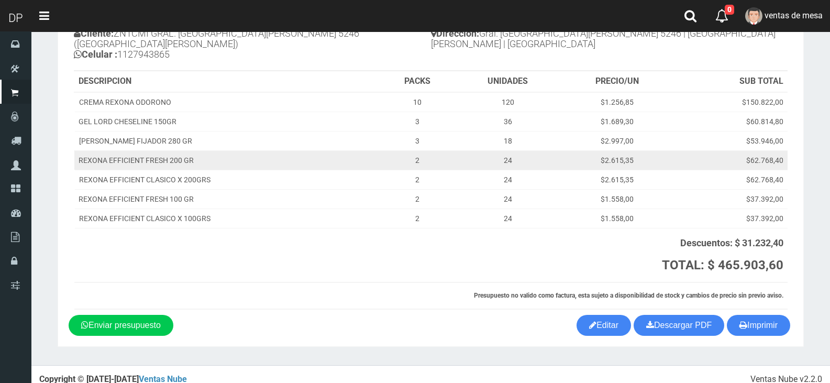
click at [498, 151] on td "24" at bounding box center [508, 159] width 106 height 19
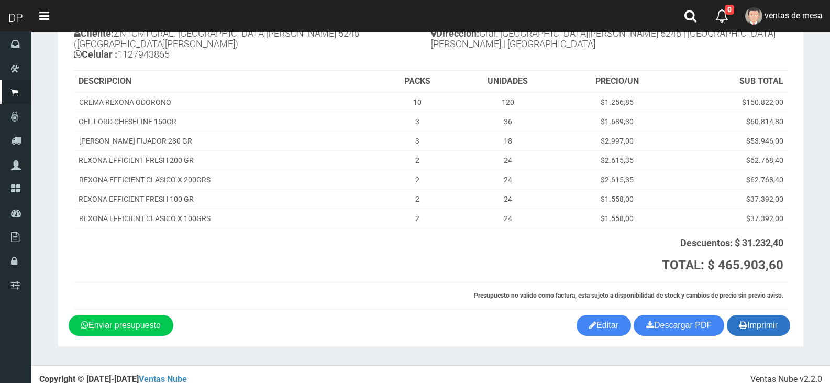
click at [770, 319] on button "Imprimir" at bounding box center [758, 325] width 63 height 21
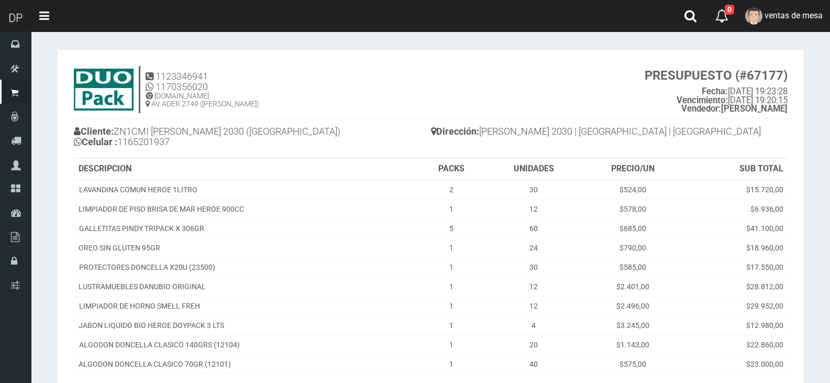
scroll to position [140, 0]
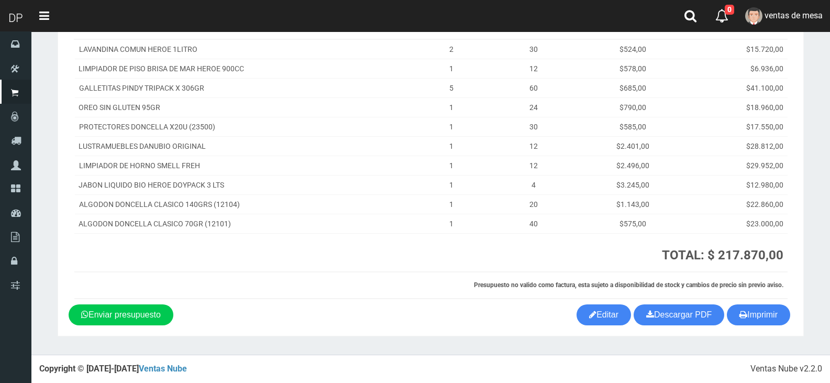
click at [763, 329] on section "1123346941 1170356020 [DOMAIN_NAME] AV ADER 2749 ([PERSON_NAME]) PRESUPUESTO (#…" at bounding box center [431, 122] width 746 height 427
click at [755, 317] on button "Imprimir" at bounding box center [758, 314] width 63 height 21
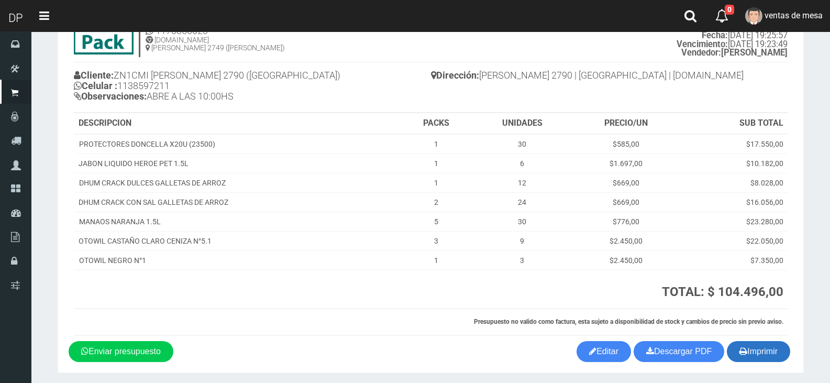
scroll to position [93, 0]
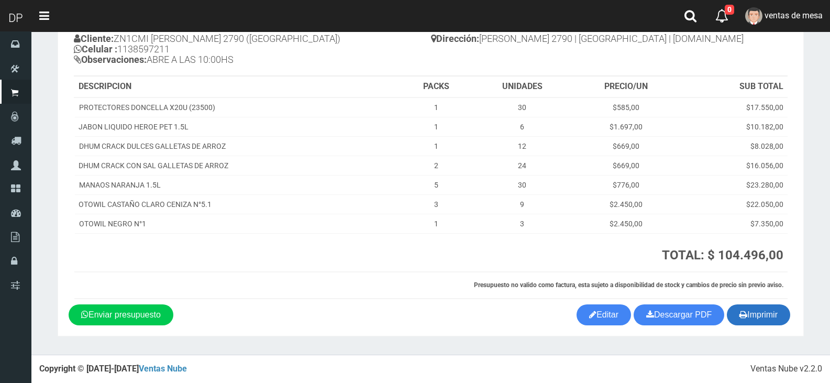
click at [752, 318] on button "Imprimir" at bounding box center [758, 314] width 63 height 21
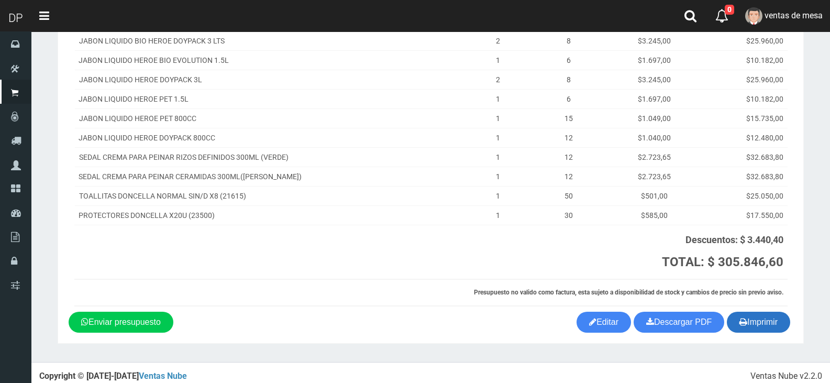
click at [764, 318] on button "Imprimir" at bounding box center [758, 321] width 63 height 21
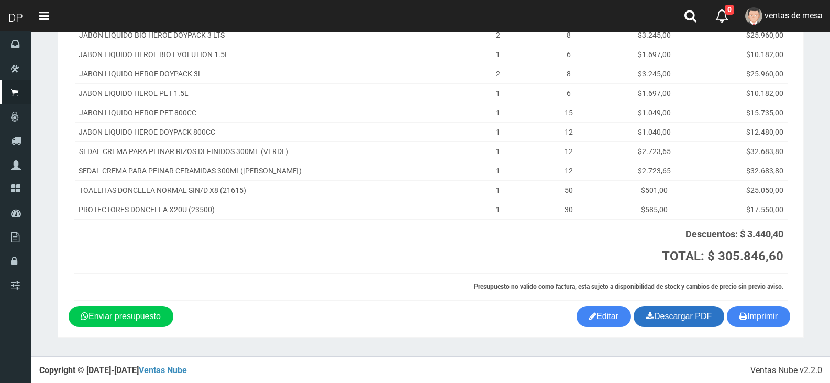
scroll to position [321, 0]
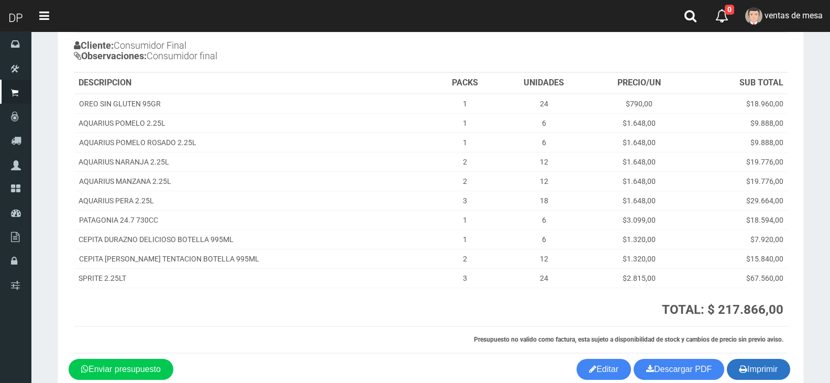
scroll to position [140, 0]
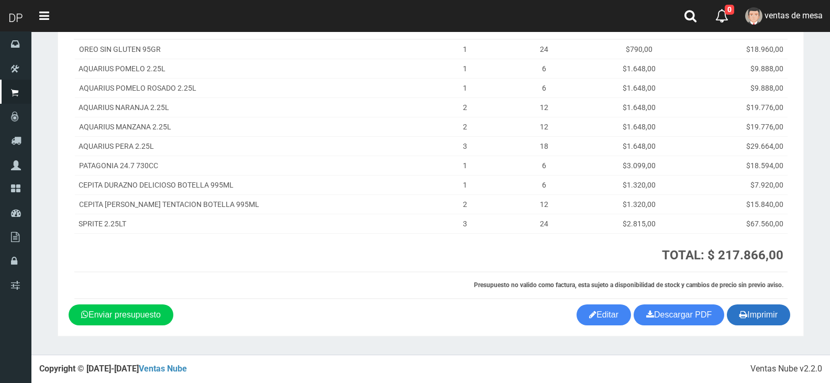
click at [774, 322] on button "Imprimir" at bounding box center [758, 314] width 63 height 21
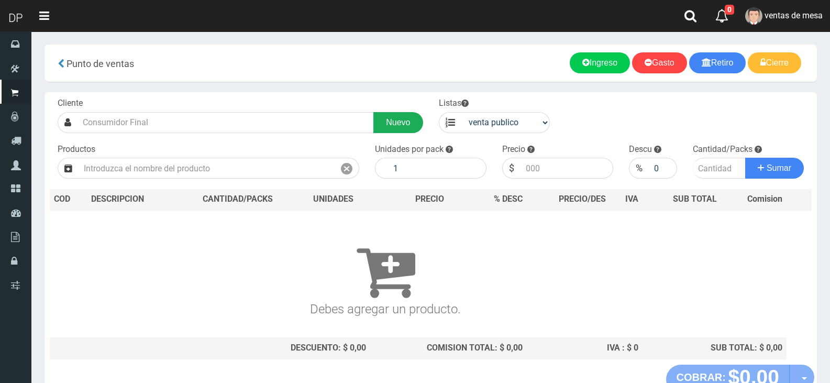
click at [414, 124] on link "Nuevo" at bounding box center [397, 122] width 49 height 21
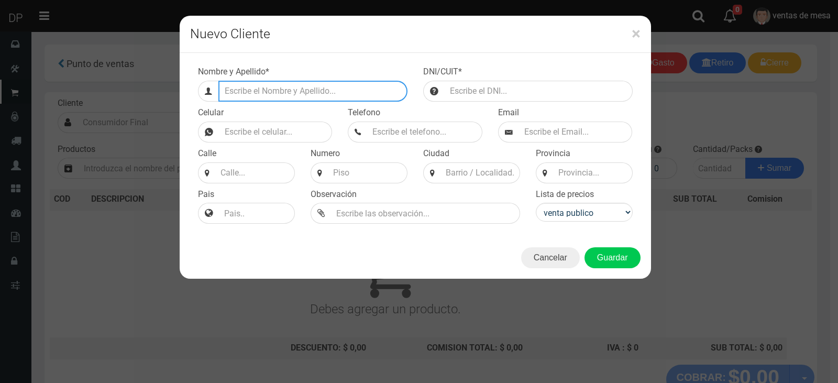
click at [296, 90] on input "Efectivo a retirar" at bounding box center [312, 91] width 189 height 21
click at [584, 247] on button "Guardar" at bounding box center [612, 257] width 56 height 21
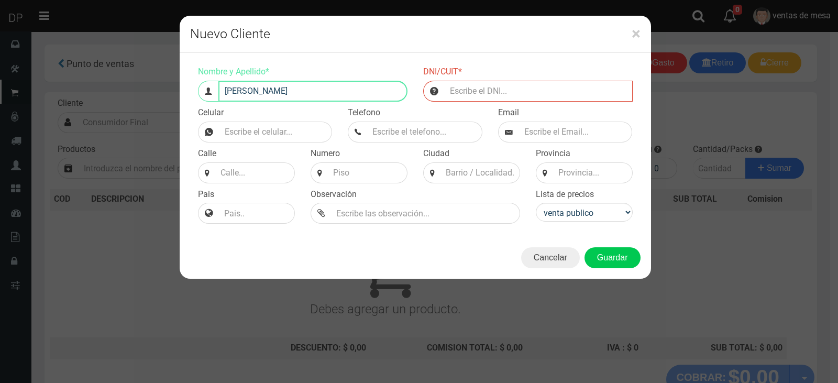
click at [294, 89] on input "JUAN" at bounding box center [312, 91] width 189 height 21
type input "JUAN A MAZZA 1339 (VILLA ADELINA)"
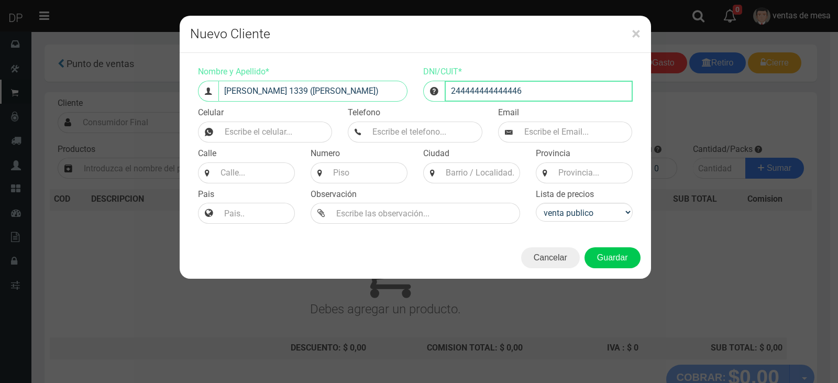
type input "244444444444446"
type input "JUAN A MAZZA"
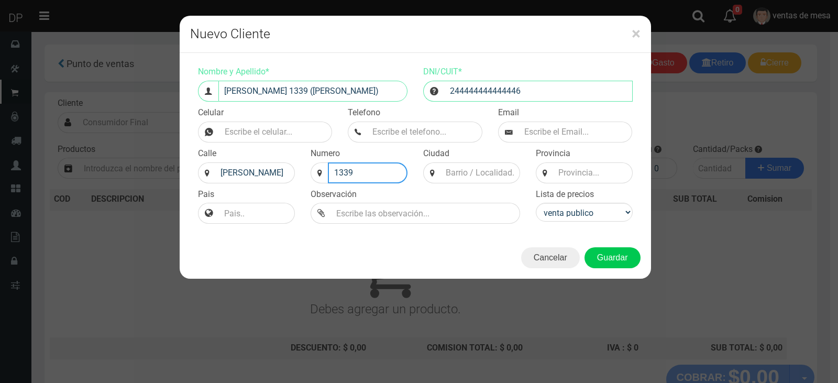
type input "1339"
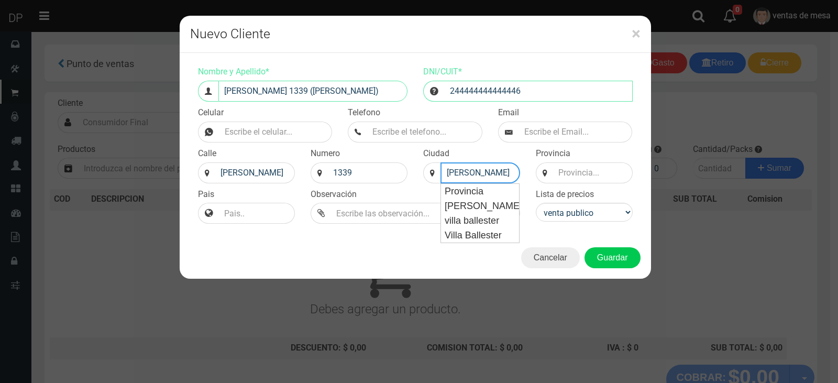
type input "VILLA ADELINA"
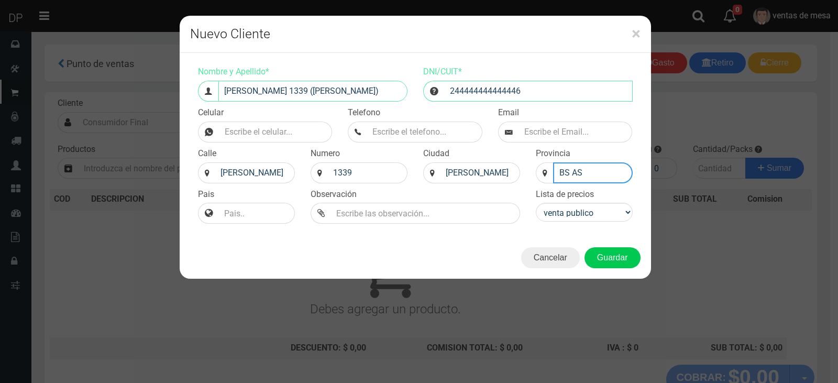
type input "BS AS"
select select "2"
click at [536, 203] on select "venta publico Sup chinos reventas" at bounding box center [584, 212] width 97 height 19
click at [584, 247] on button "Guardar" at bounding box center [612, 257] width 56 height 21
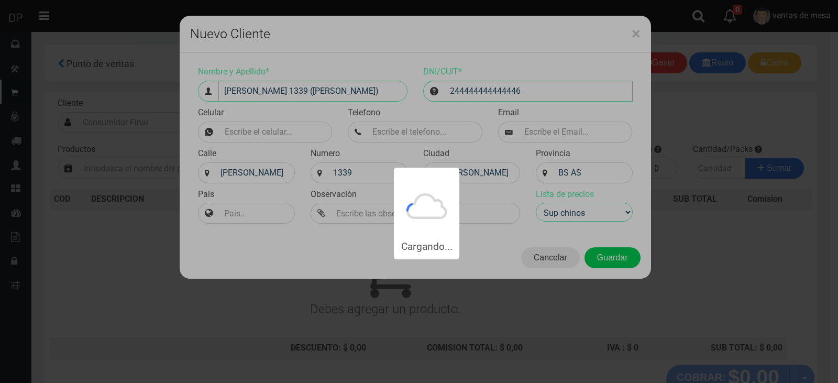
type input "JUAN A MAZZA 1339 (VILLA ADELINA) | Documento: 244444444444446"
select select "2"
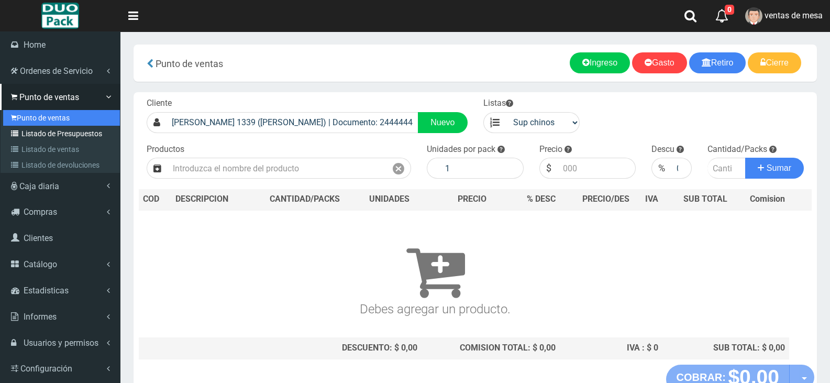
click at [35, 122] on link "Punto de ventas" at bounding box center [61, 118] width 117 height 16
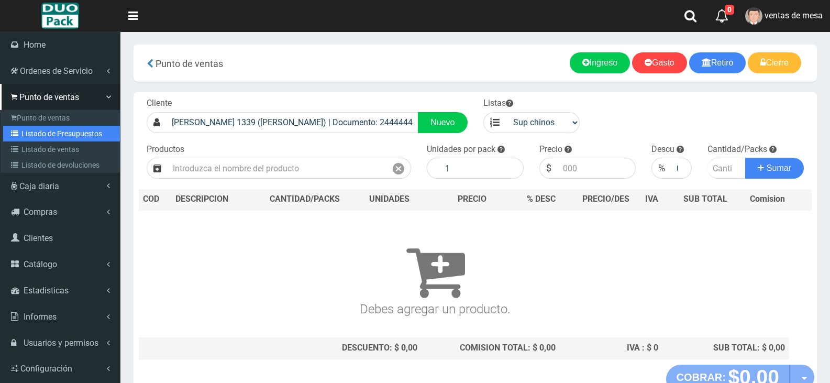
click at [36, 126] on link "Listado de Presupuestos" at bounding box center [61, 134] width 117 height 16
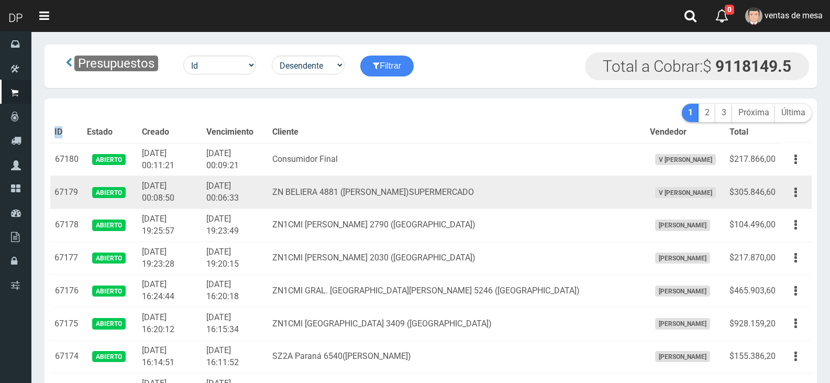
click at [244, 179] on td "[DATE] 00:06:33" at bounding box center [235, 192] width 66 height 33
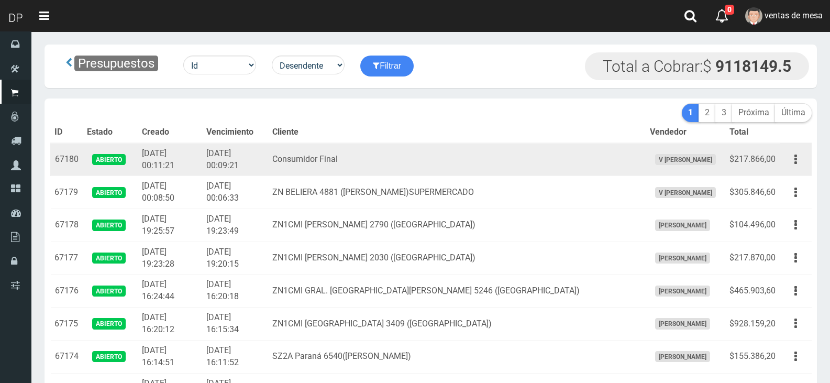
click at [259, 163] on td "[DATE] 00:09:21" at bounding box center [235, 159] width 66 height 33
